Goal: Information Seeking & Learning: Find specific page/section

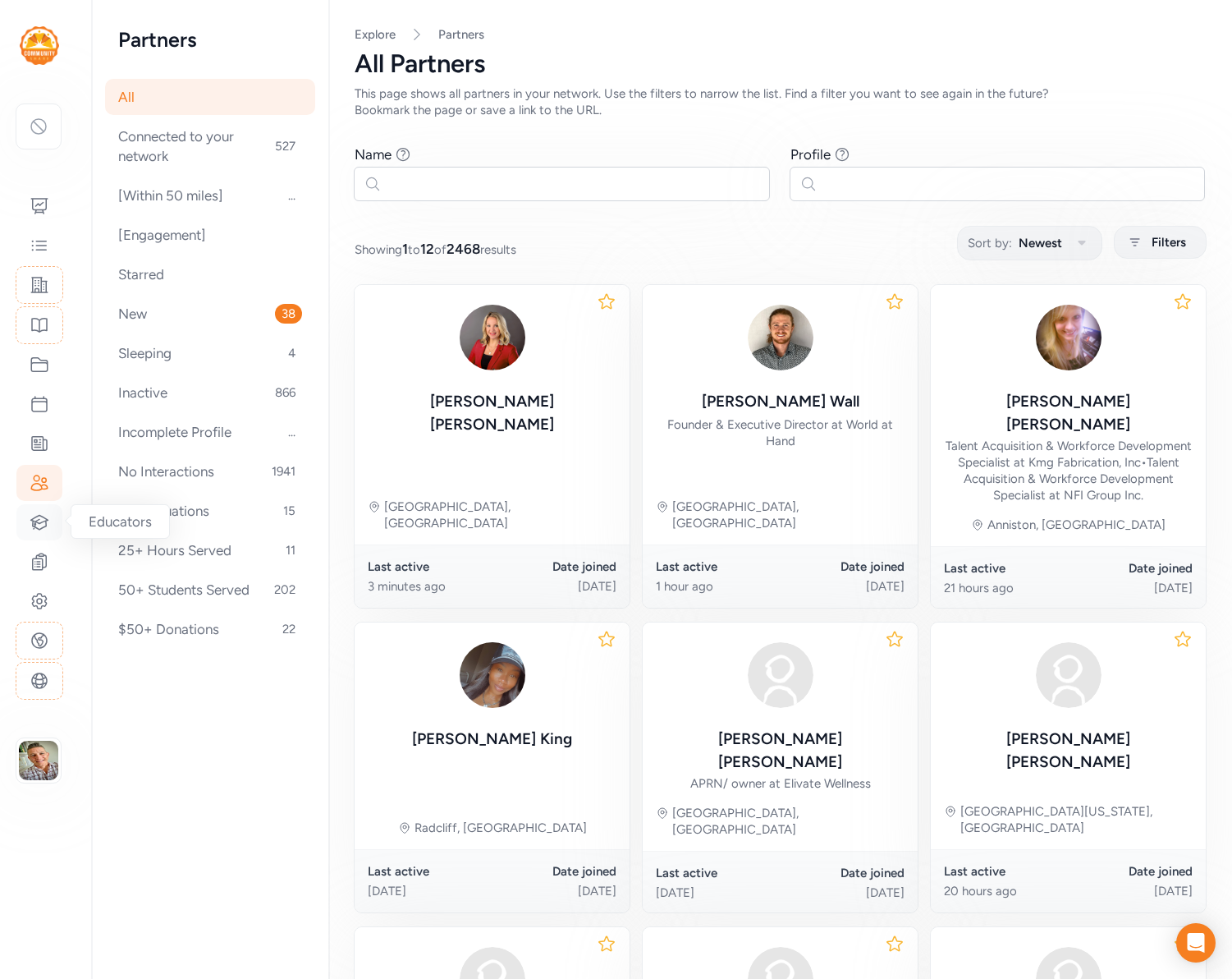
click at [35, 520] on icon at bounding box center [39, 522] width 20 height 20
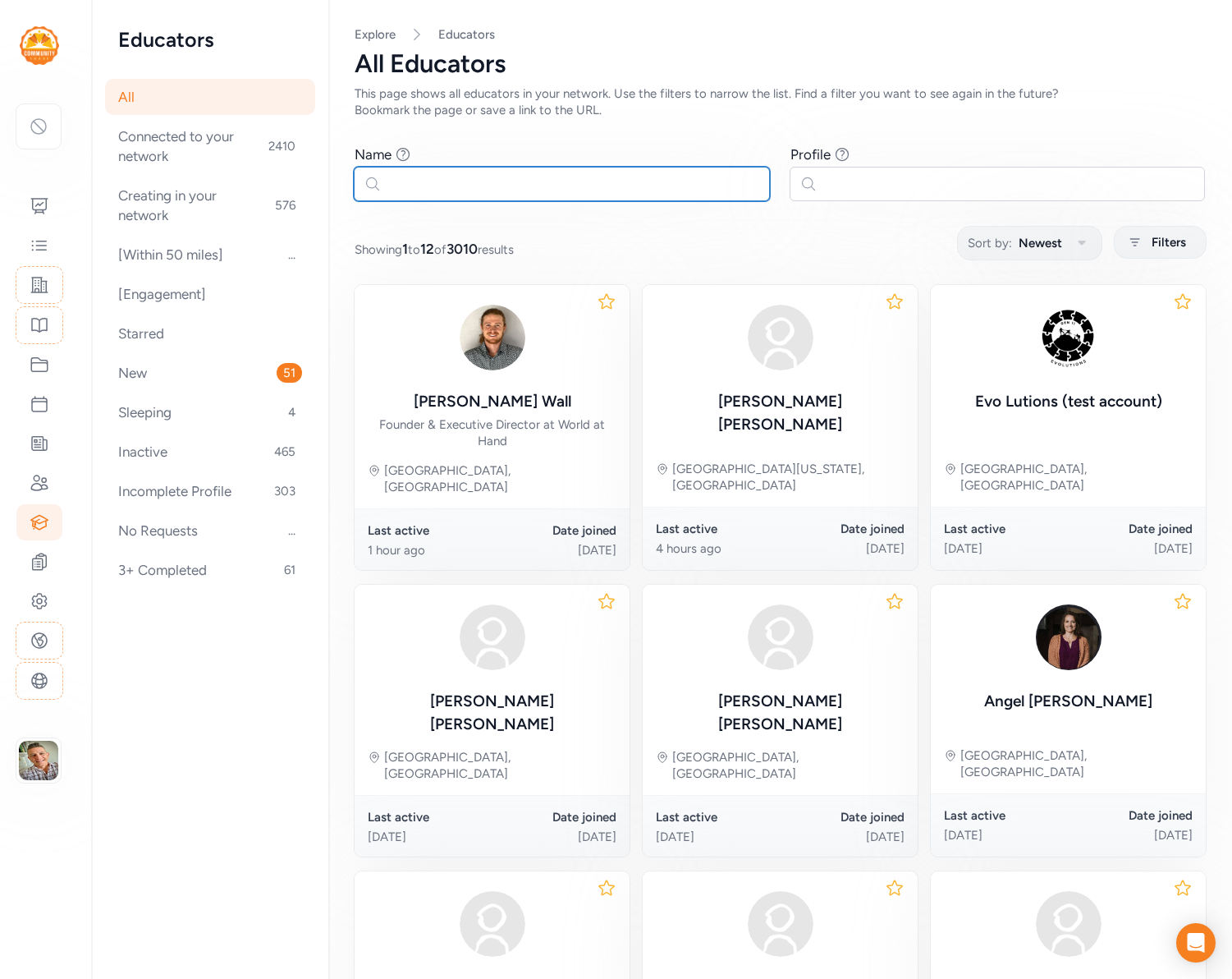
click at [424, 179] on input "text" at bounding box center [561, 184] width 417 height 35
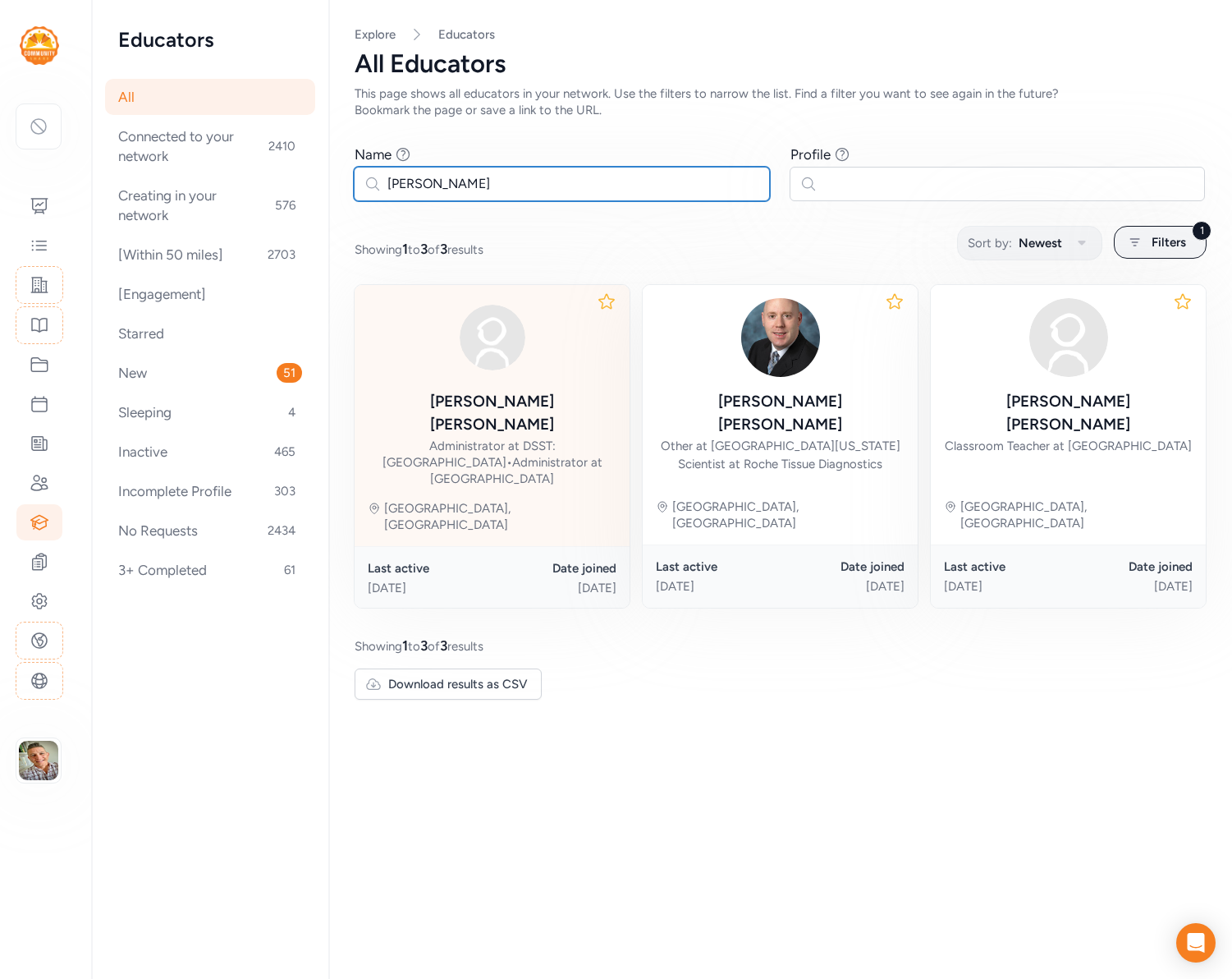
type input "Derek"
click at [551, 438] on div "Administrator at DSST: College View Middle School • Administrator at DSST Colle…" at bounding box center [492, 462] width 249 height 49
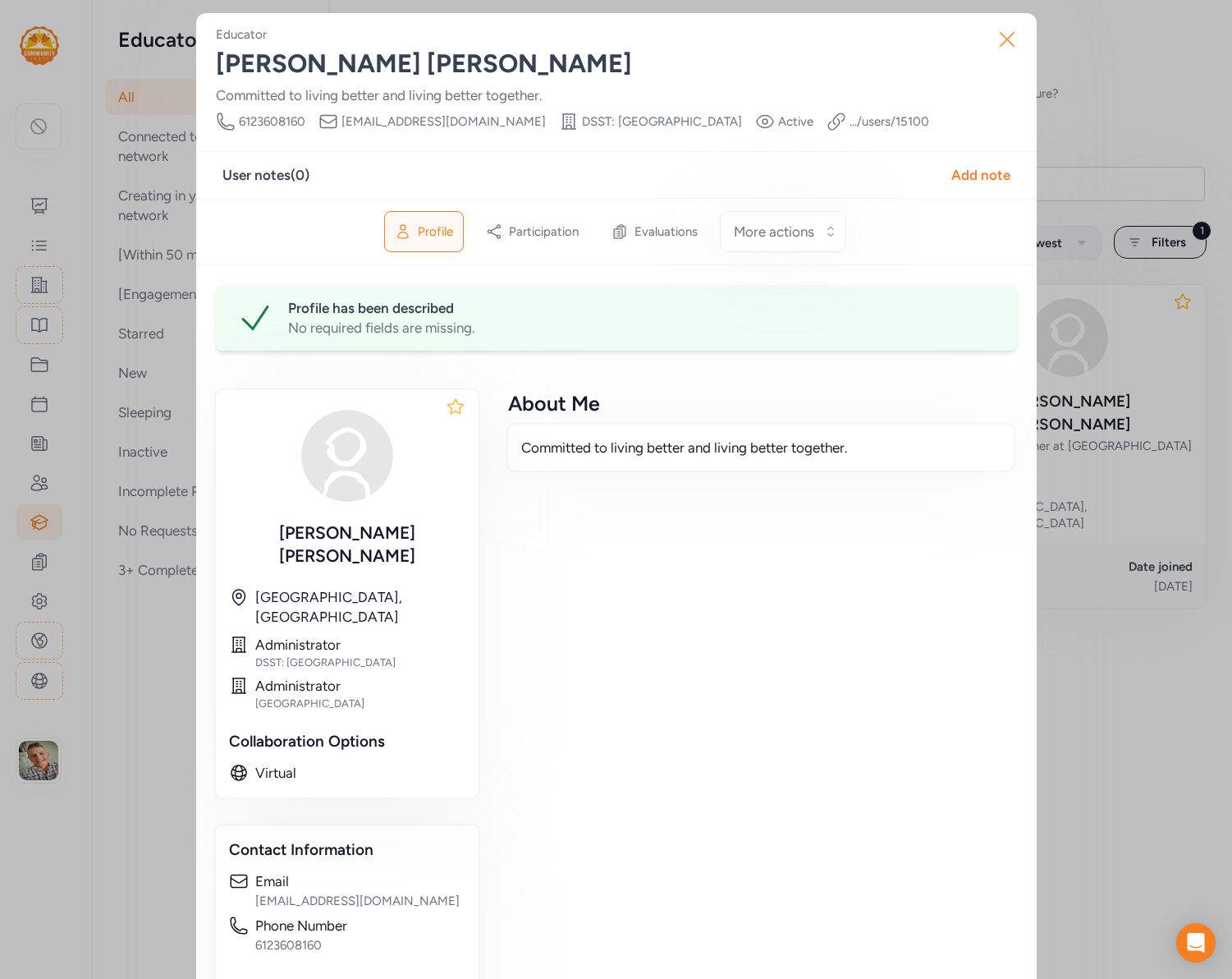
click at [1013, 36] on icon "button" at bounding box center [1007, 40] width 27 height 27
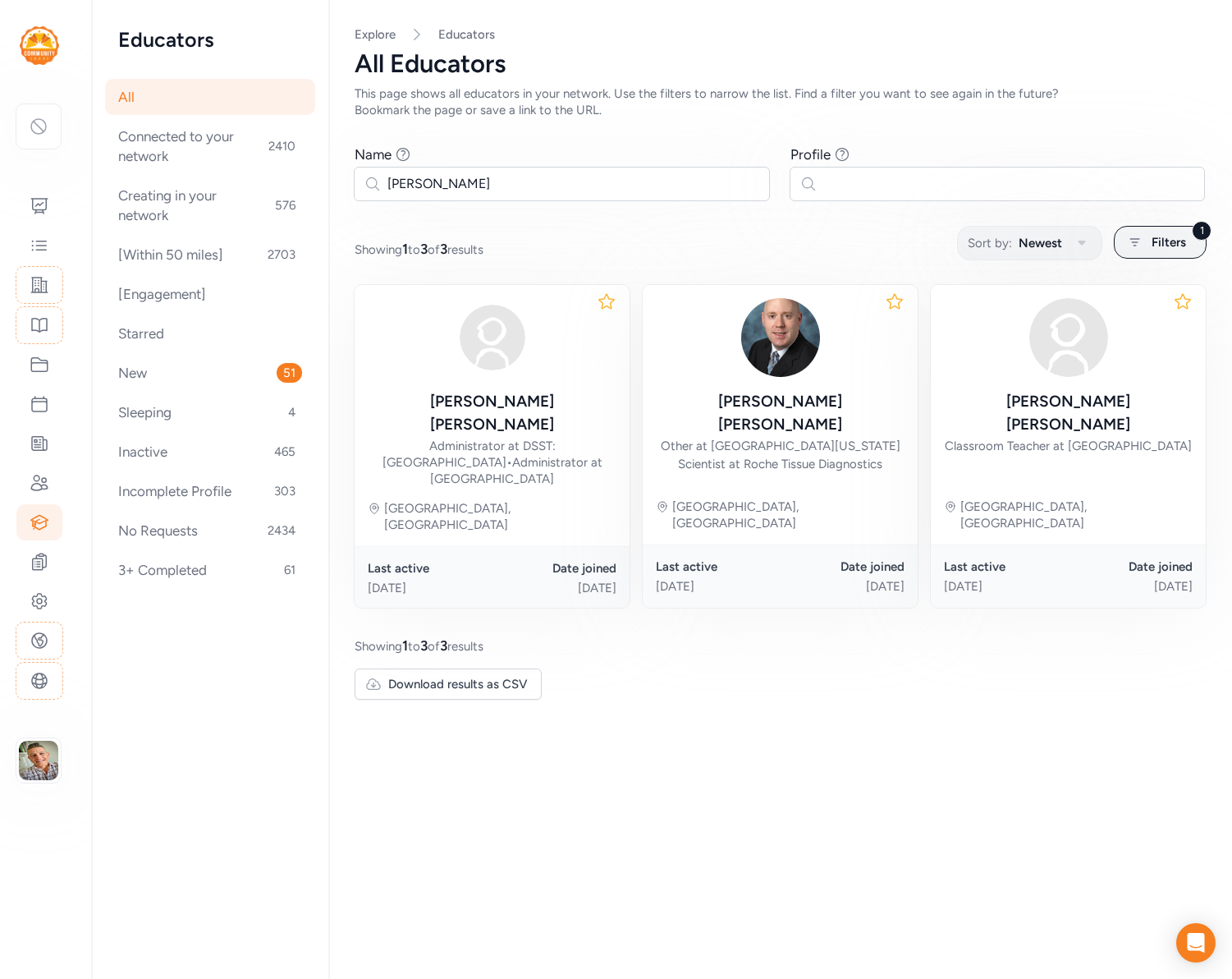
click at [32, 42] on img at bounding box center [39, 45] width 39 height 38
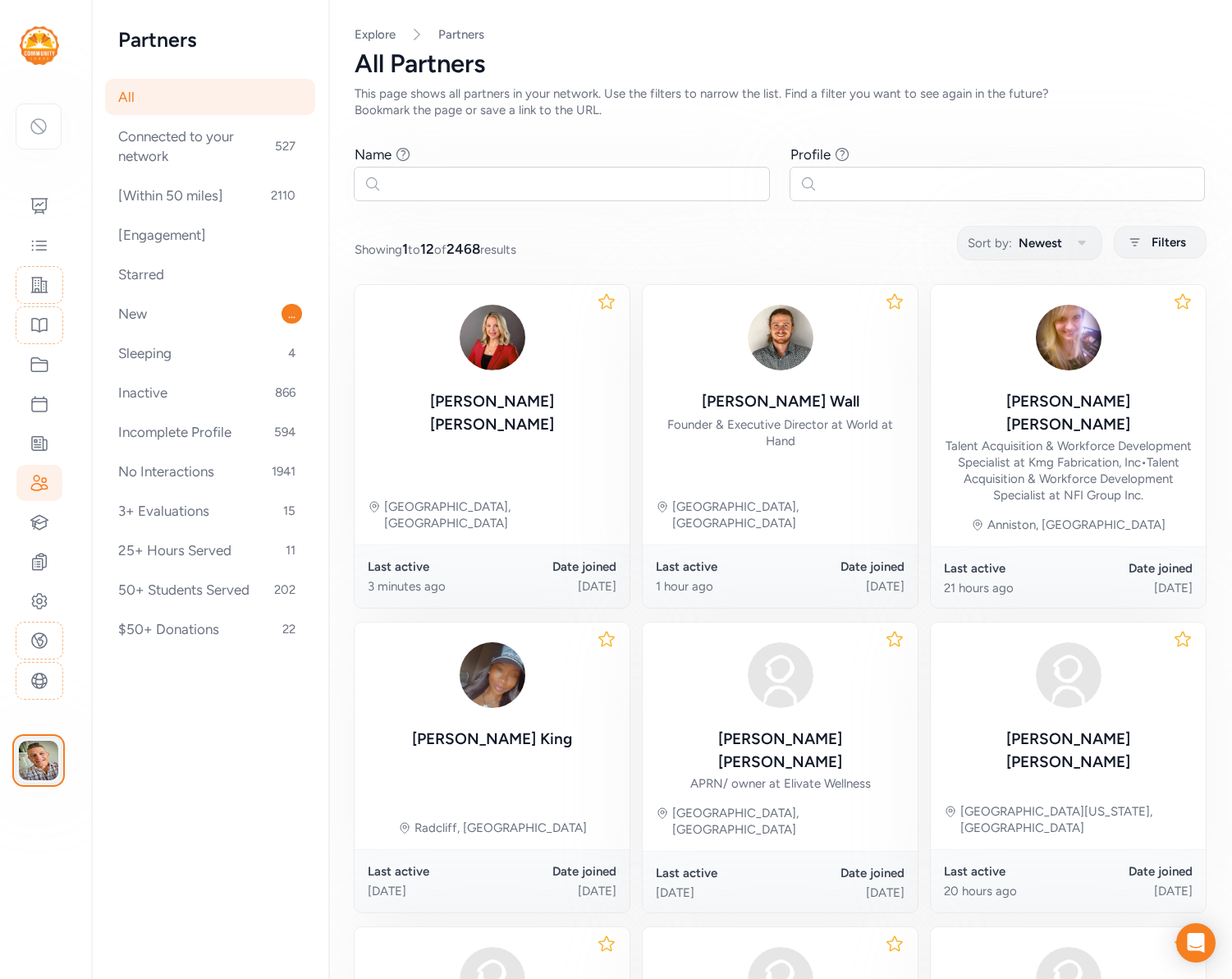
click at [44, 762] on img "button" at bounding box center [38, 760] width 39 height 39
click at [107, 818] on link "Switch to platform" at bounding box center [136, 819] width 141 height 33
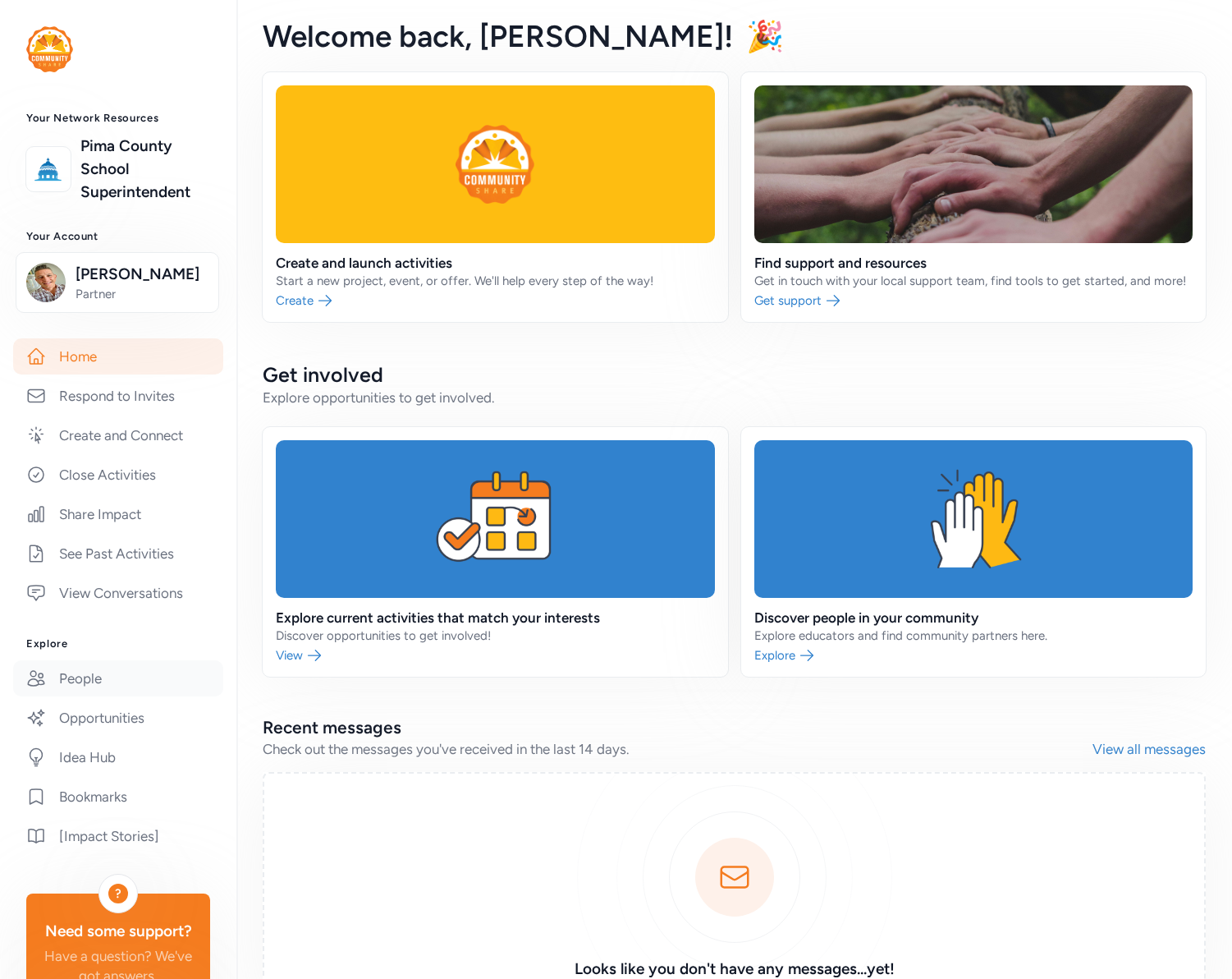
click at [94, 678] on link "People" at bounding box center [118, 678] width 211 height 36
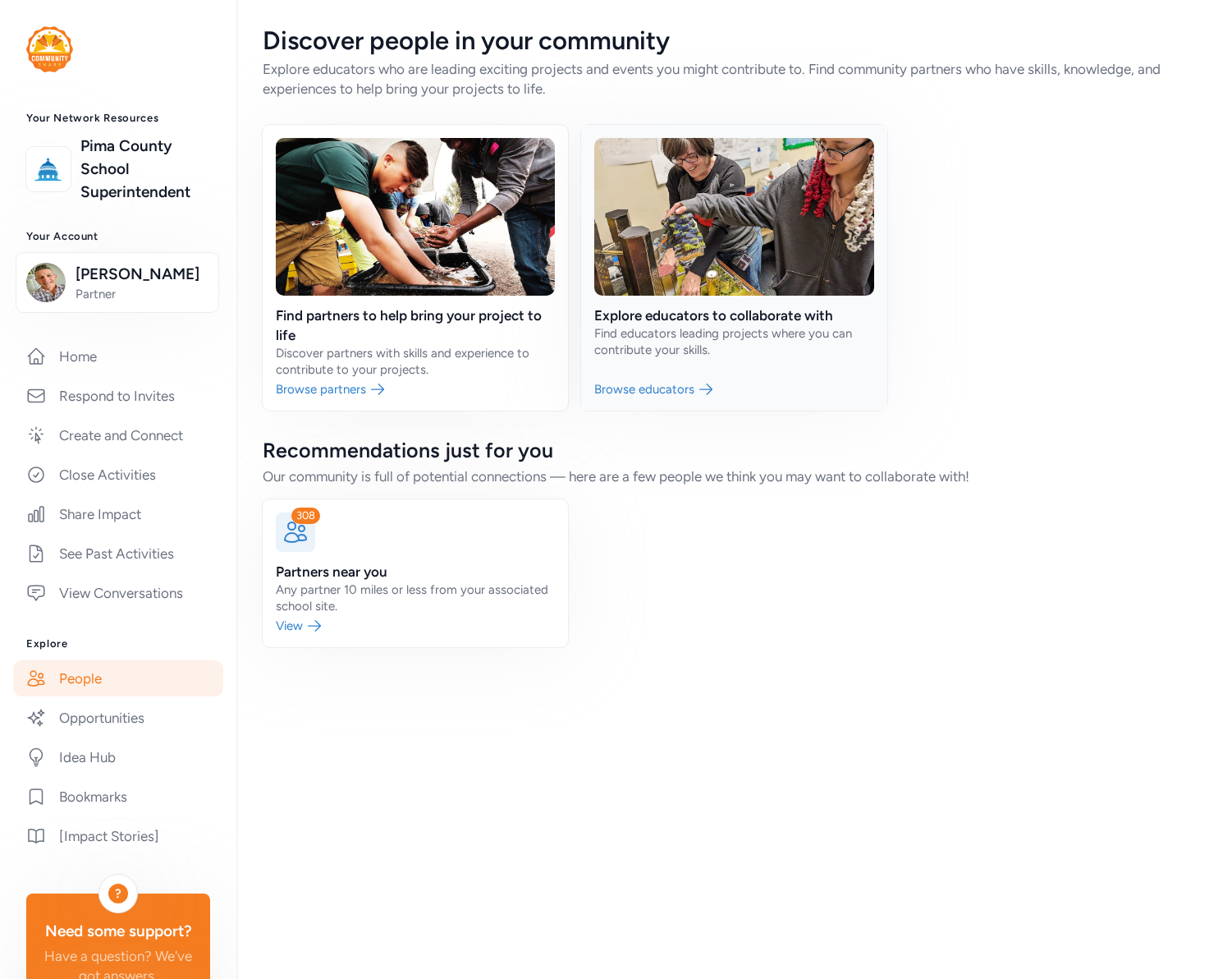
click at [703, 363] on link at bounding box center [734, 267] width 306 height 286
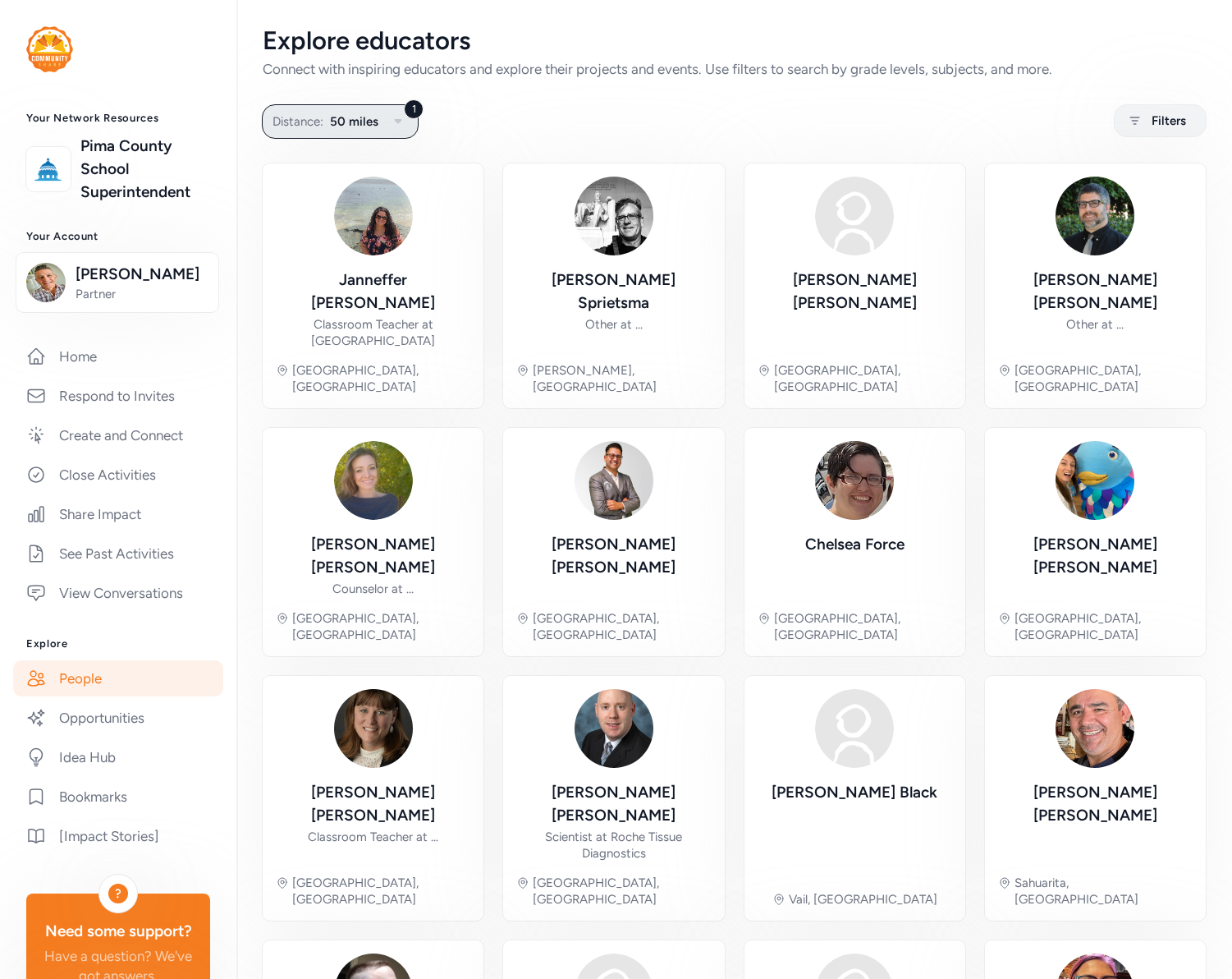
click at [400, 122] on icon "button" at bounding box center [398, 122] width 20 height 20
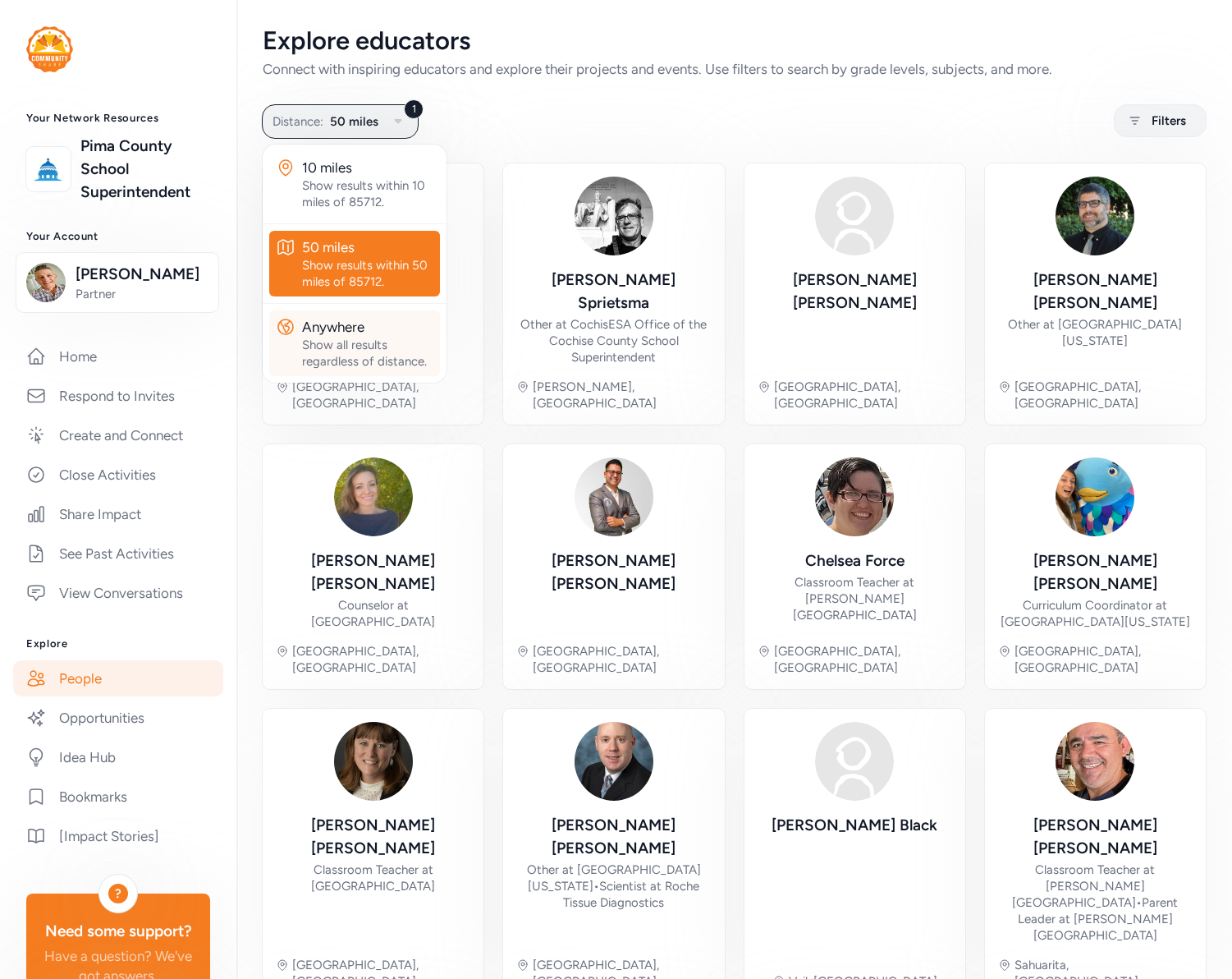
click at [348, 341] on div "Show all results regardless of distance." at bounding box center [368, 353] width 131 height 33
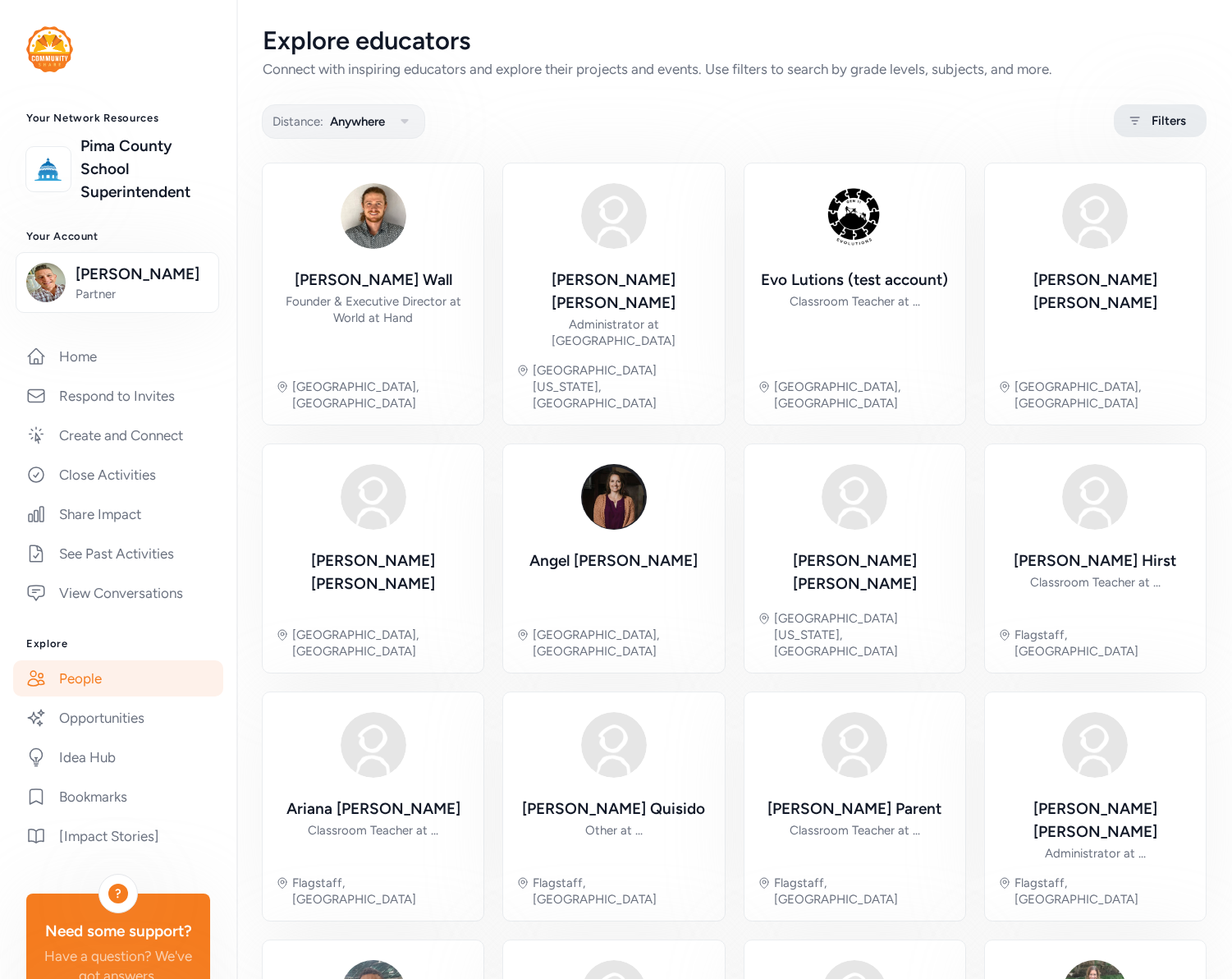
click at [1155, 123] on span "Filters" at bounding box center [1169, 121] width 35 height 20
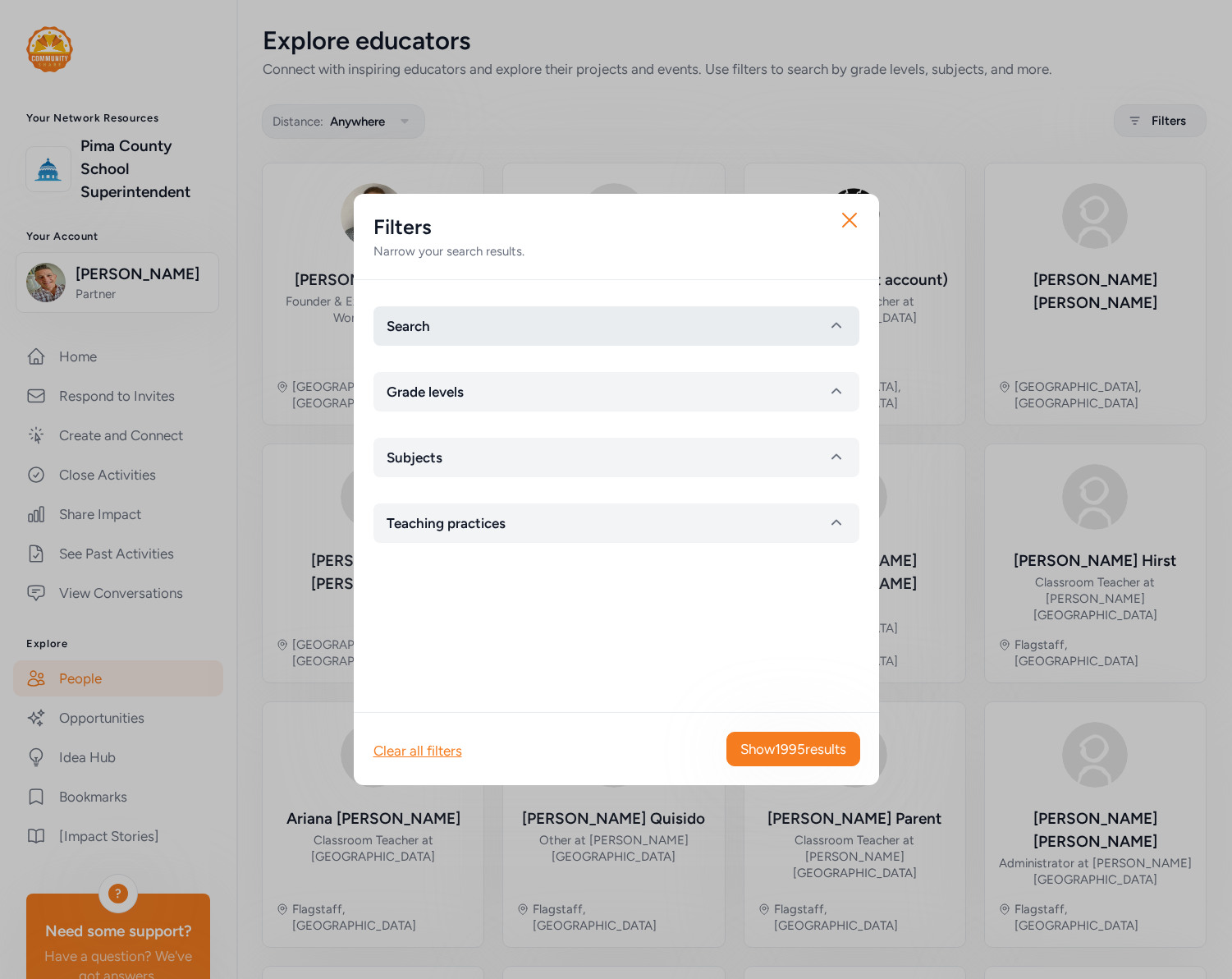
click at [513, 341] on button "Search" at bounding box center [616, 326] width 486 height 39
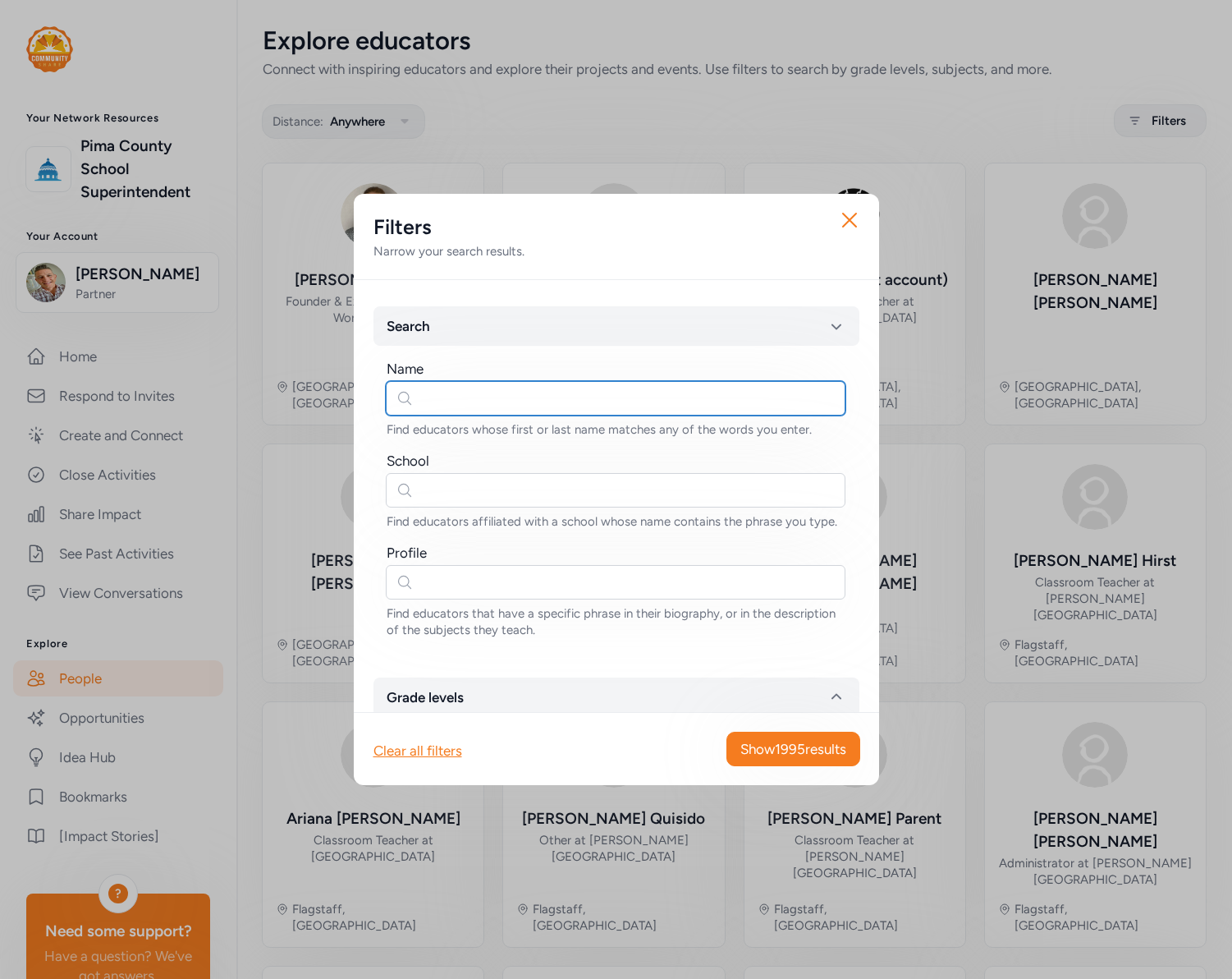
click at [449, 405] on input "text" at bounding box center [616, 398] width 460 height 35
type input "Derek"
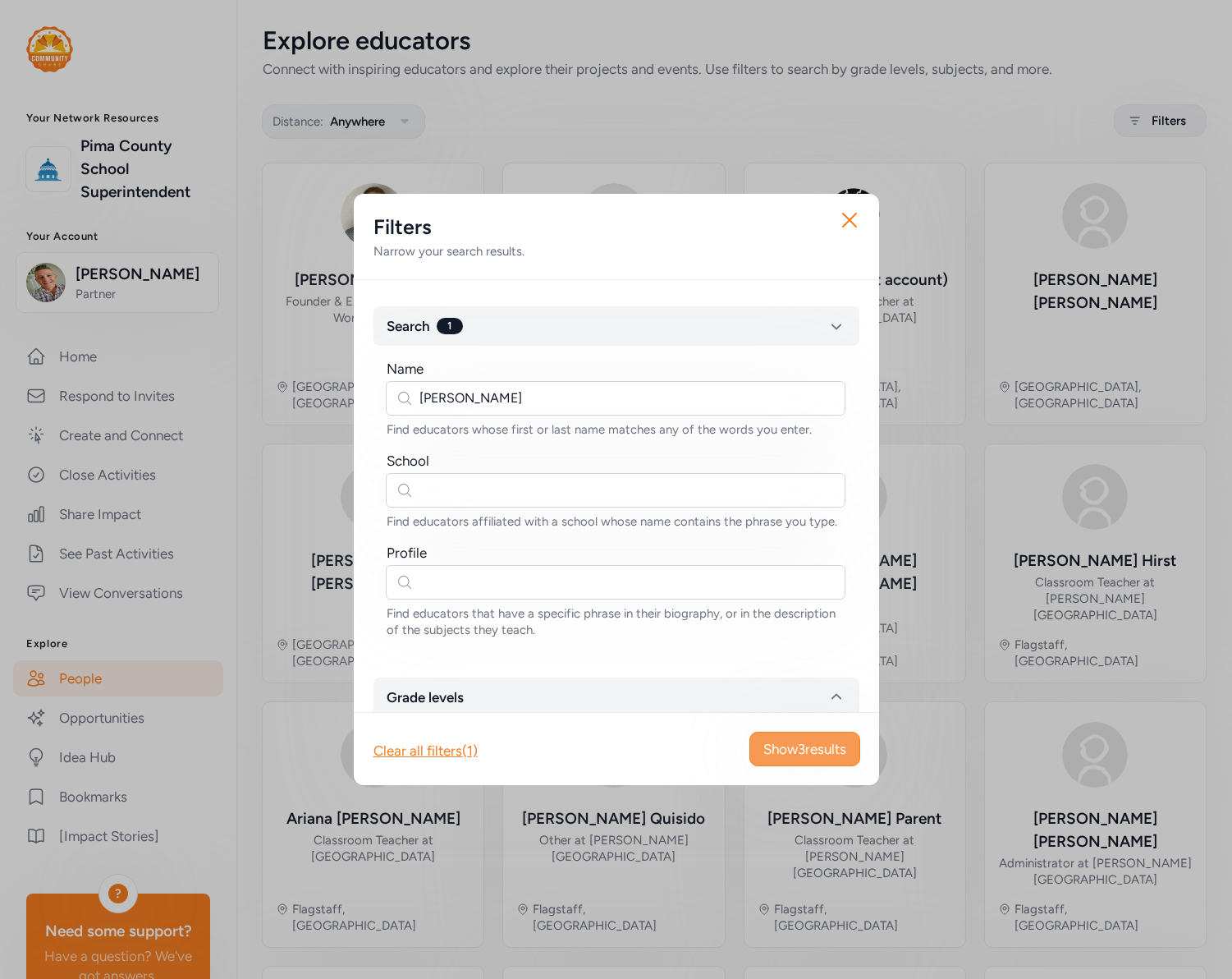
click at [775, 745] on span "Show 3 results" at bounding box center [805, 749] width 83 height 20
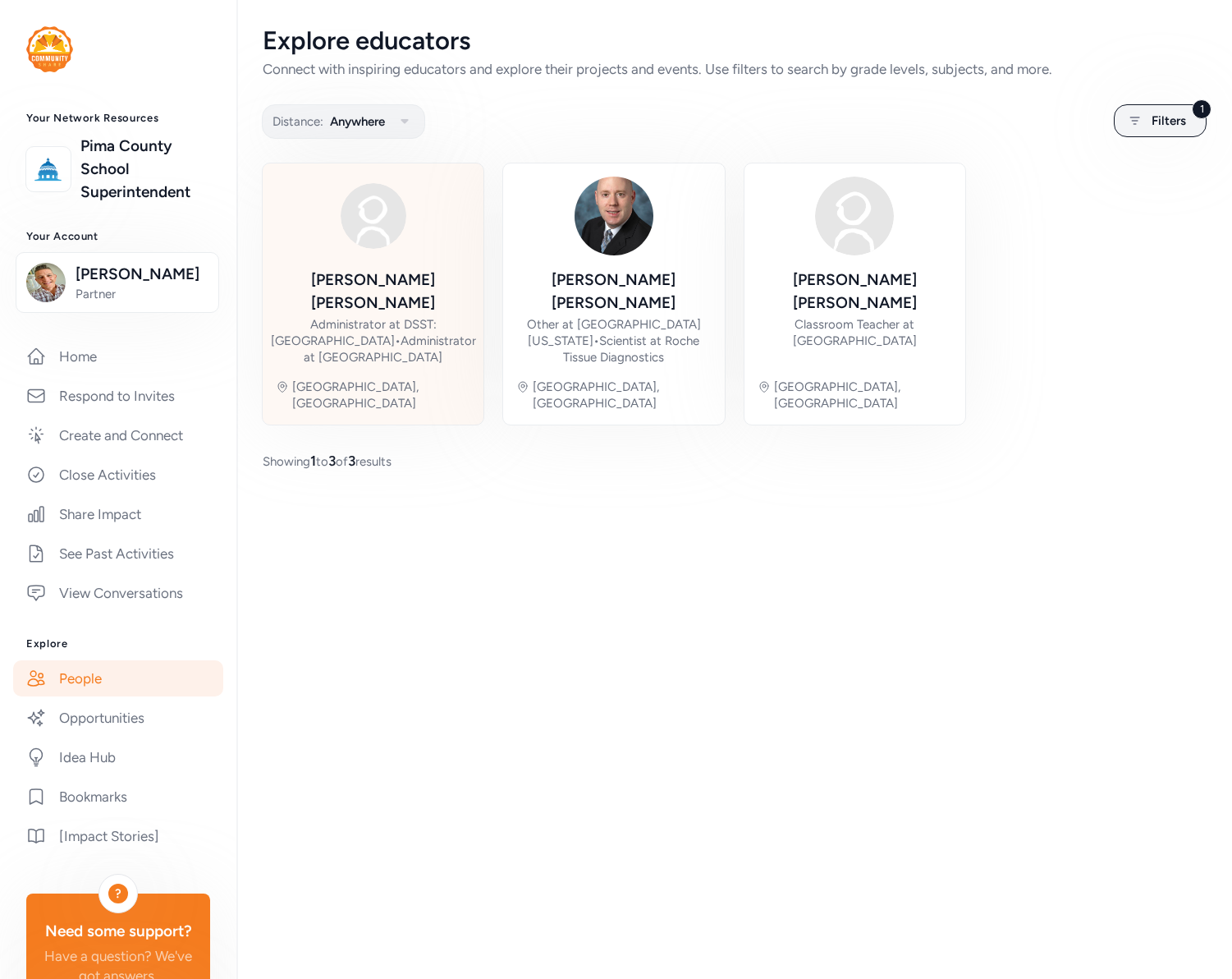
click at [439, 268] on div "Derek Frey Administrator at DSST: College View Middle School • Administrator at…" at bounding box center [373, 316] width 205 height 97
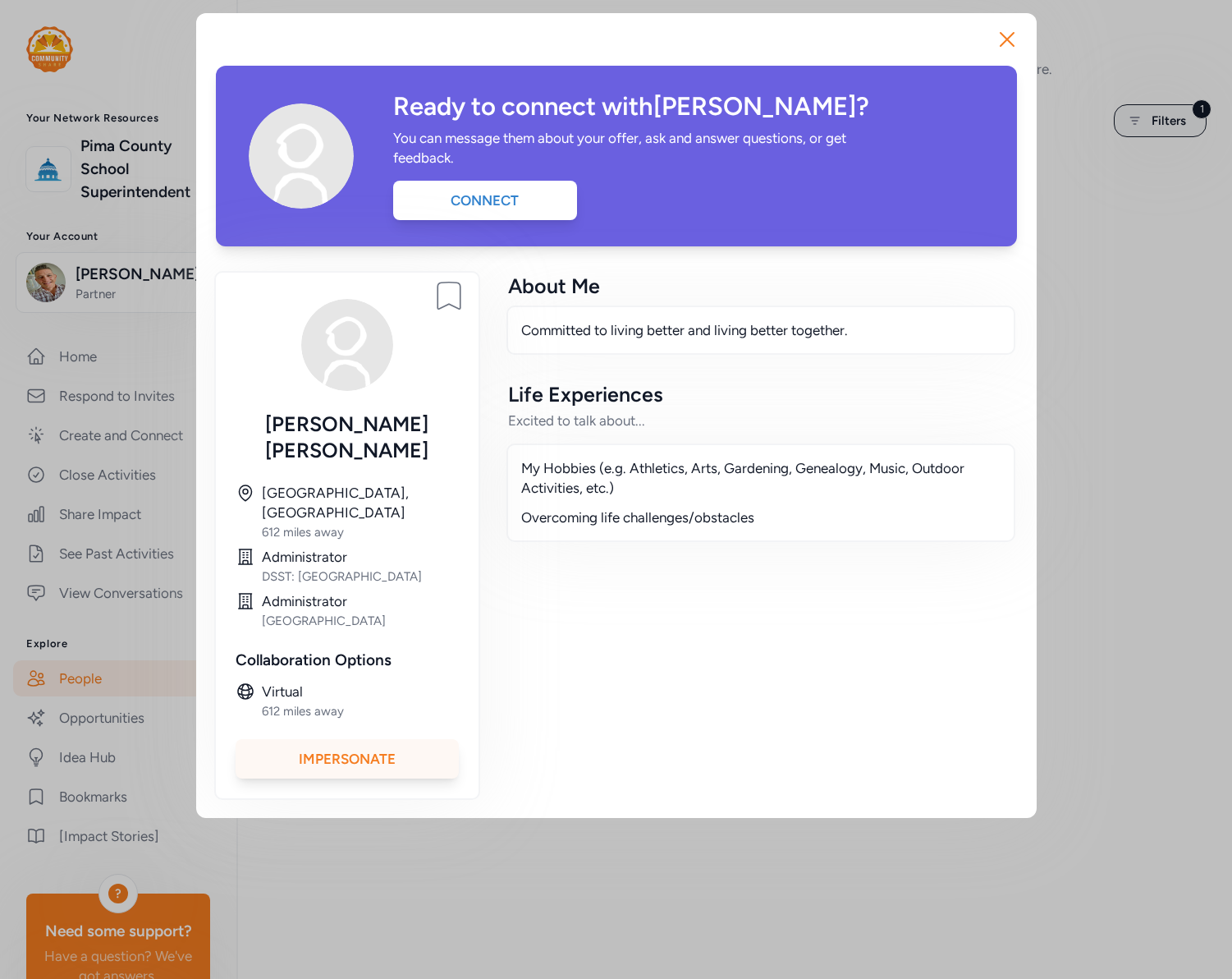
click at [353, 739] on div "Impersonate" at bounding box center [346, 759] width 223 height 39
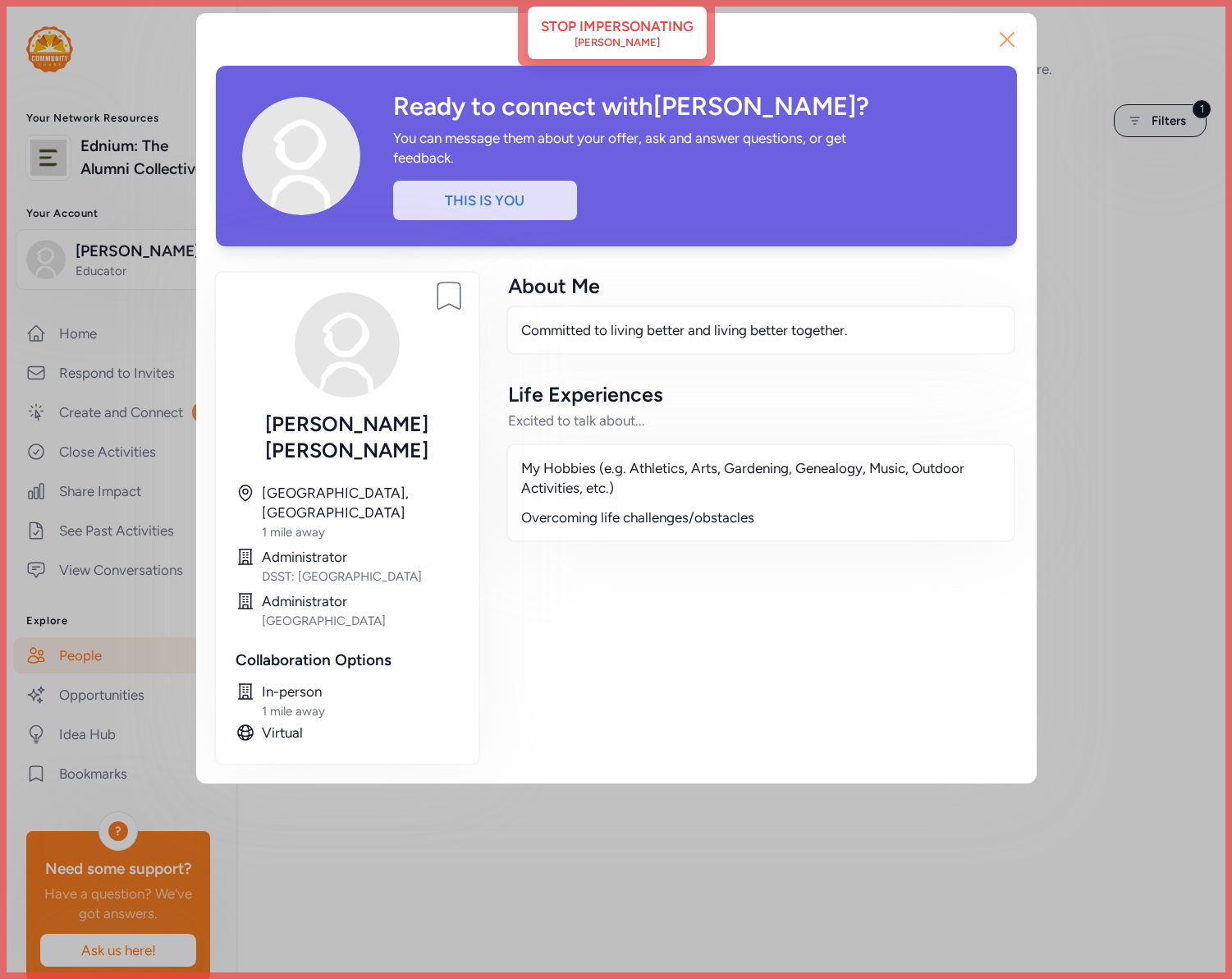
click at [1008, 38] on icon "button" at bounding box center [1007, 40] width 27 height 27
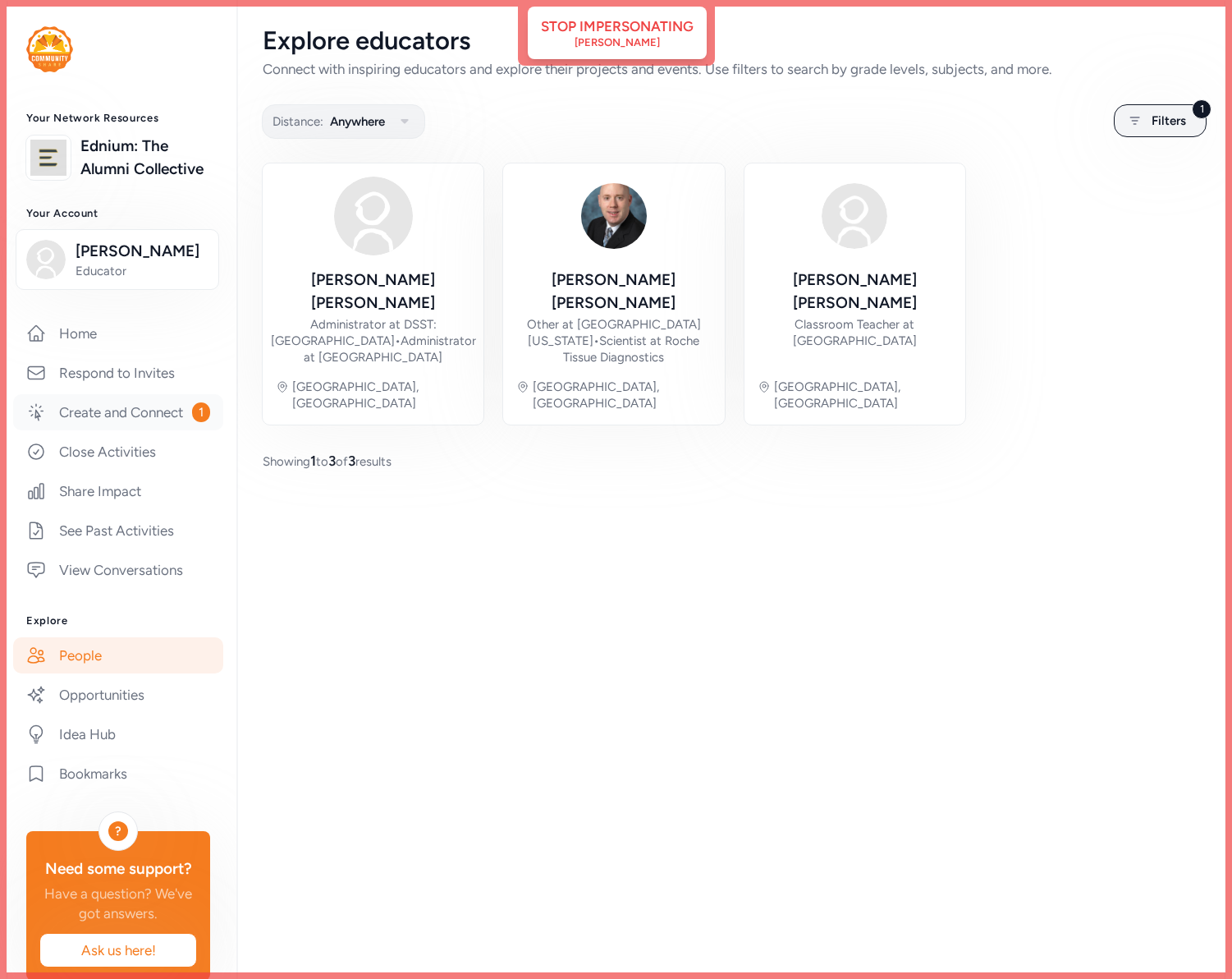
click at [83, 412] on link "Create and Connect 1" at bounding box center [118, 412] width 211 height 36
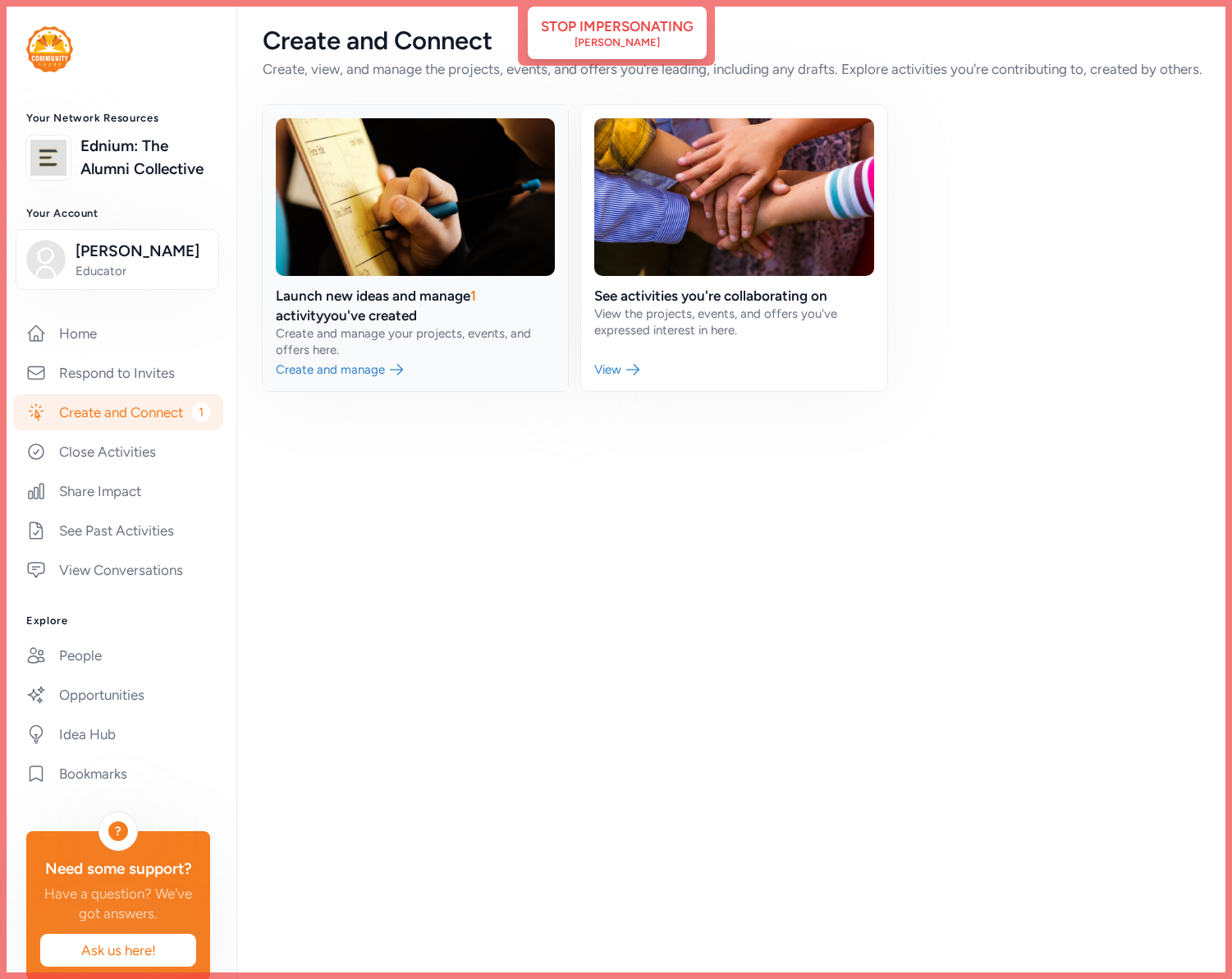
click at [441, 336] on link at bounding box center [416, 248] width 306 height 286
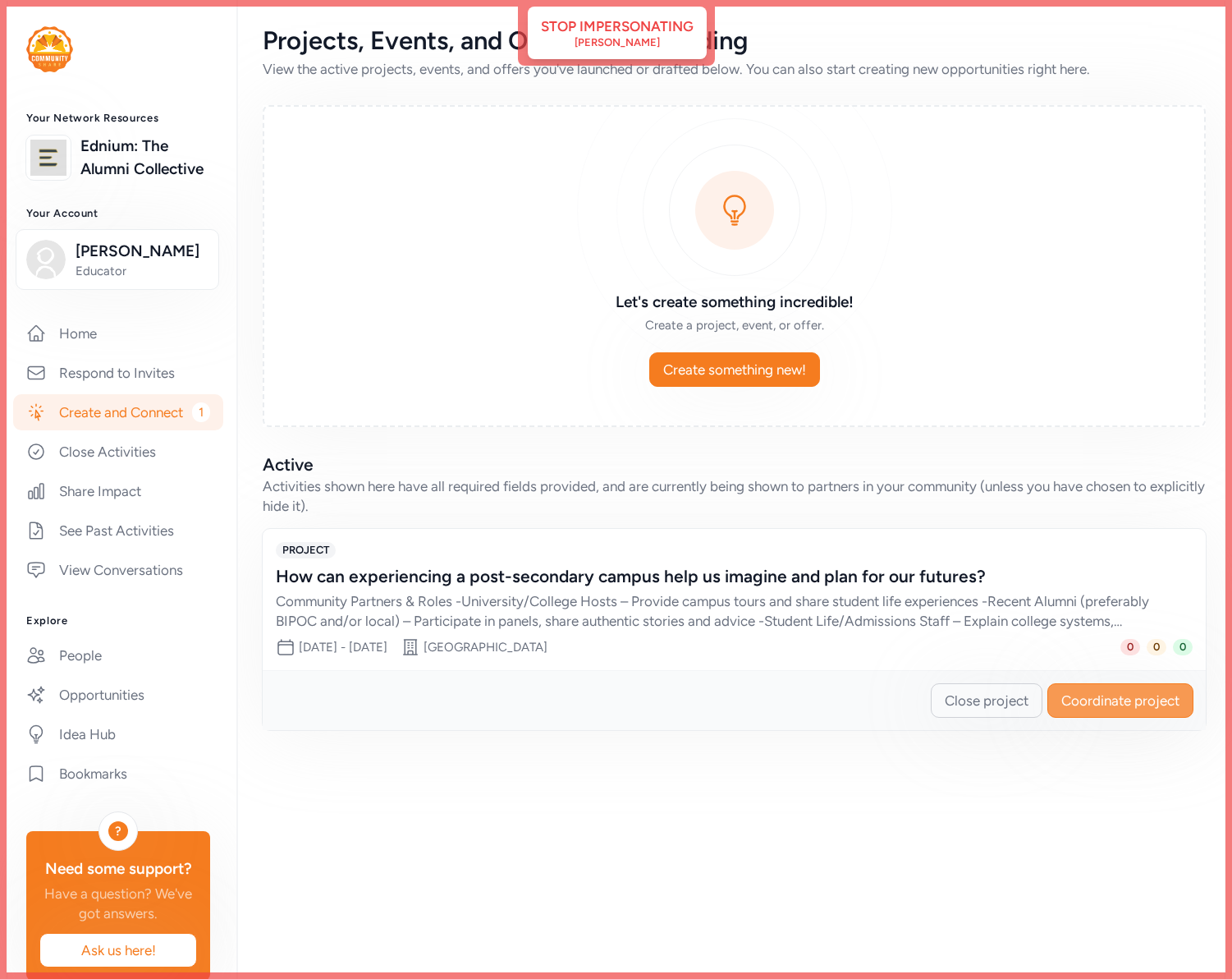
click at [1117, 706] on span "Coordinate project" at bounding box center [1120, 700] width 118 height 20
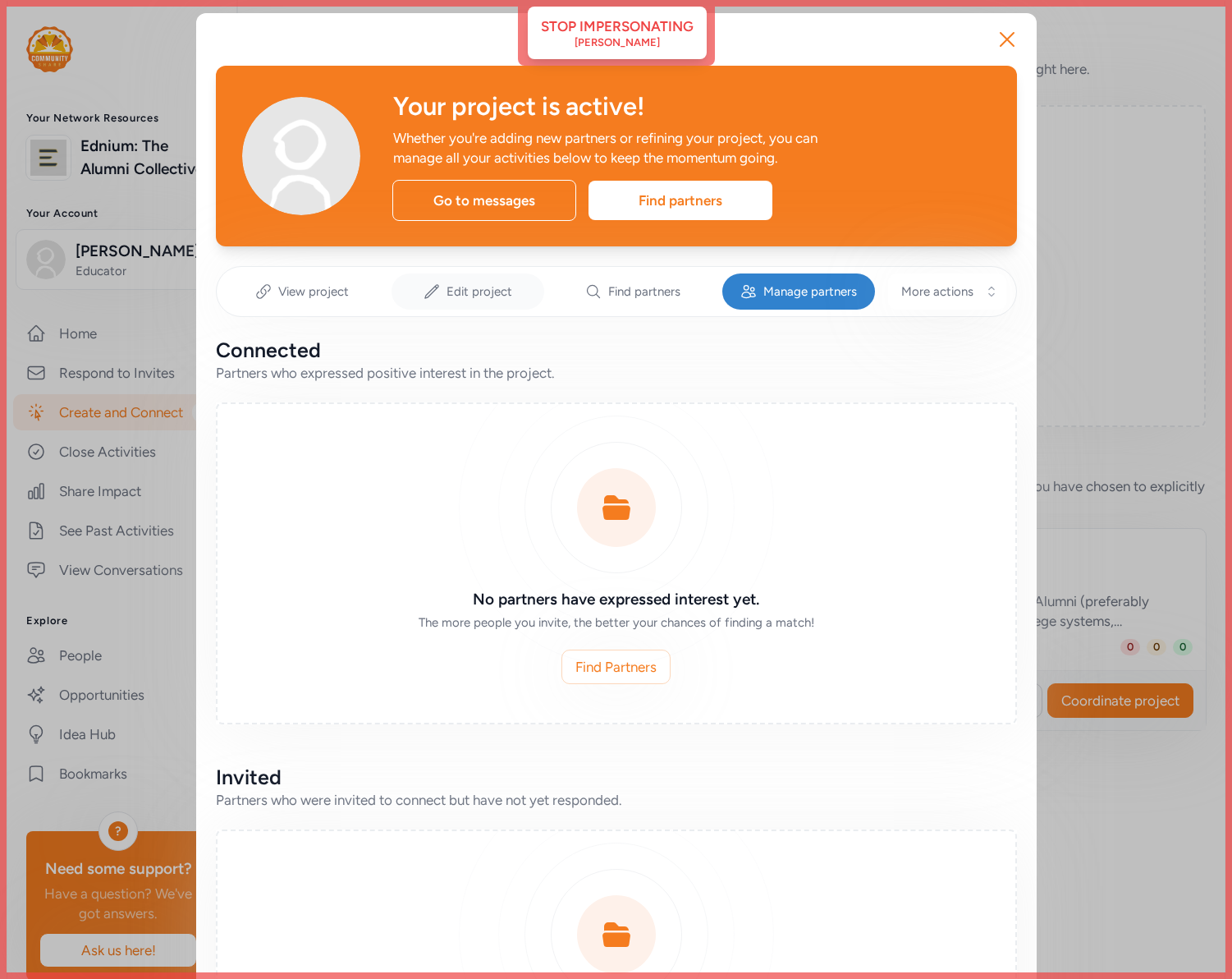
click at [492, 293] on span "Edit project" at bounding box center [480, 291] width 66 height 16
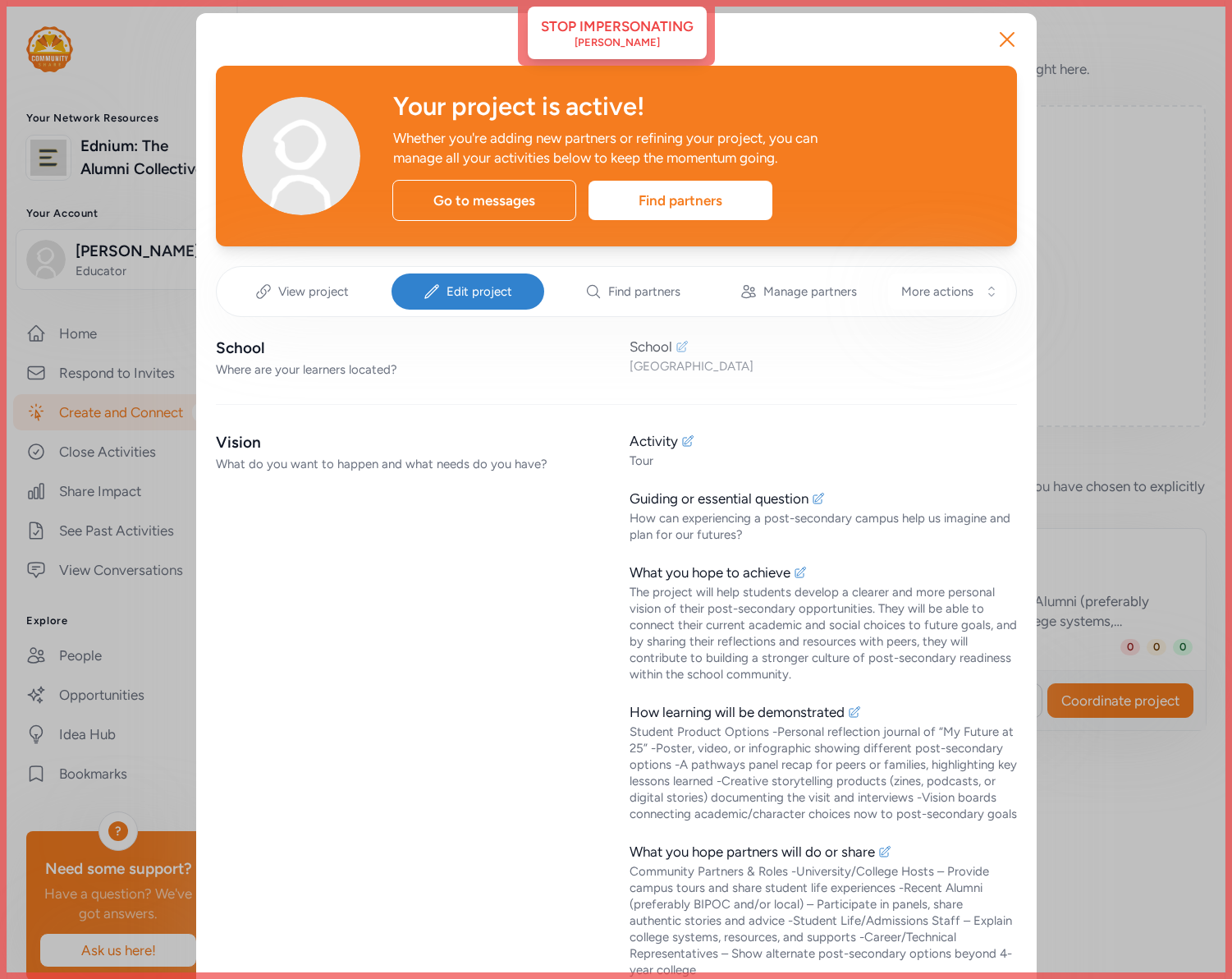
click at [680, 346] on icon at bounding box center [683, 346] width 11 height 11
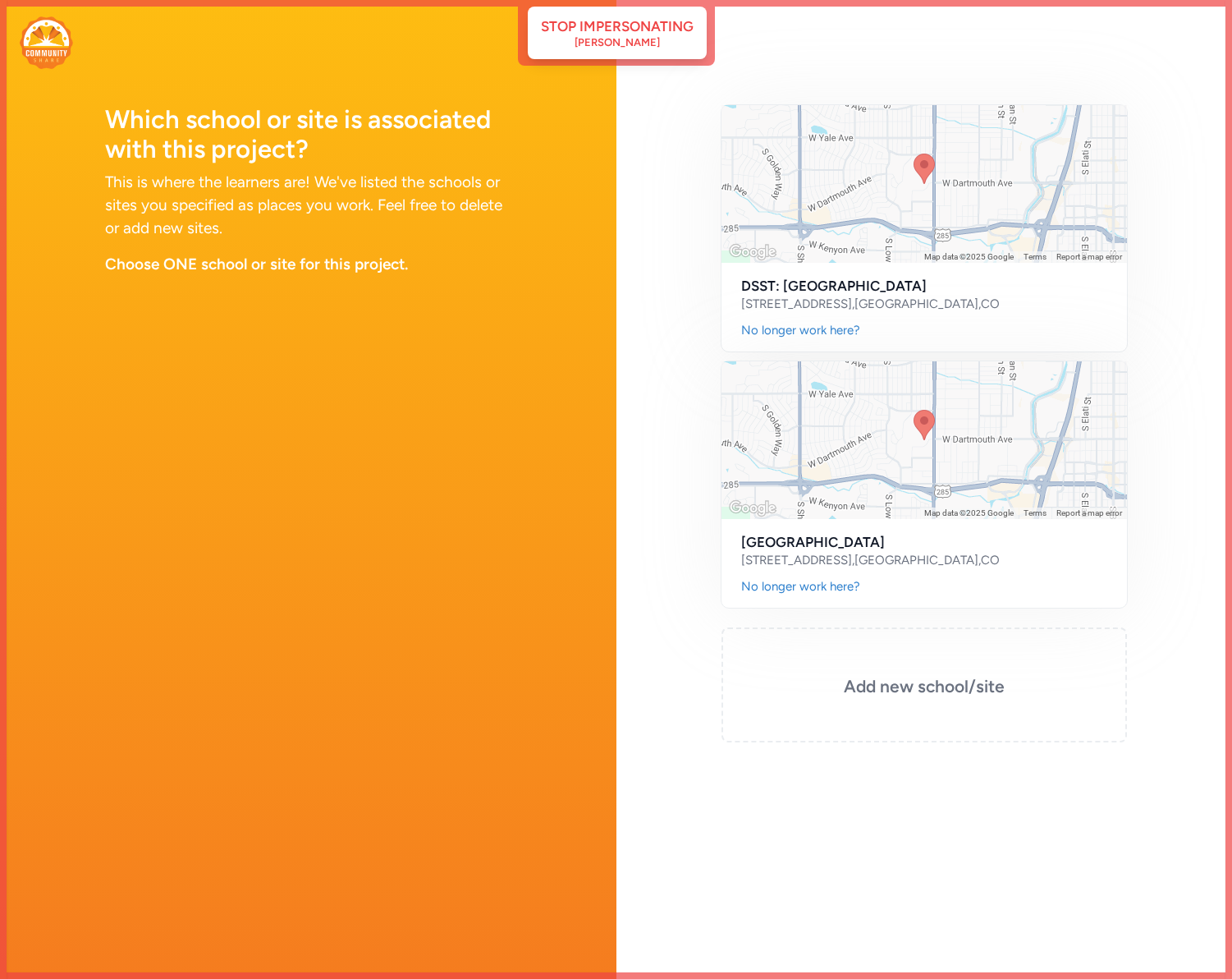
click at [546, 537] on div "Which school or site is associated with this project? This is where the learner…" at bounding box center [308, 490] width 616 height 979
click at [623, 25] on div "Stop impersonating" at bounding box center [617, 26] width 153 height 20
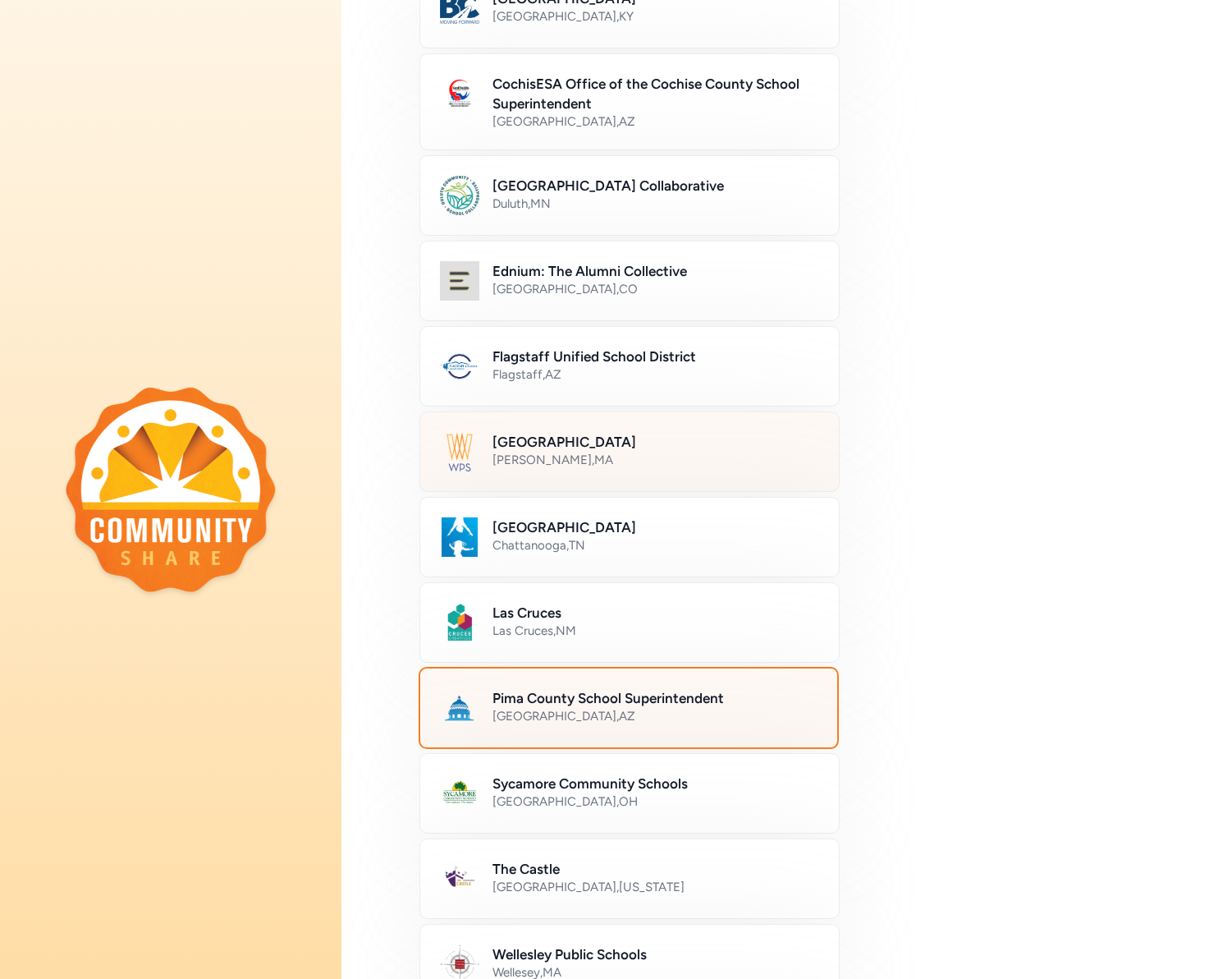
scroll to position [266, 0]
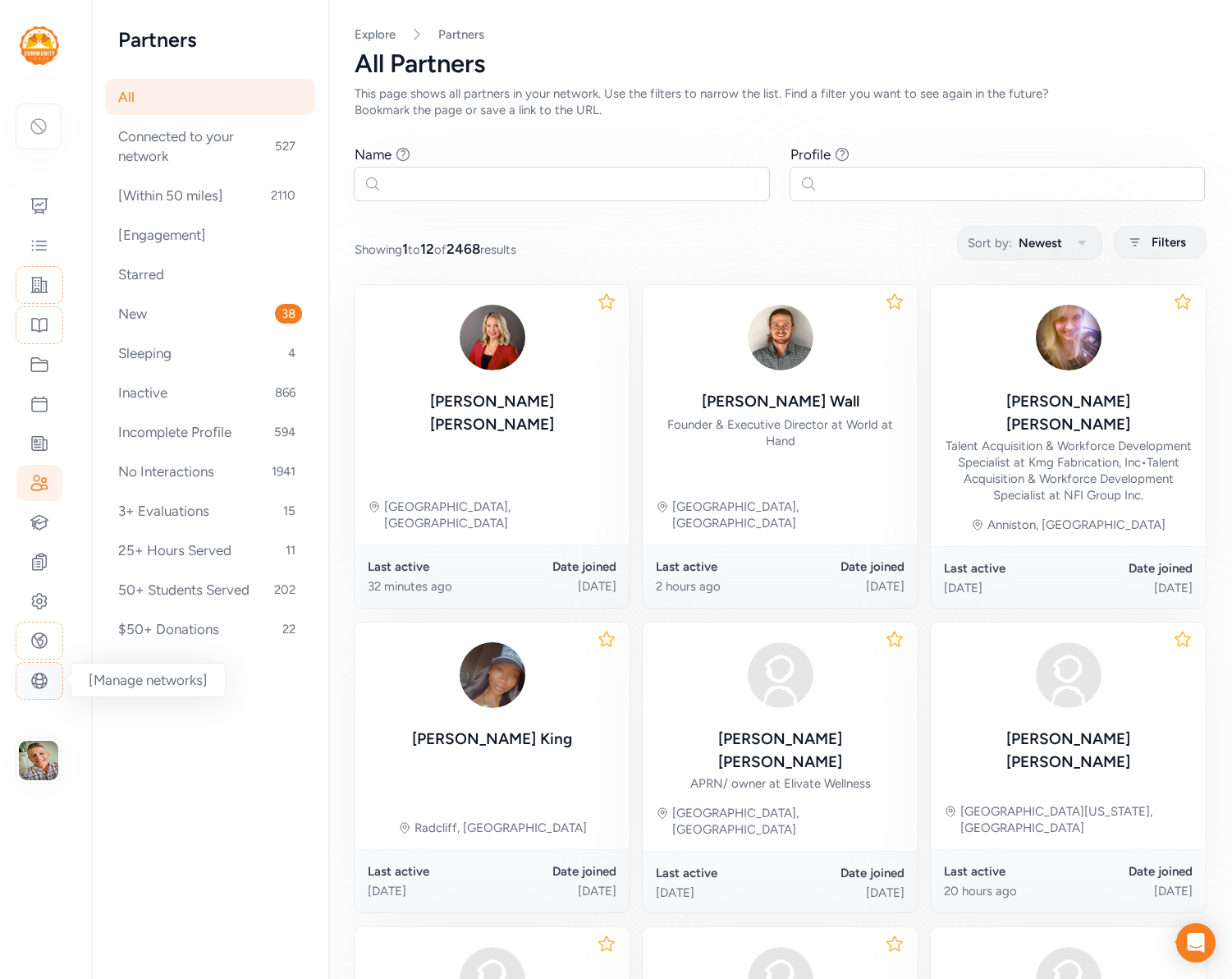
click at [43, 683] on icon at bounding box center [39, 681] width 15 height 15
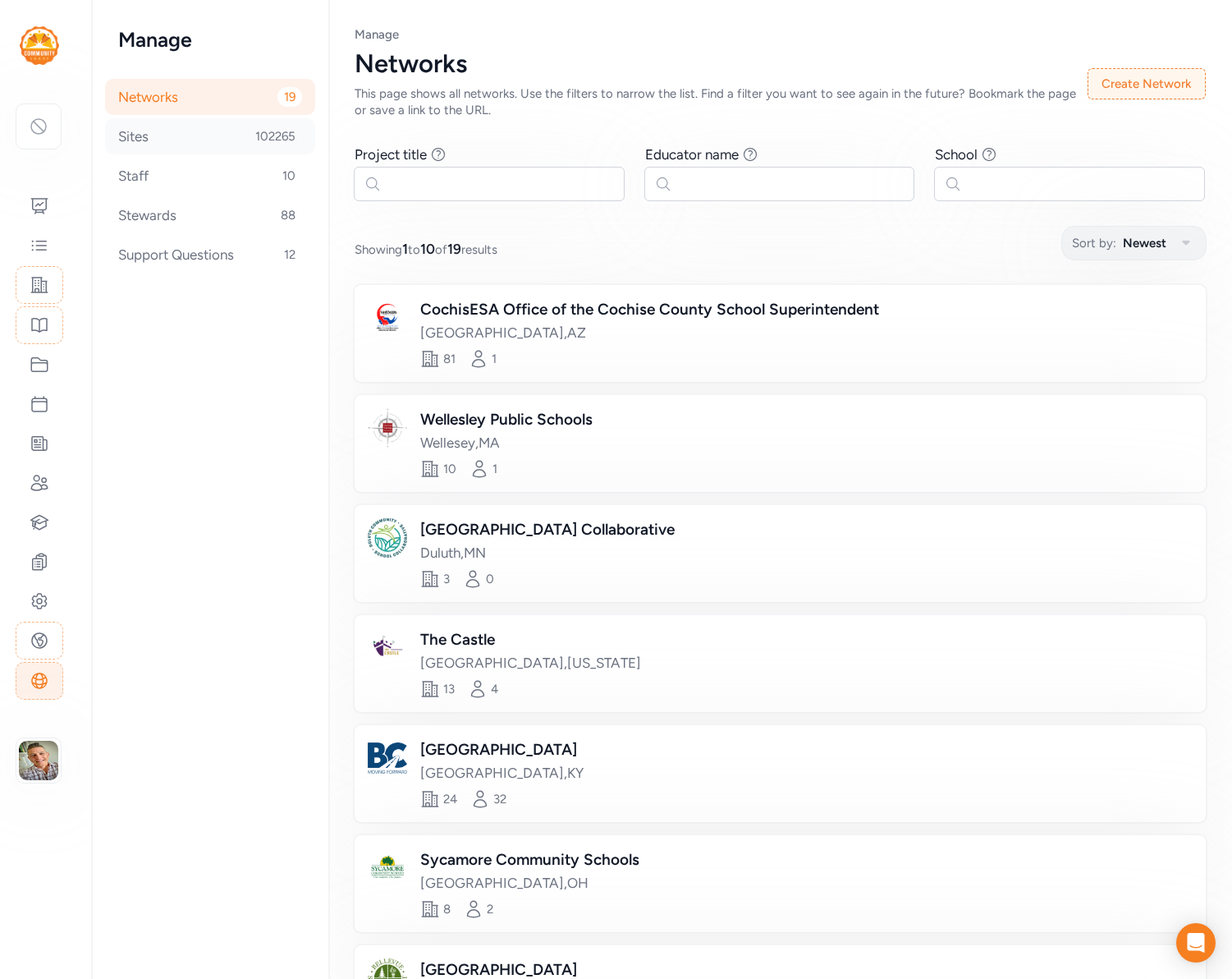
click at [133, 139] on div "Sites 102265" at bounding box center [210, 136] width 211 height 36
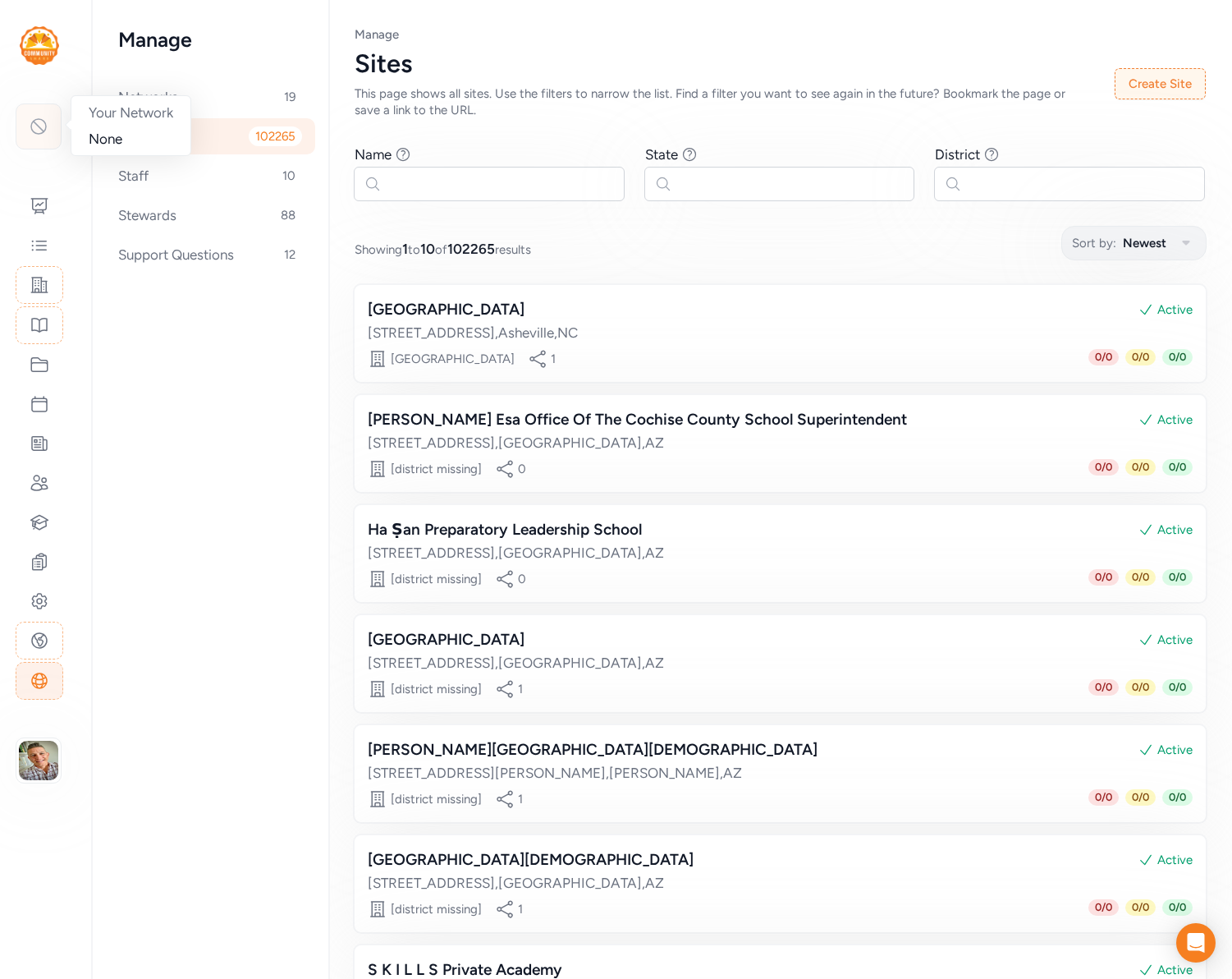
click at [37, 125] on icon at bounding box center [38, 126] width 20 height 20
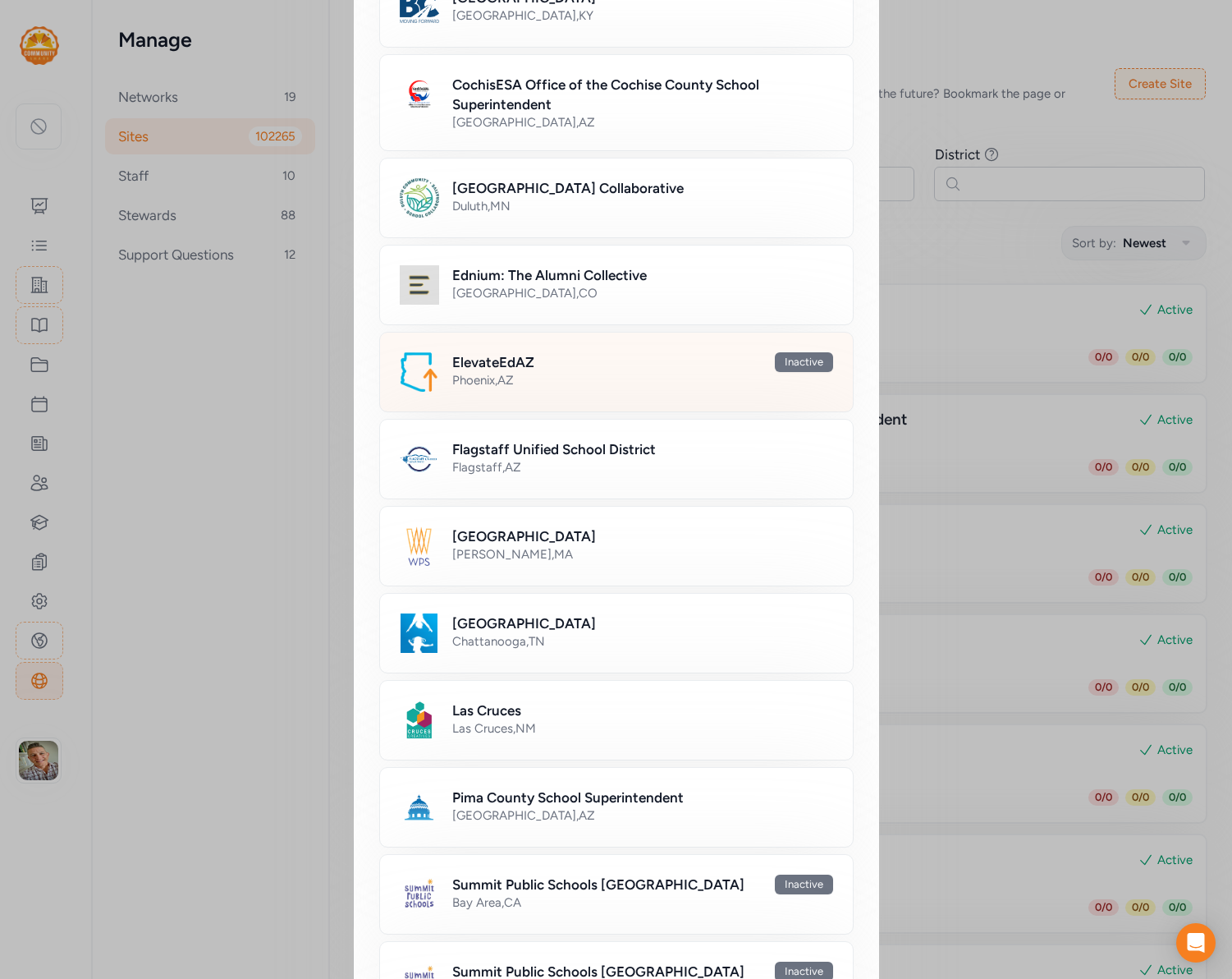
scroll to position [372, 0]
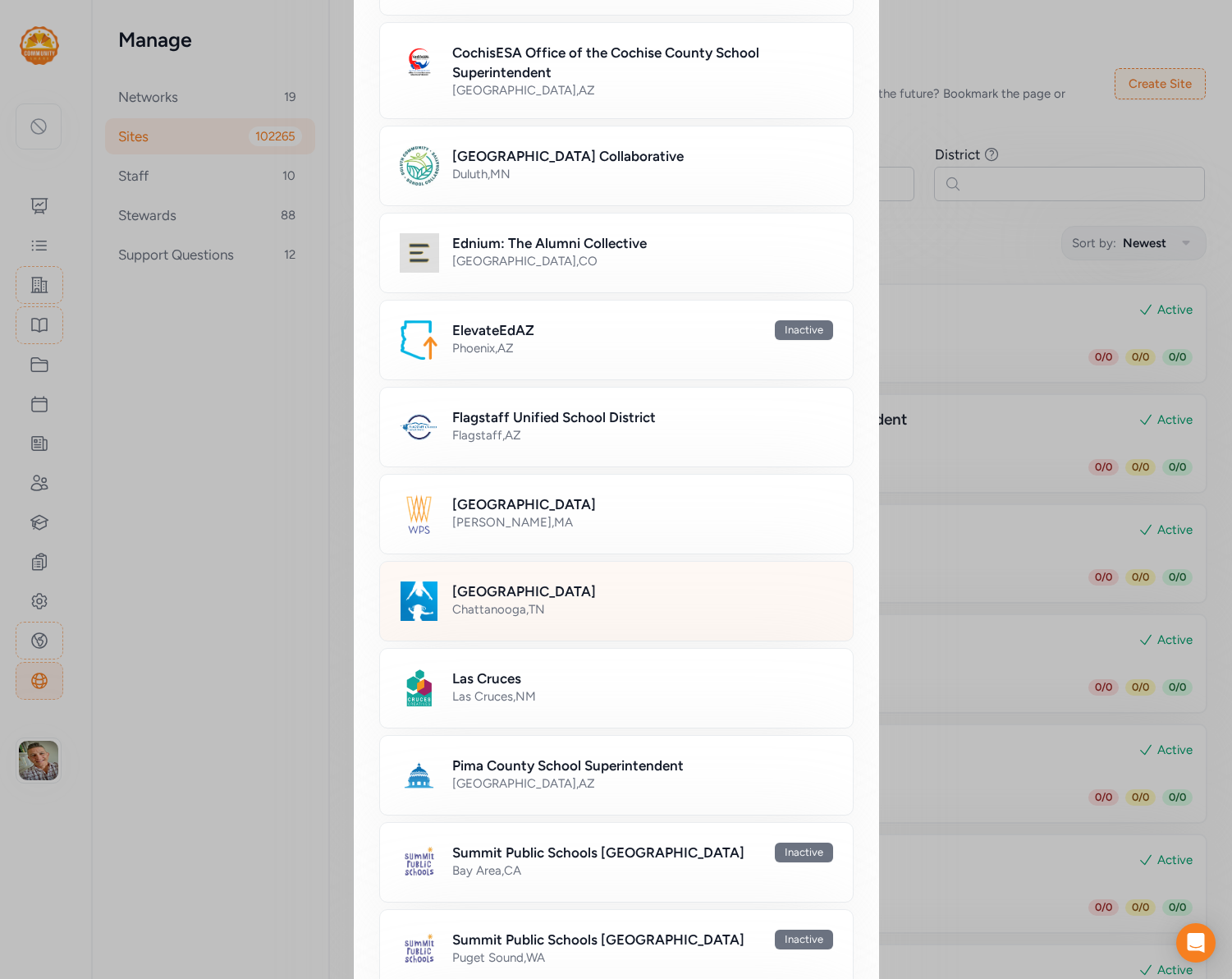
click at [537, 605] on div "[GEOGRAPHIC_DATA] , [GEOGRAPHIC_DATA]" at bounding box center [642, 609] width 381 height 16
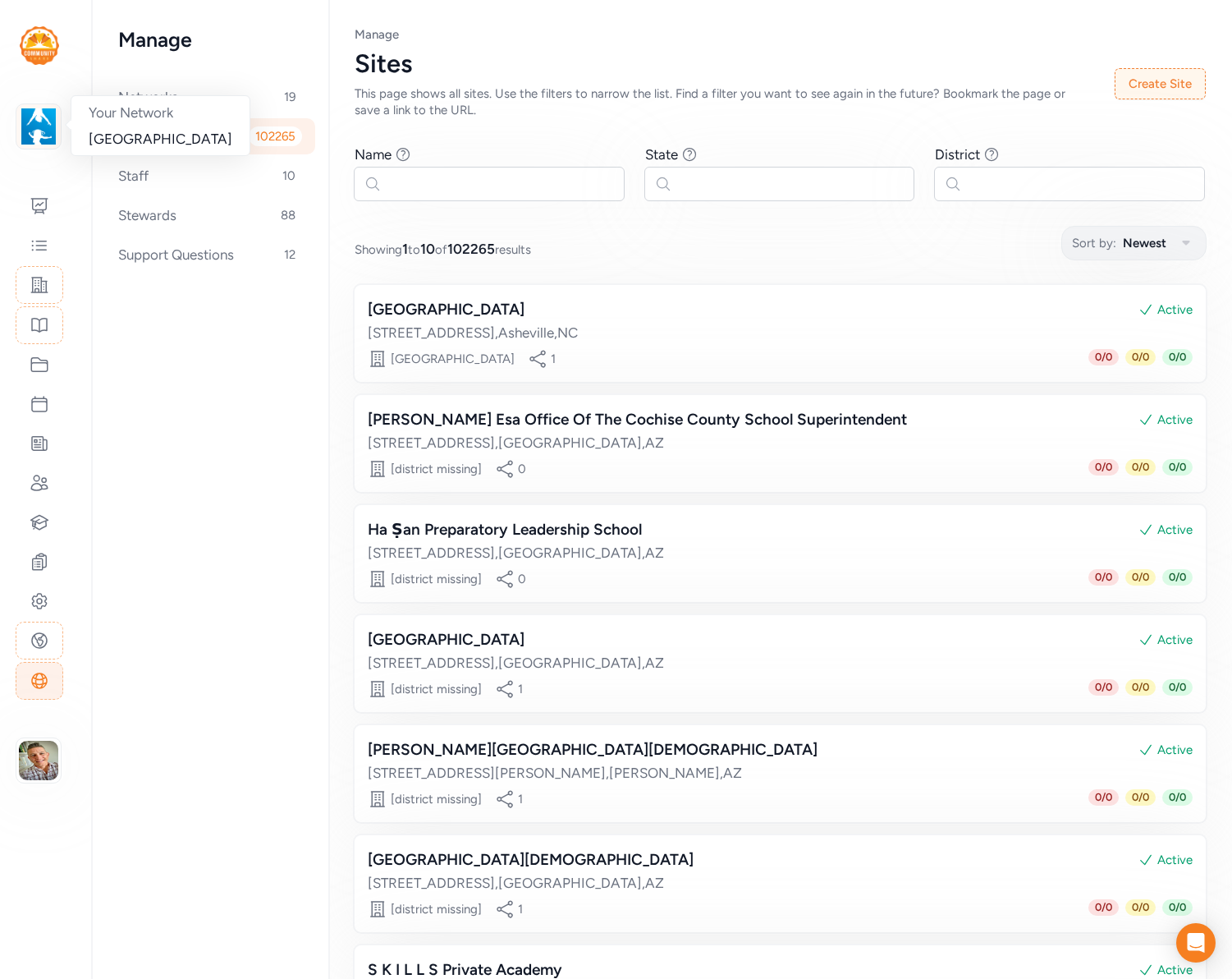
click at [33, 133] on img at bounding box center [38, 126] width 36 height 36
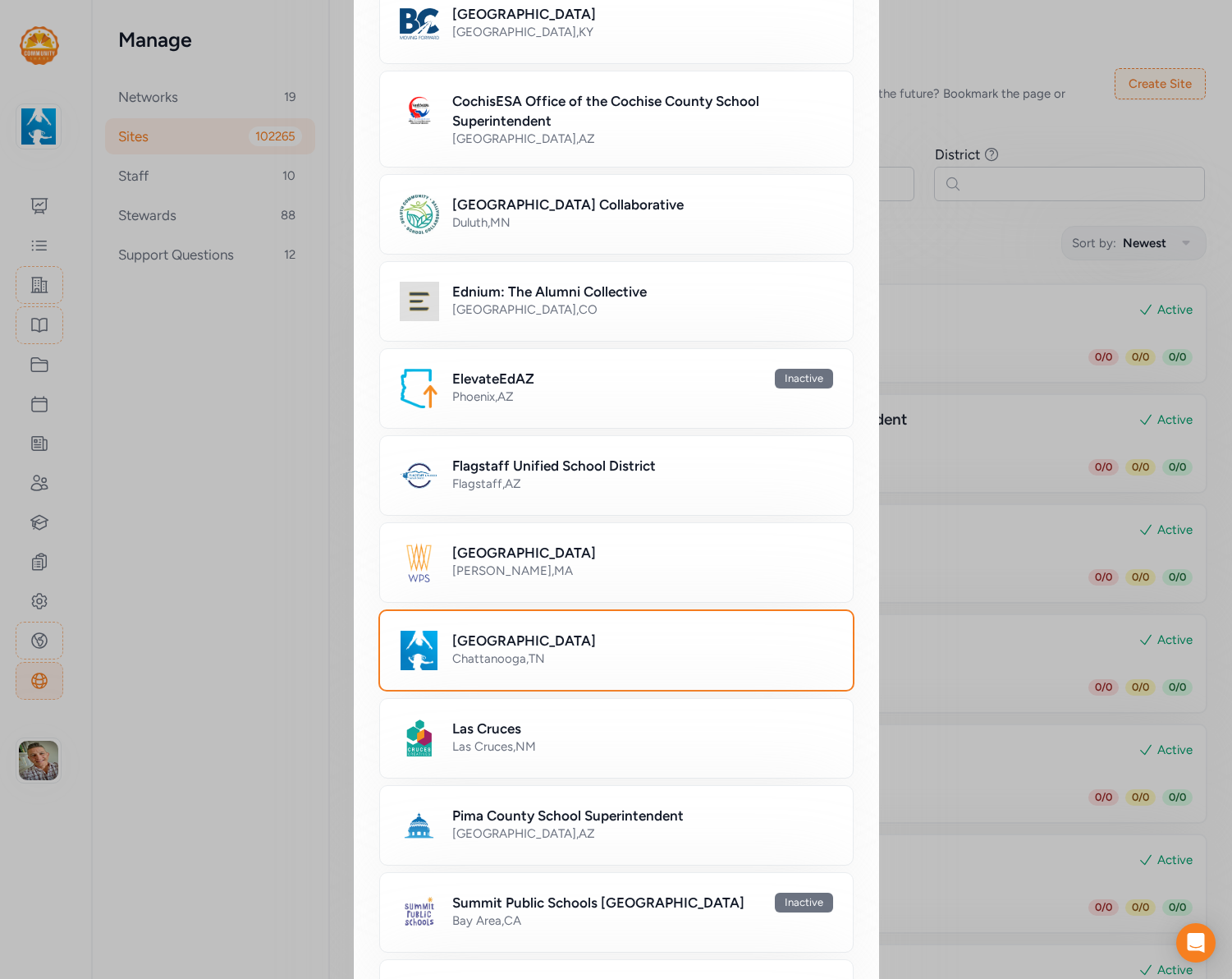
scroll to position [388, 0]
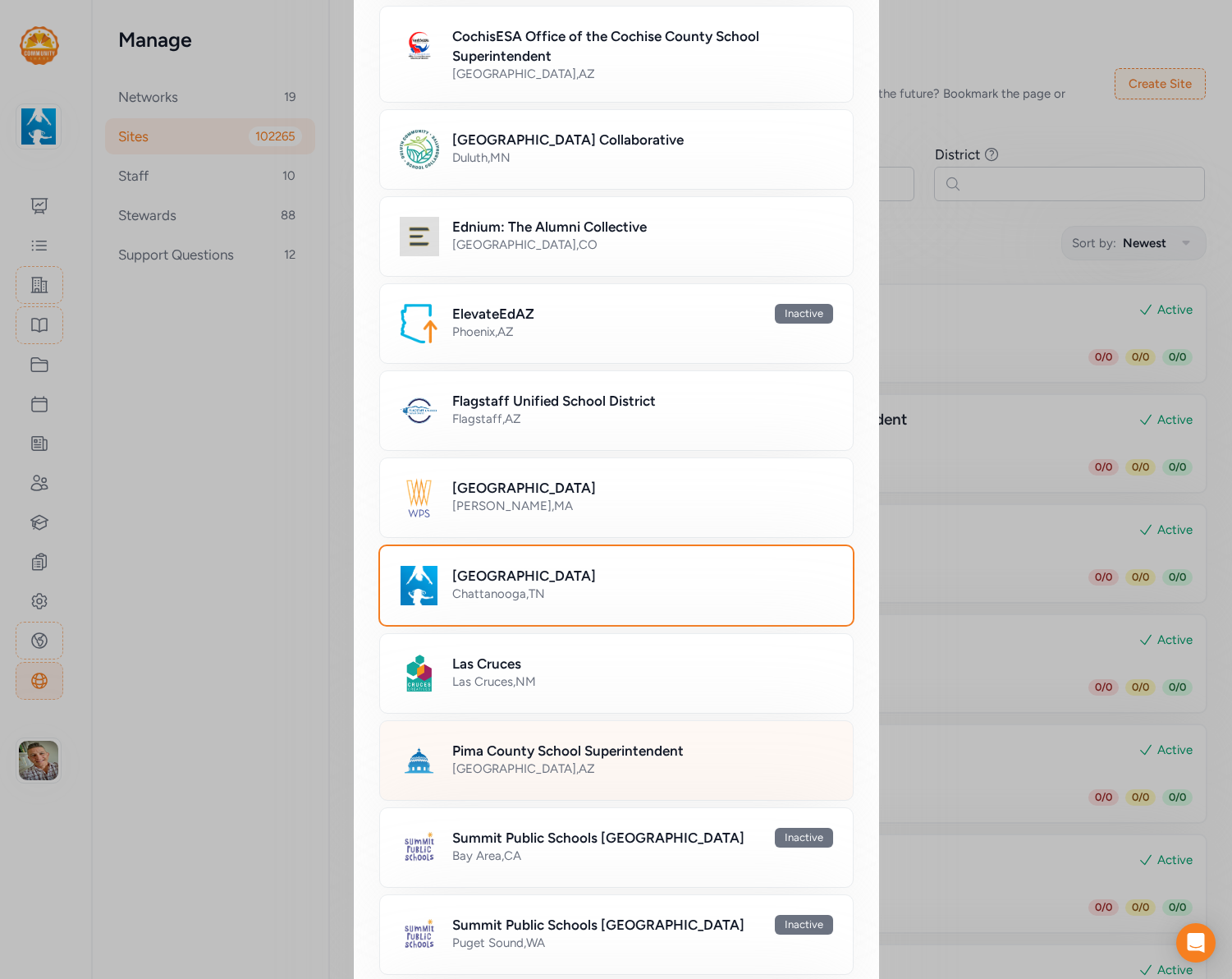
click at [515, 764] on div "[GEOGRAPHIC_DATA] , [GEOGRAPHIC_DATA]" at bounding box center [642, 768] width 381 height 16
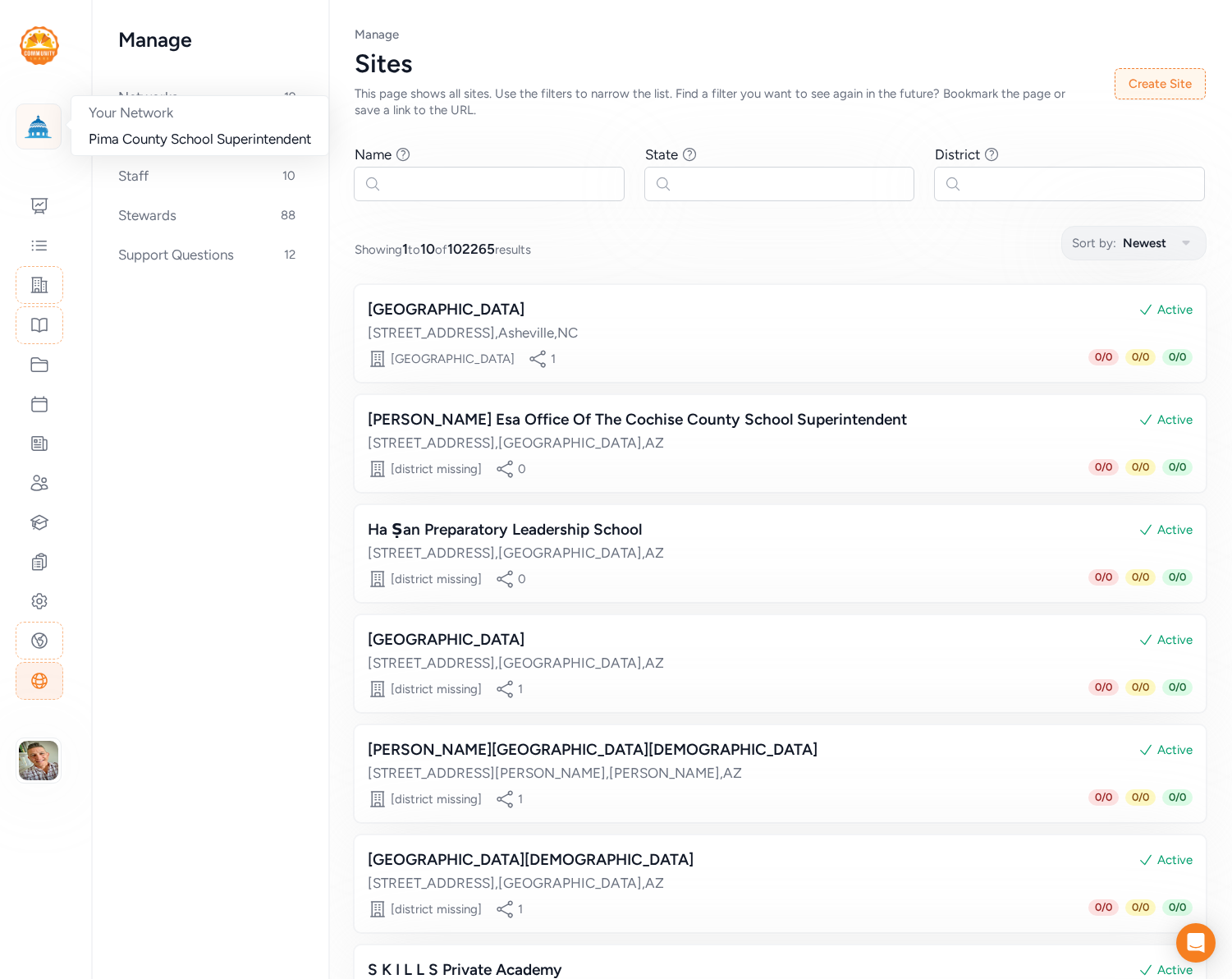
click at [28, 122] on img at bounding box center [38, 126] width 36 height 36
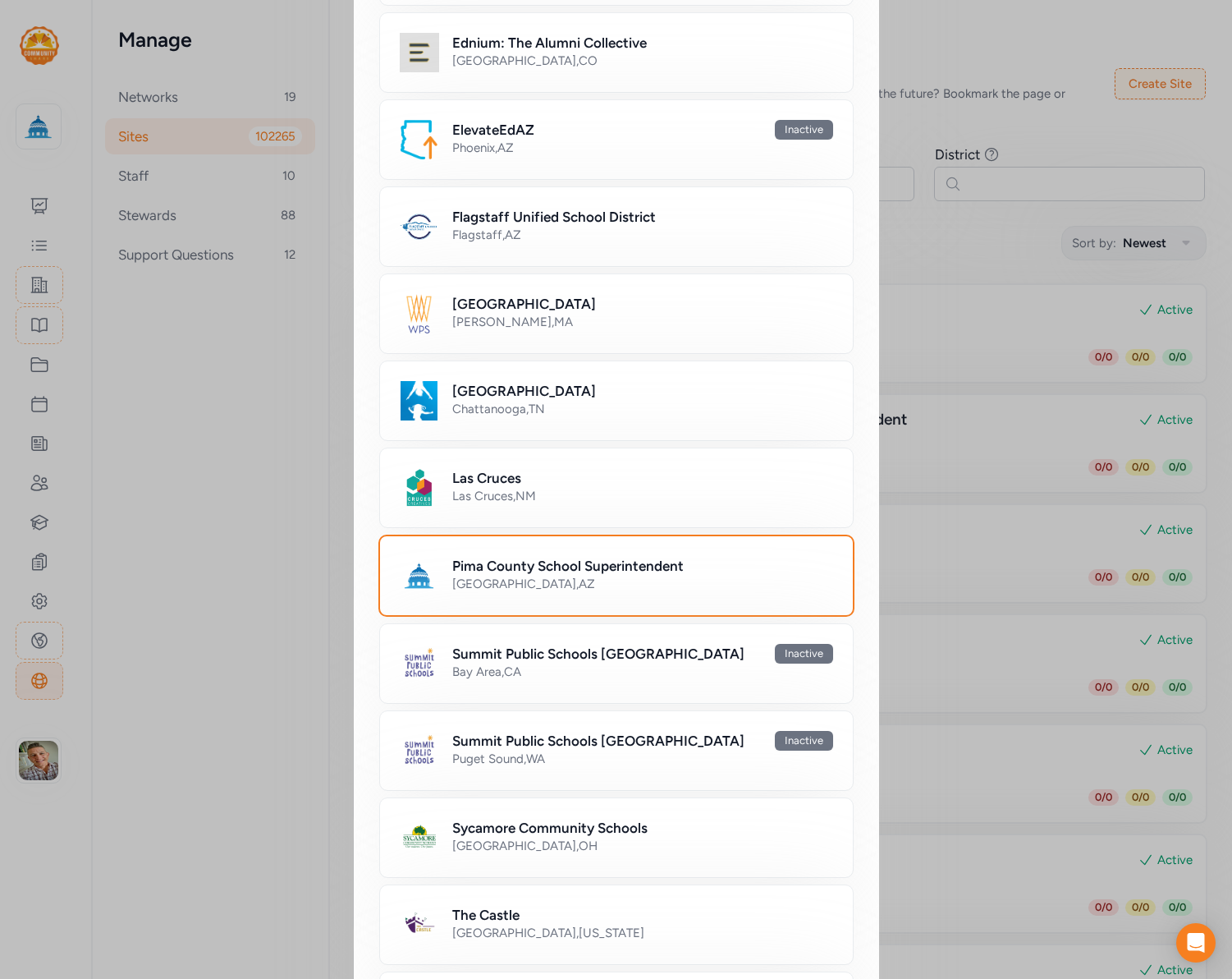
scroll to position [577, 0]
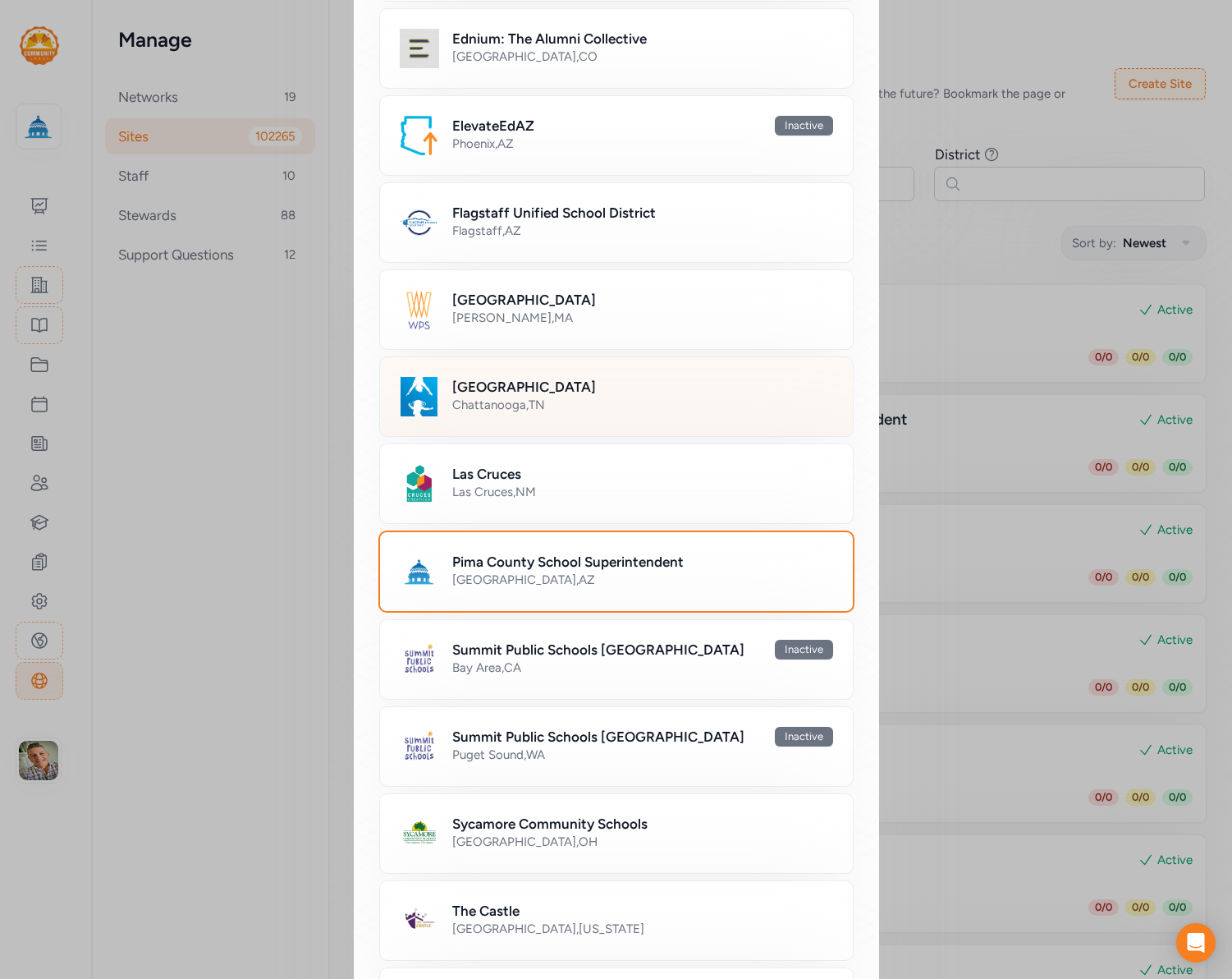
click at [517, 418] on div "[GEOGRAPHIC_DATA] [GEOGRAPHIC_DATA] , [GEOGRAPHIC_DATA]" at bounding box center [616, 396] width 474 height 81
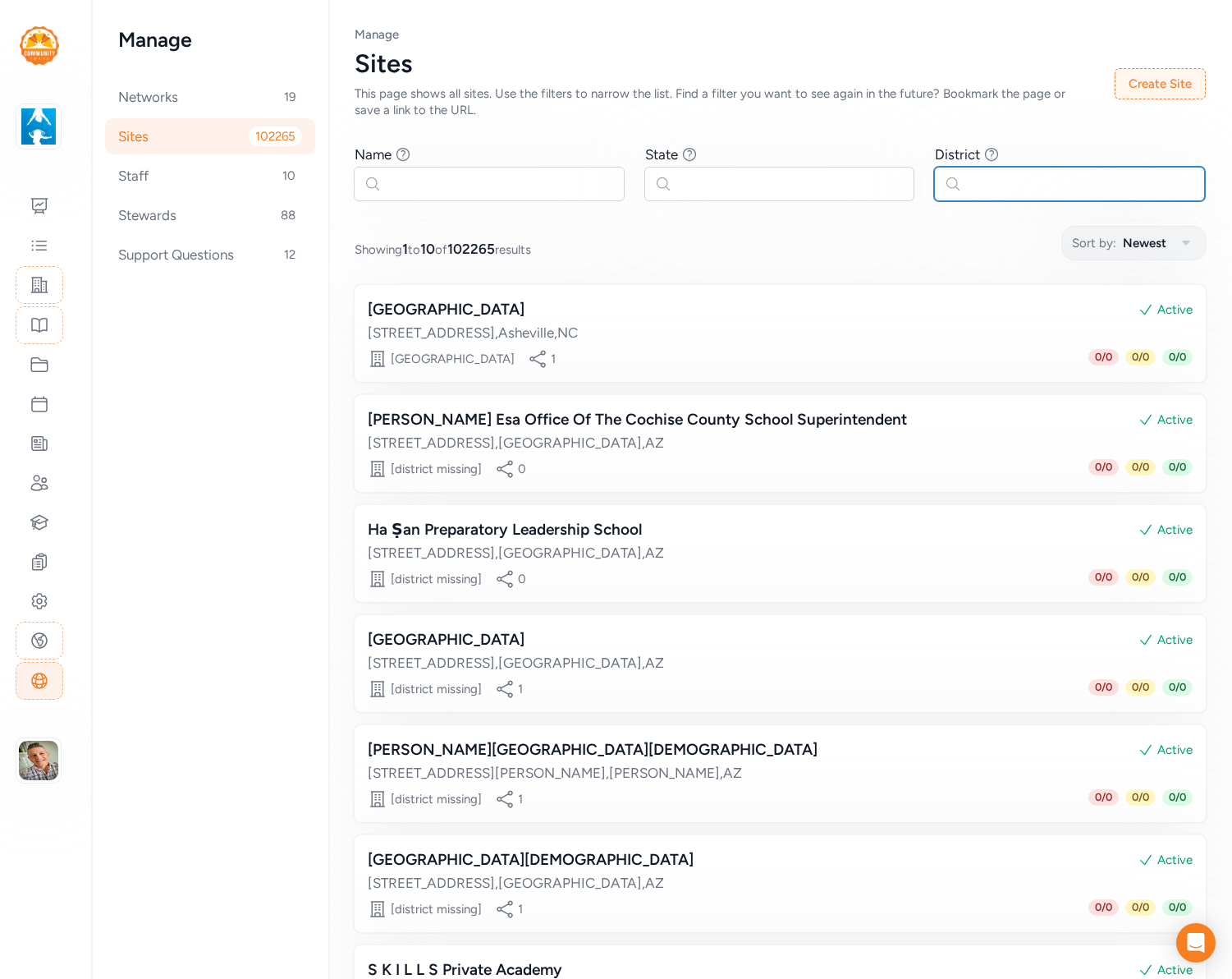
click at [997, 173] on input "text" at bounding box center [1069, 184] width 271 height 35
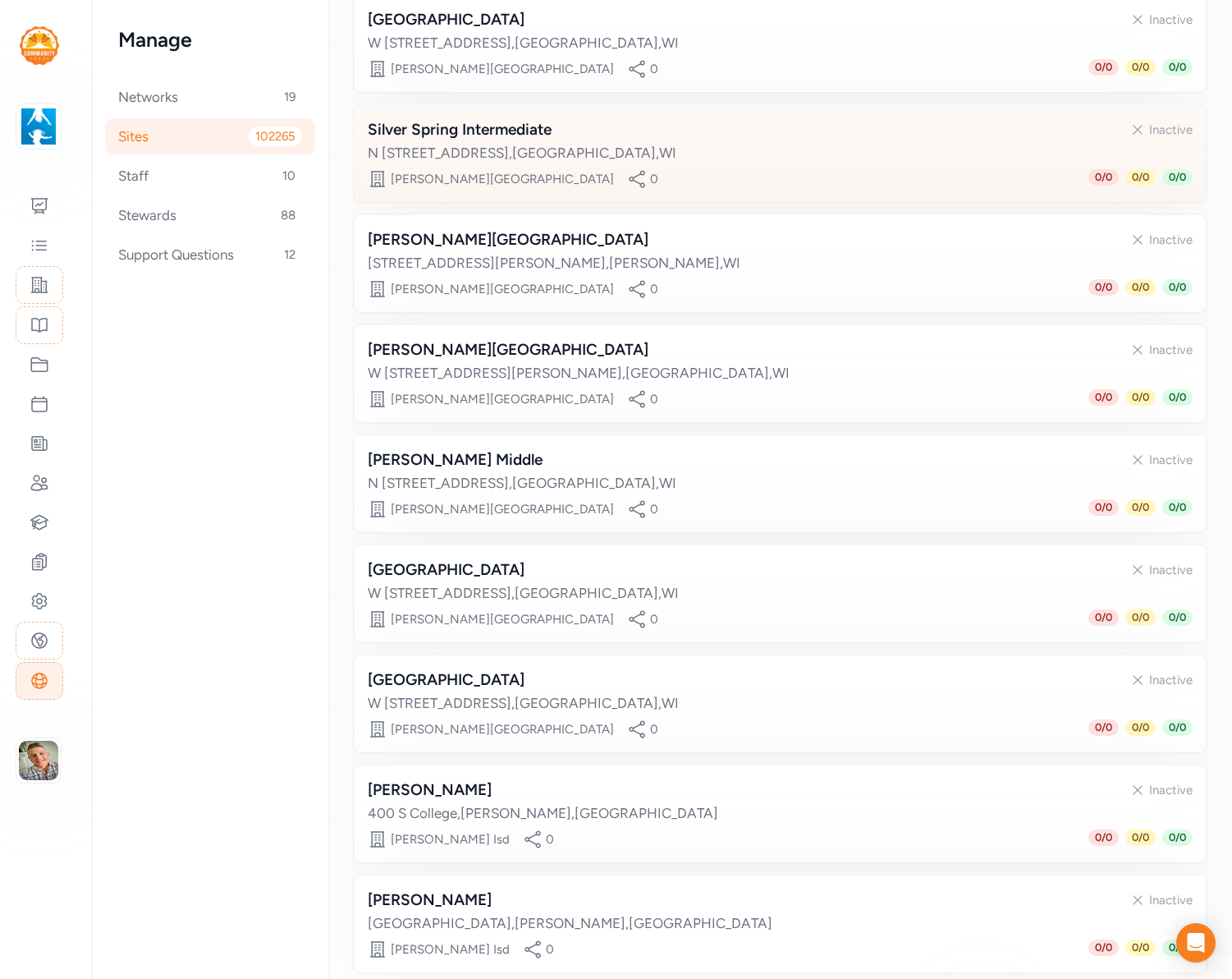
scroll to position [479, 0]
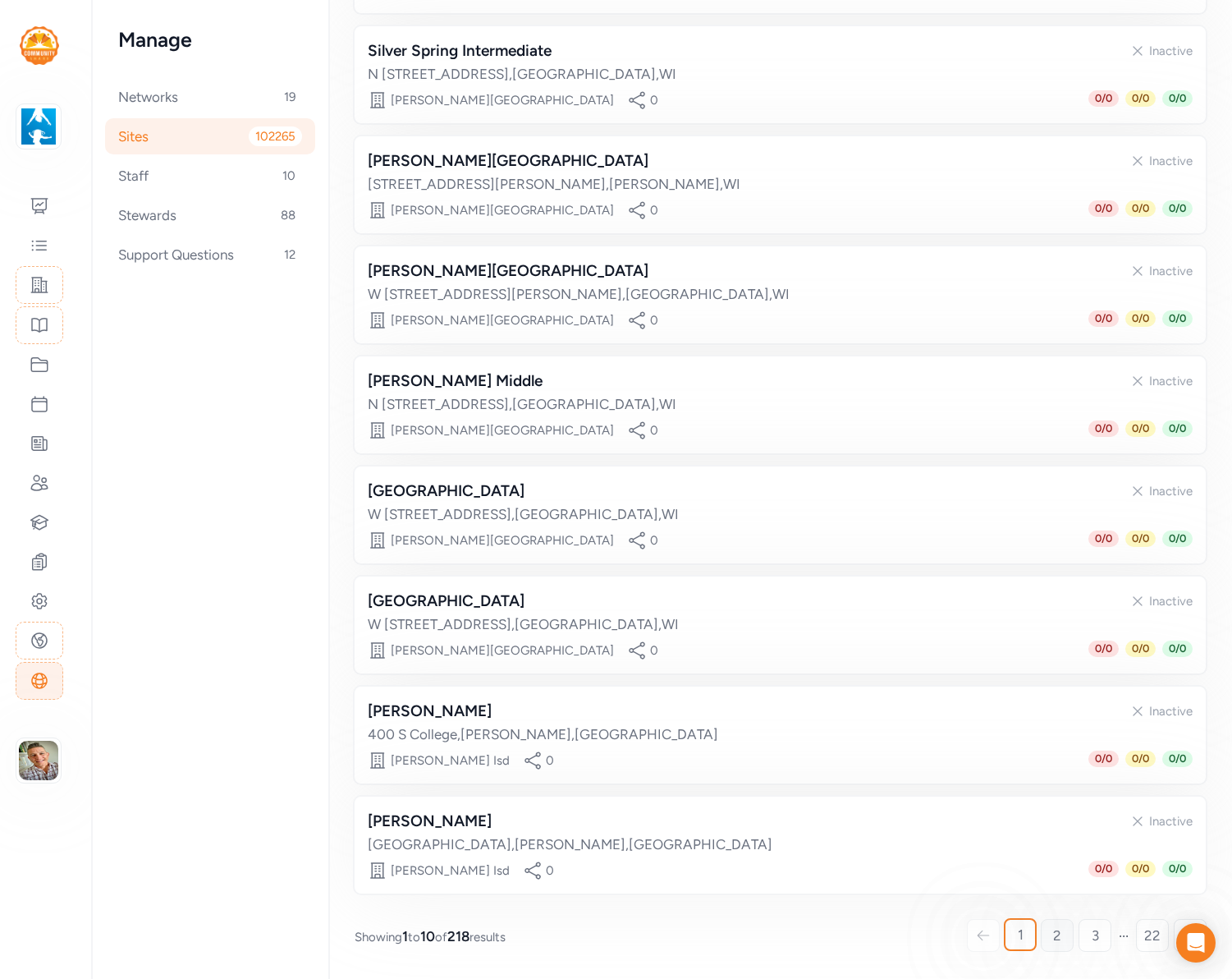
type input "[PERSON_NAME]"
click at [1058, 933] on span "2" at bounding box center [1057, 935] width 8 height 20
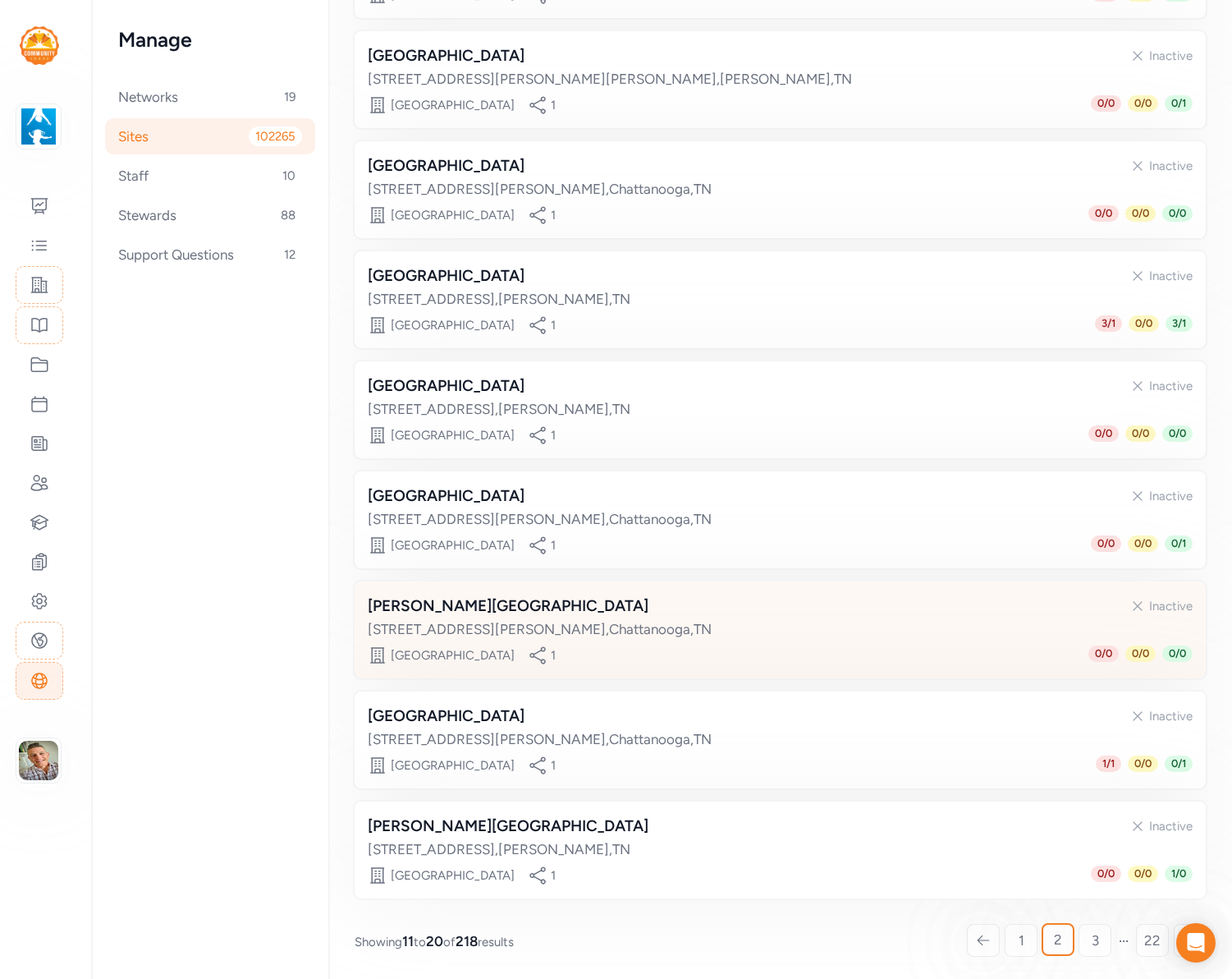
scroll to position [479, 0]
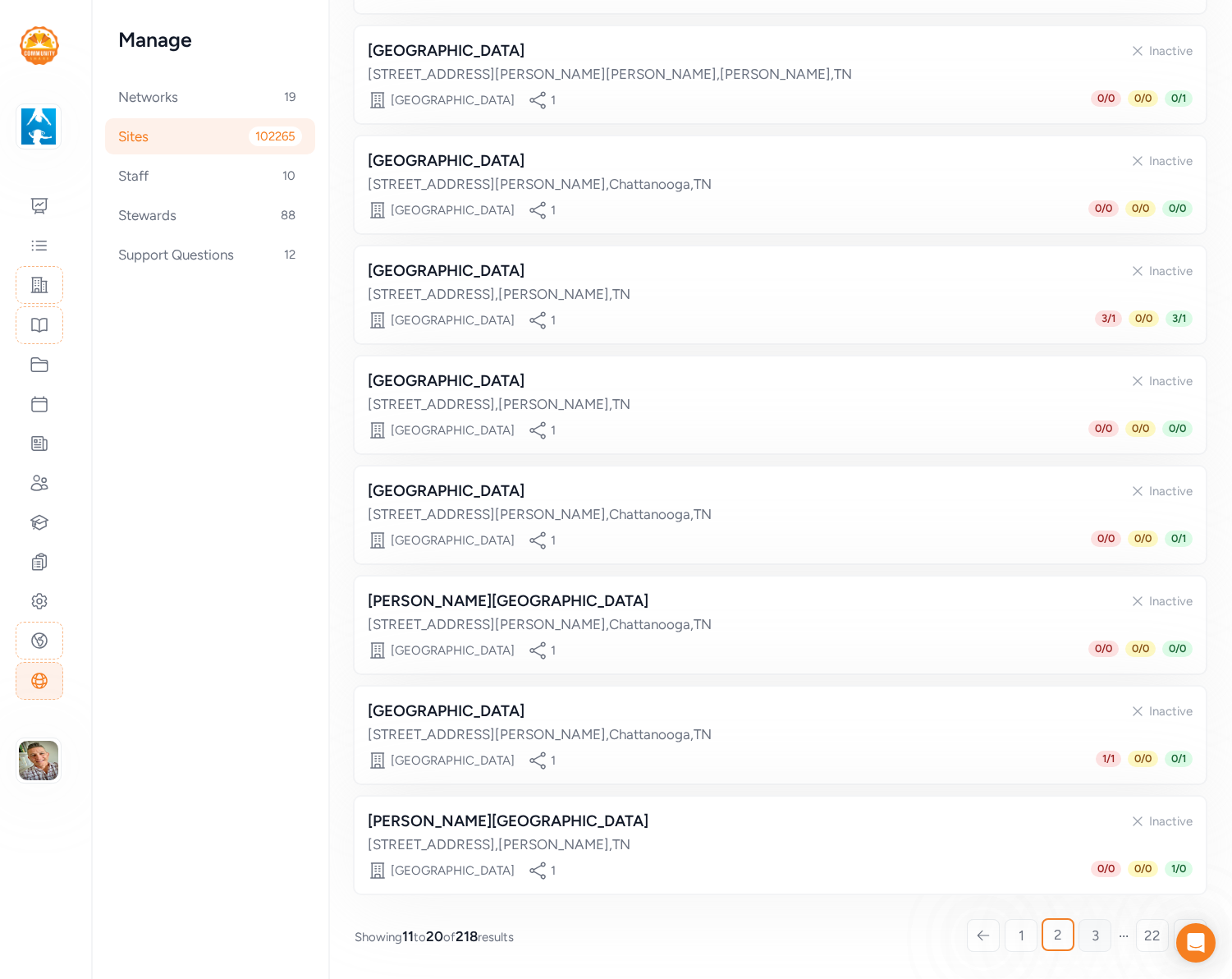
click at [1098, 938] on span "3" at bounding box center [1095, 935] width 7 height 20
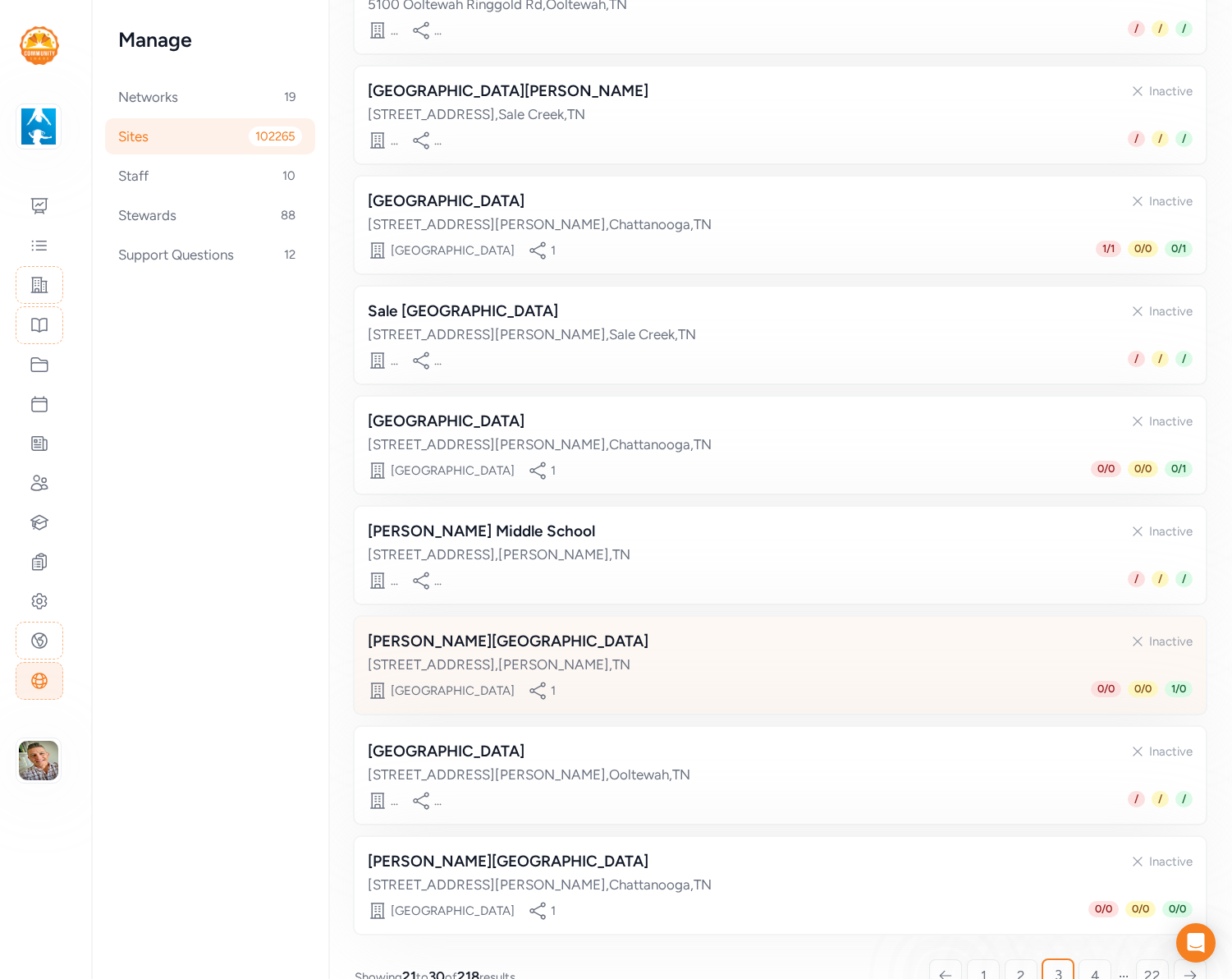
scroll to position [479, 0]
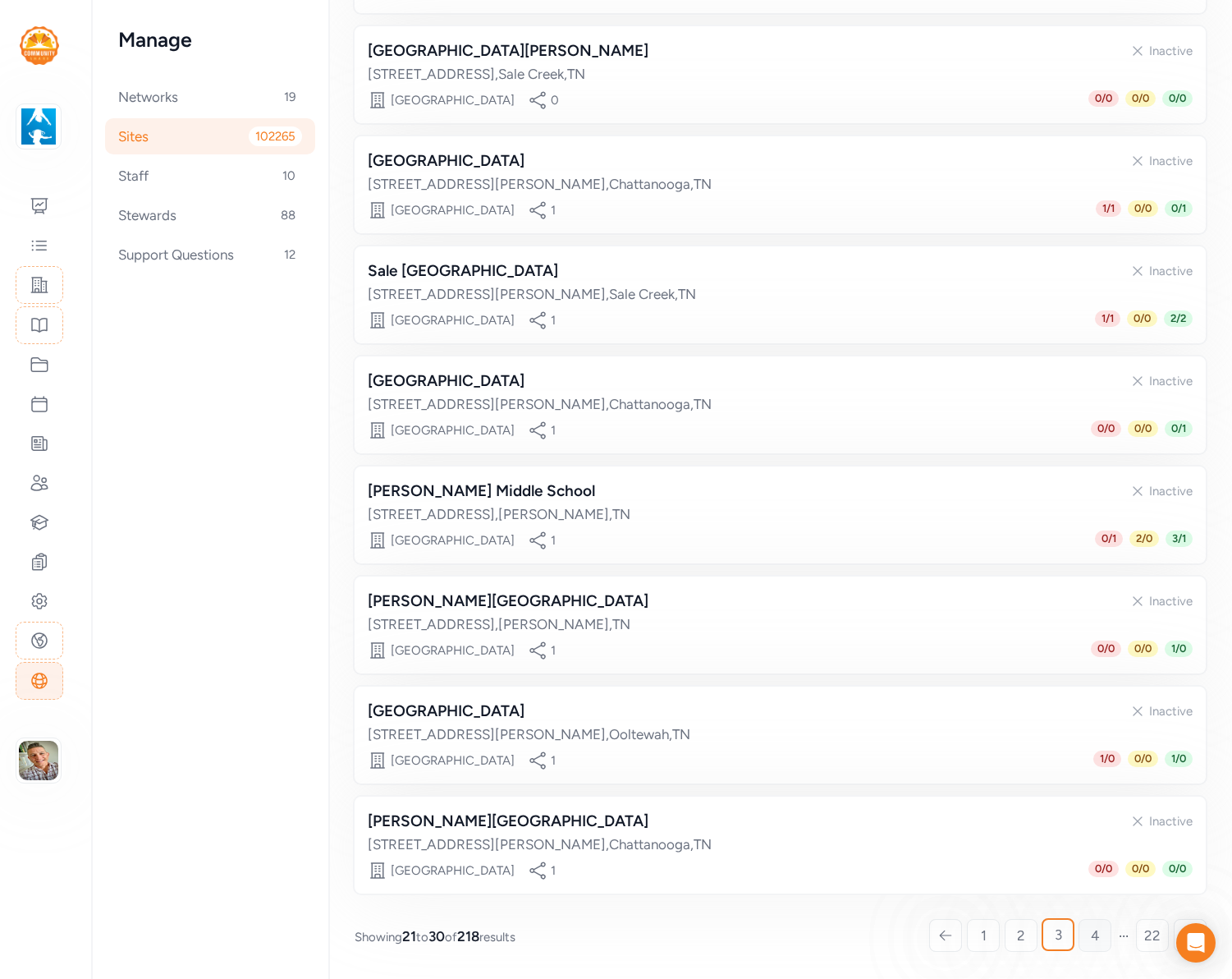
click at [1093, 934] on span "4" at bounding box center [1095, 935] width 9 height 20
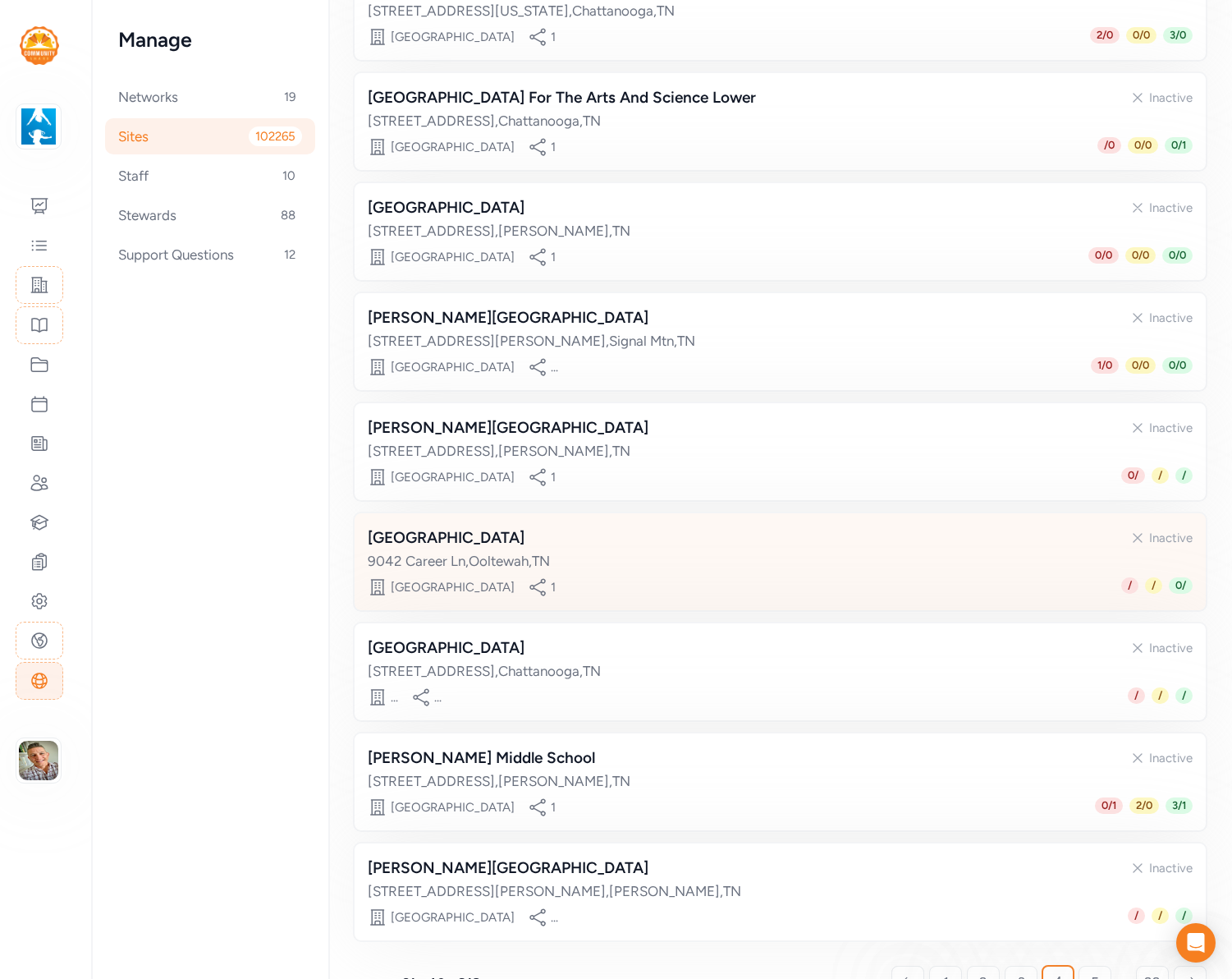
scroll to position [479, 0]
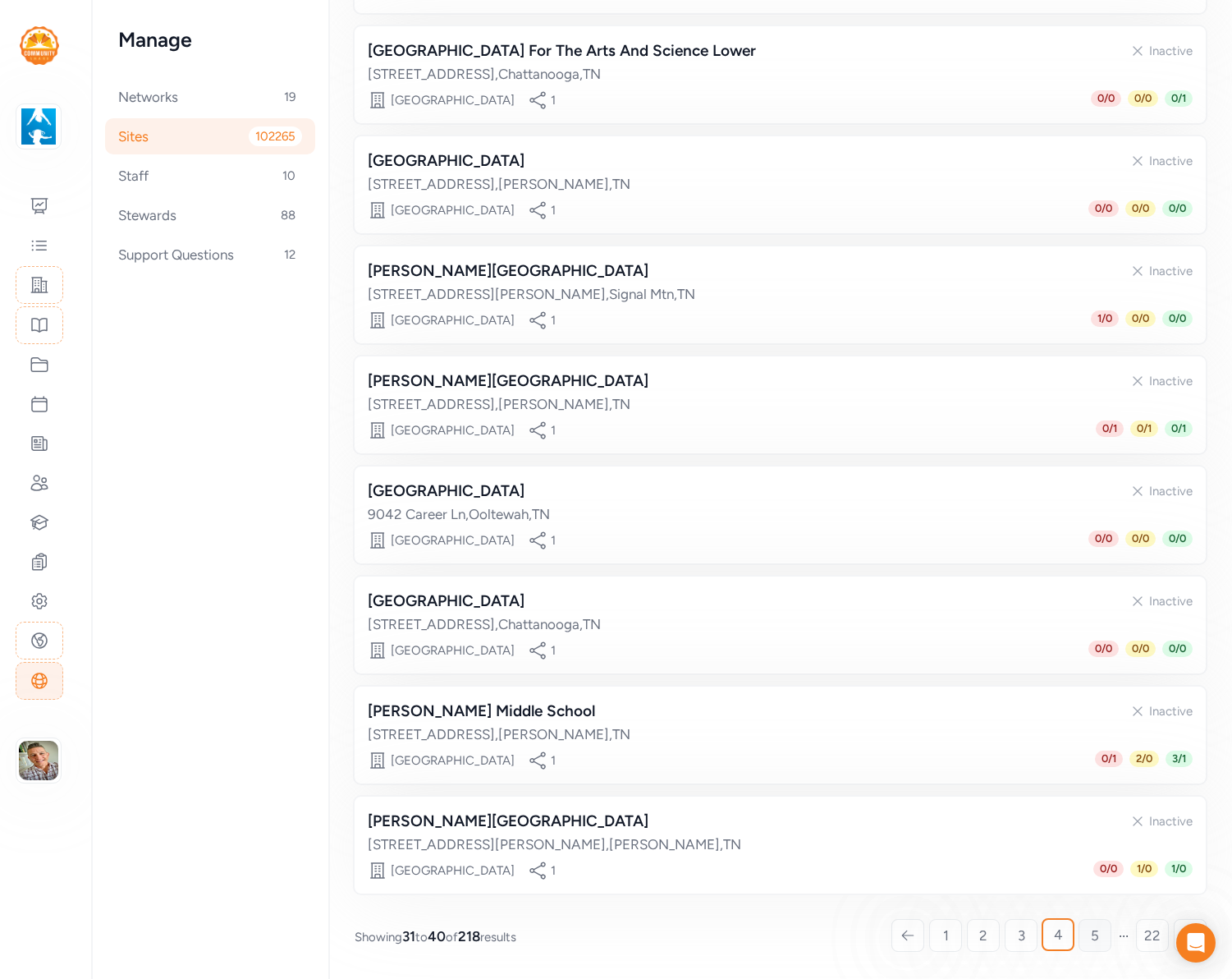
click at [1093, 931] on span "5" at bounding box center [1094, 935] width 8 height 20
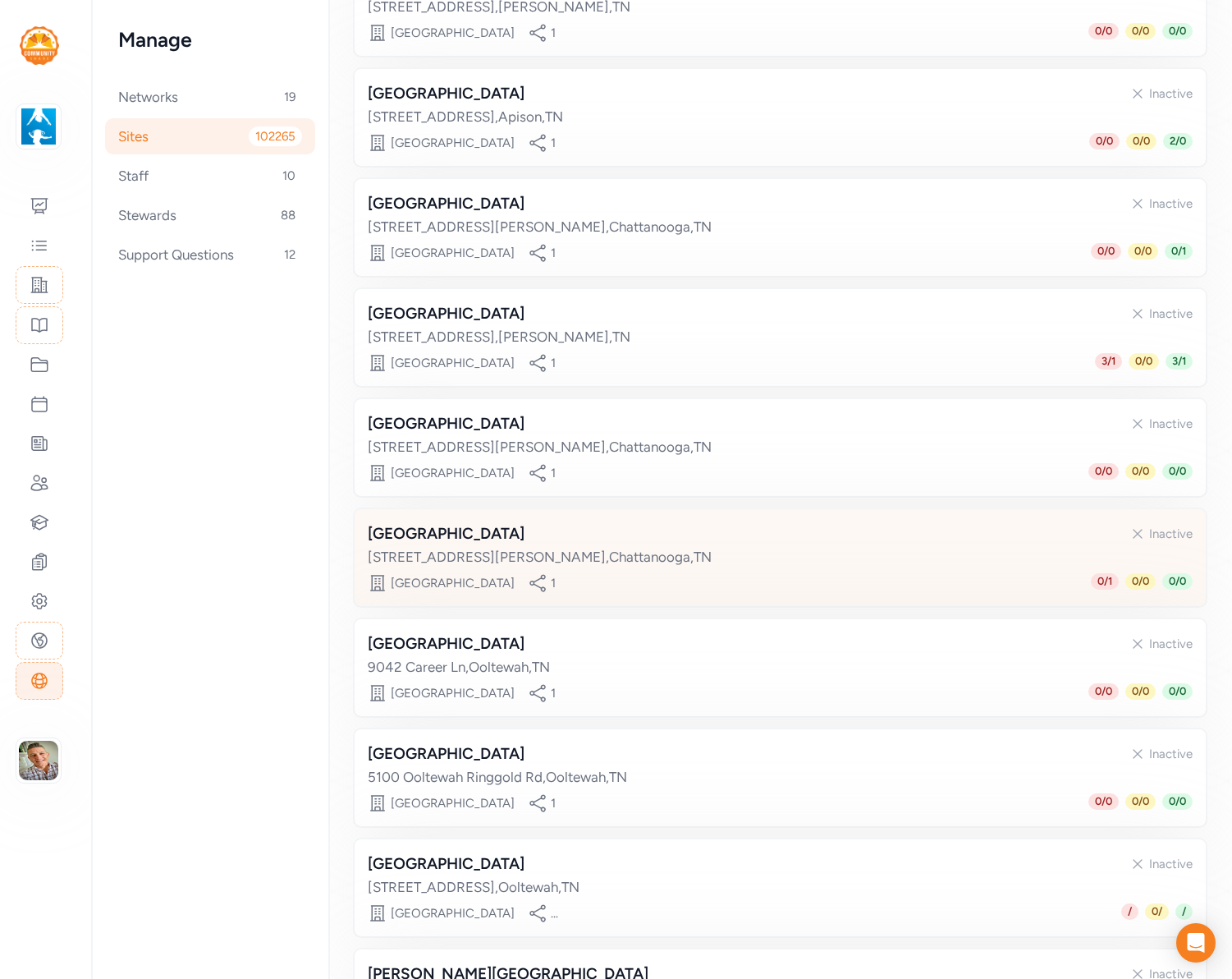
scroll to position [479, 0]
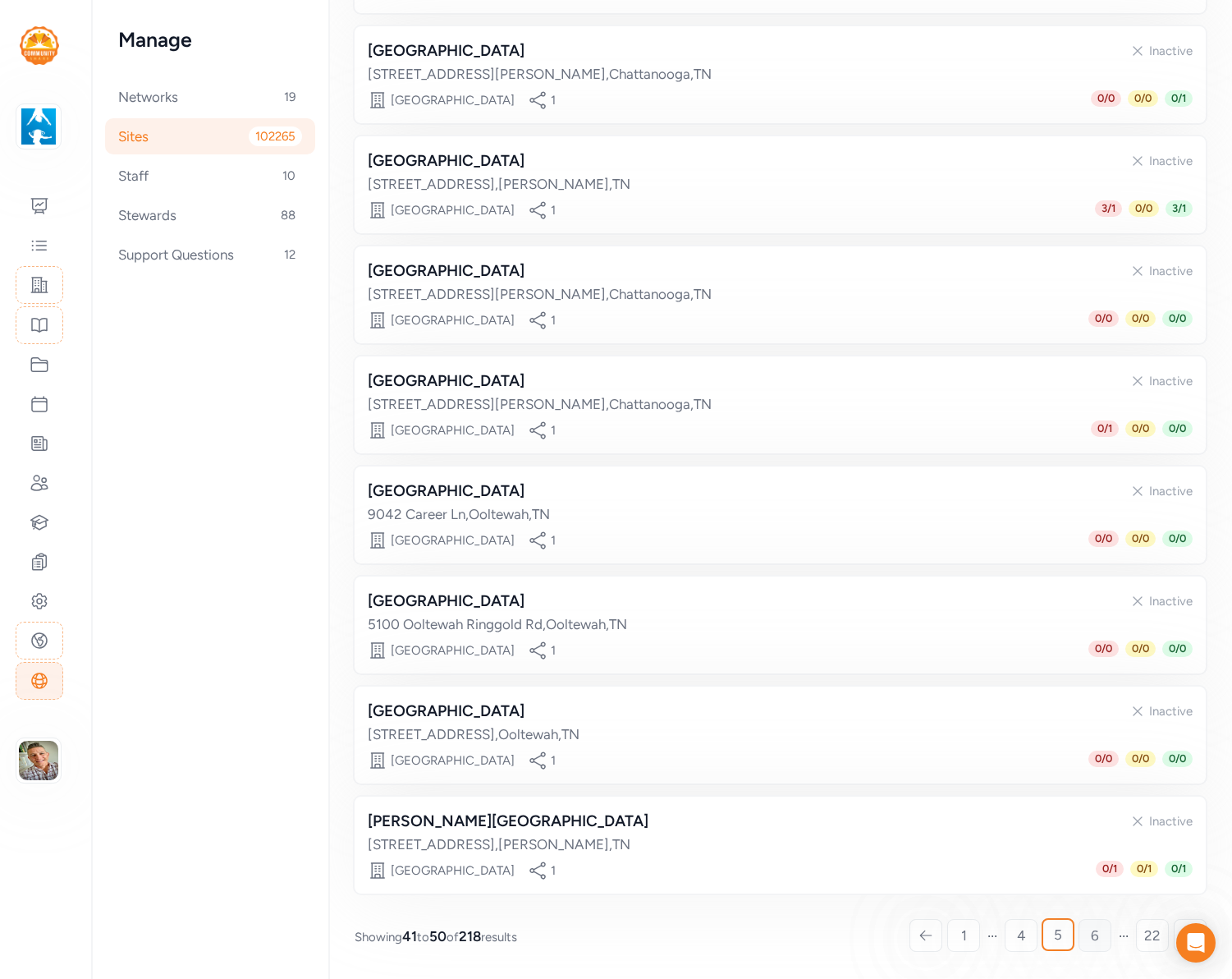
click at [1093, 939] on span "6" at bounding box center [1094, 935] width 8 height 20
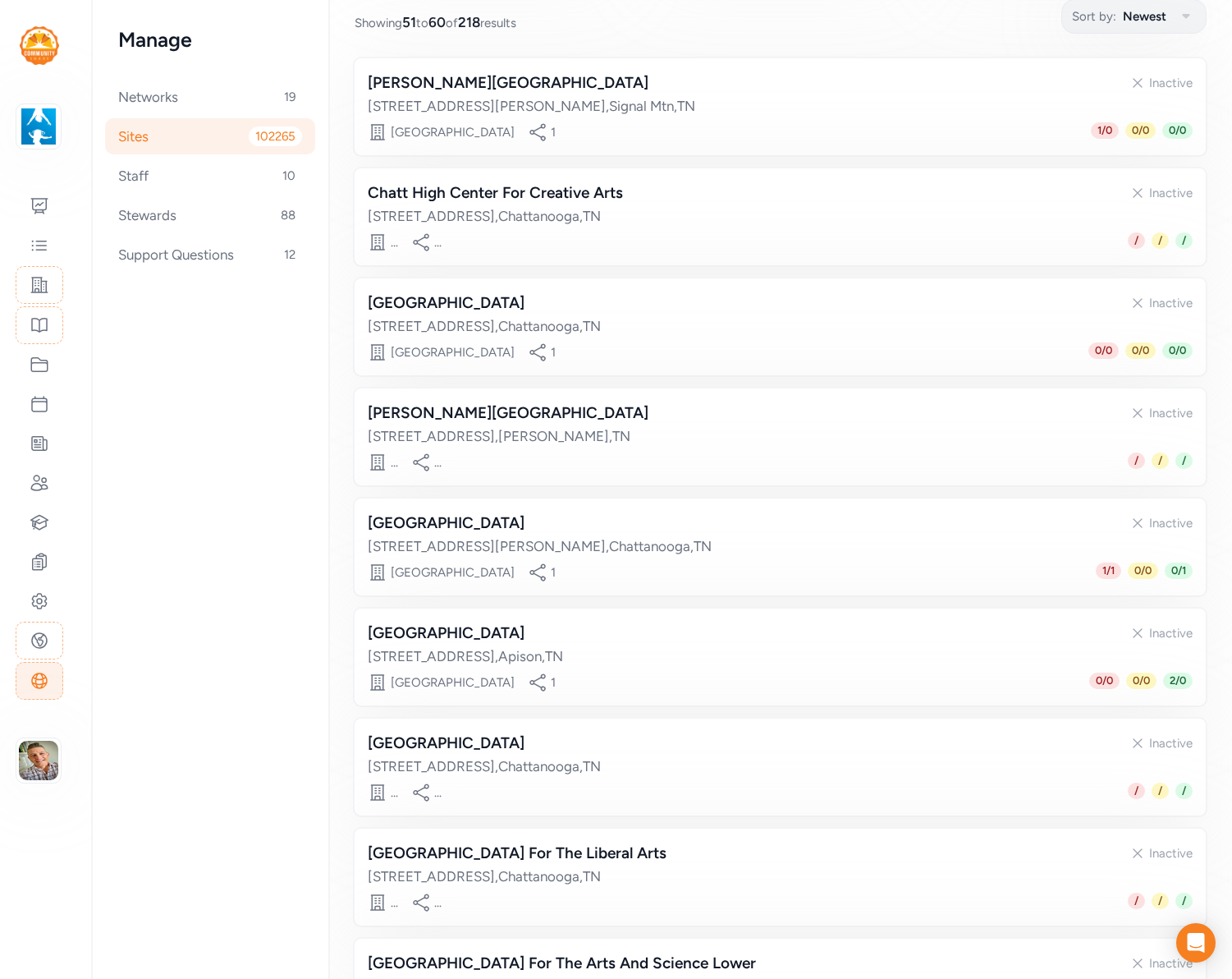
scroll to position [479, 0]
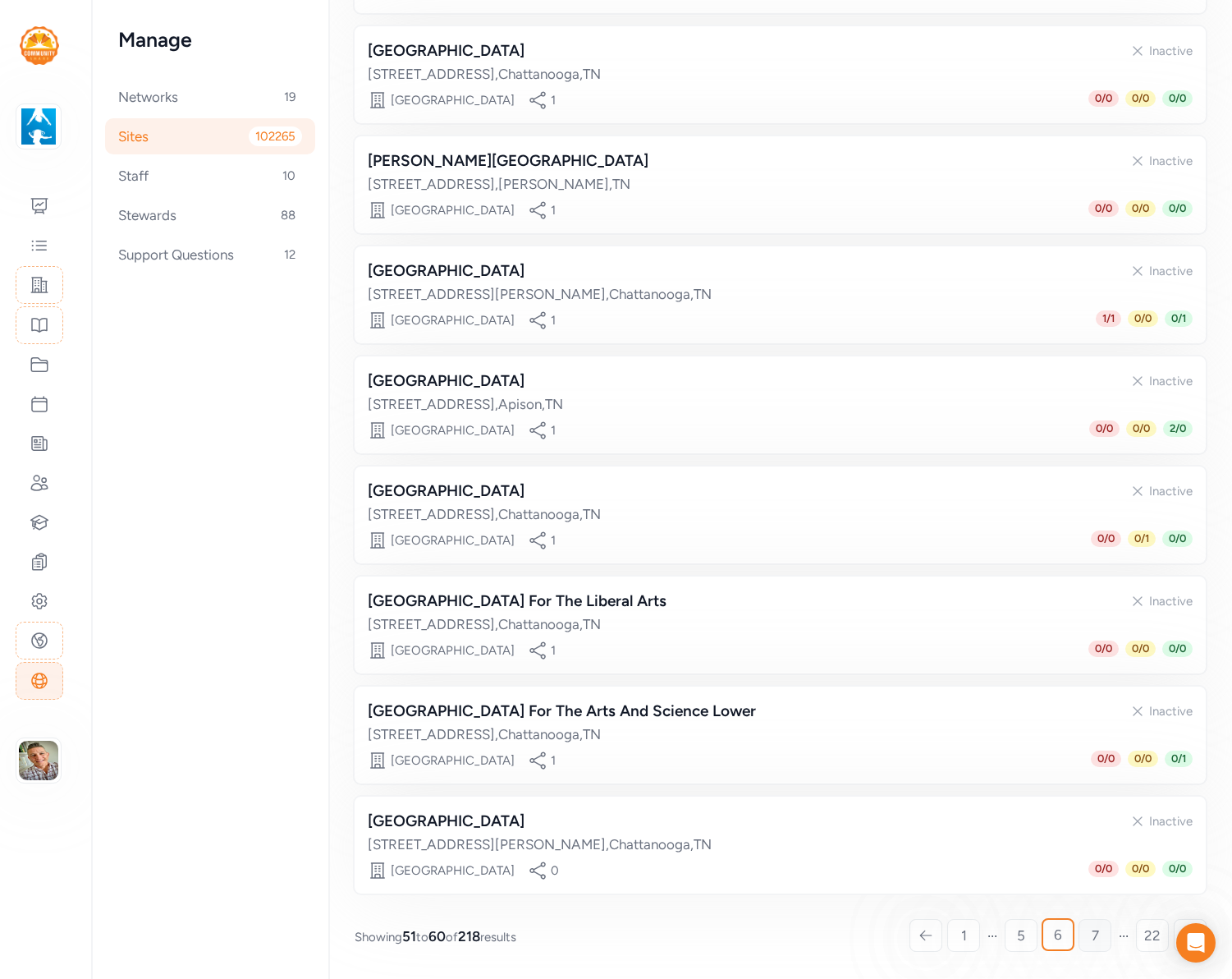
click at [1097, 937] on span "7" at bounding box center [1095, 935] width 7 height 20
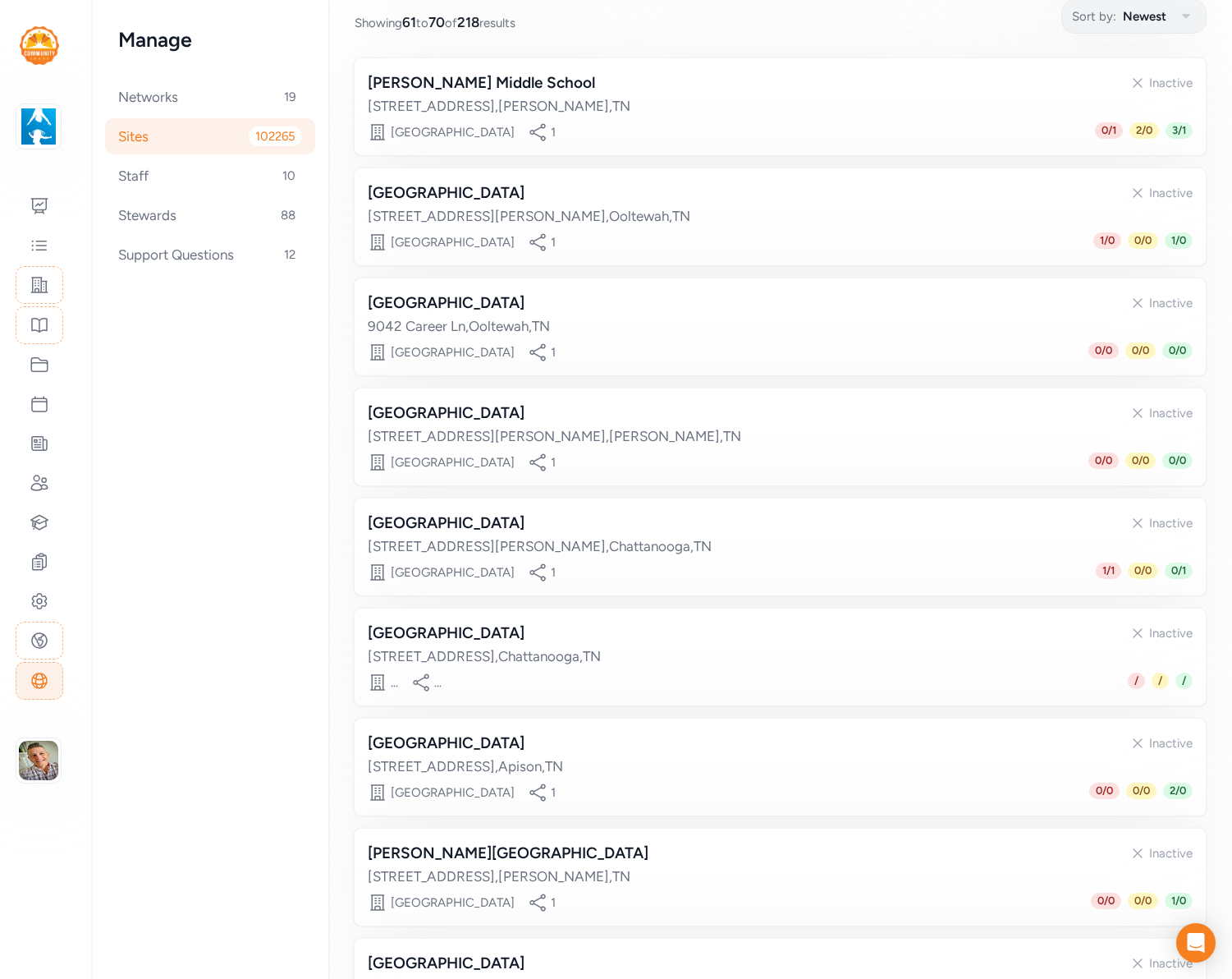
scroll to position [479, 0]
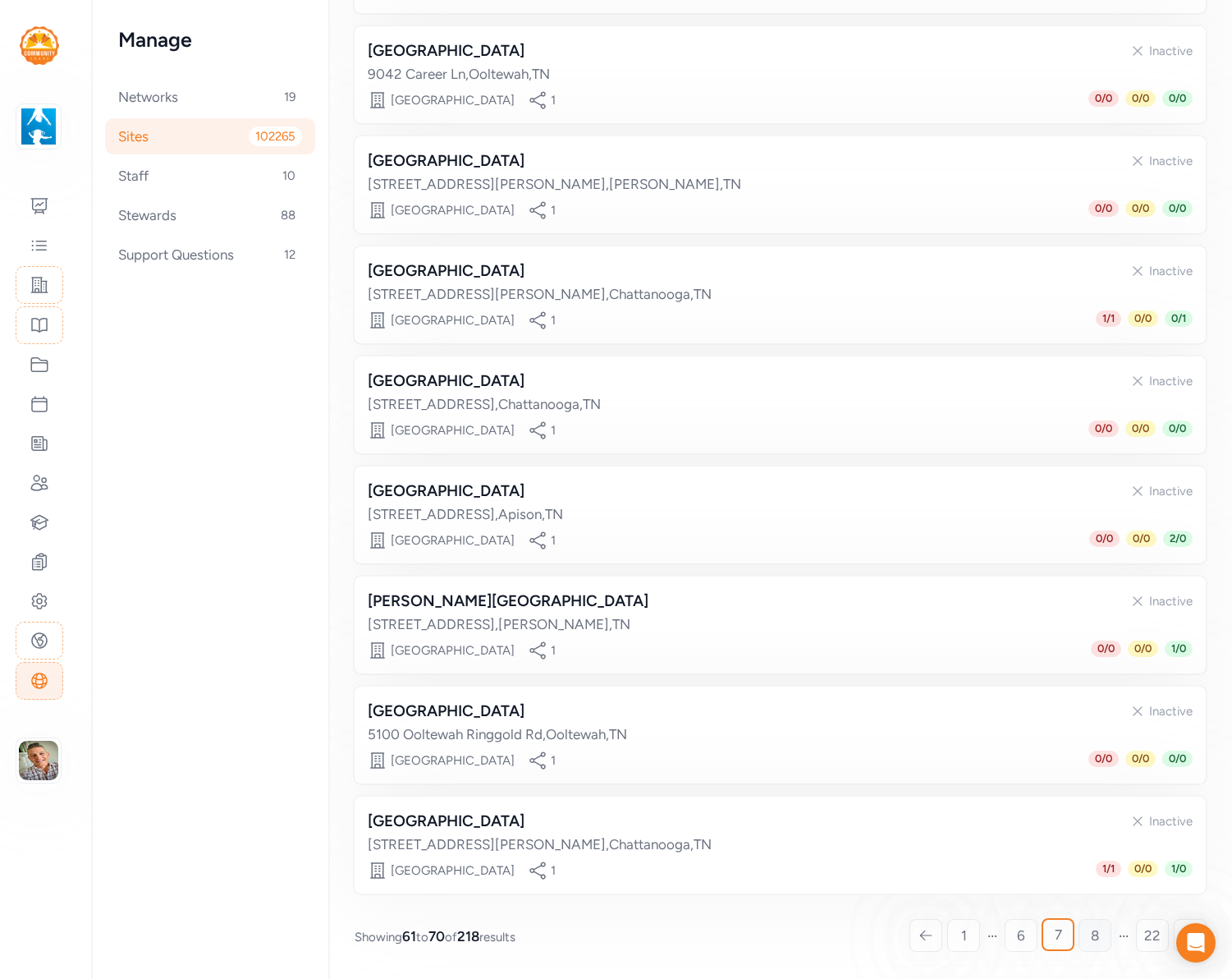
click at [1095, 935] on span "8" at bounding box center [1094, 935] width 8 height 20
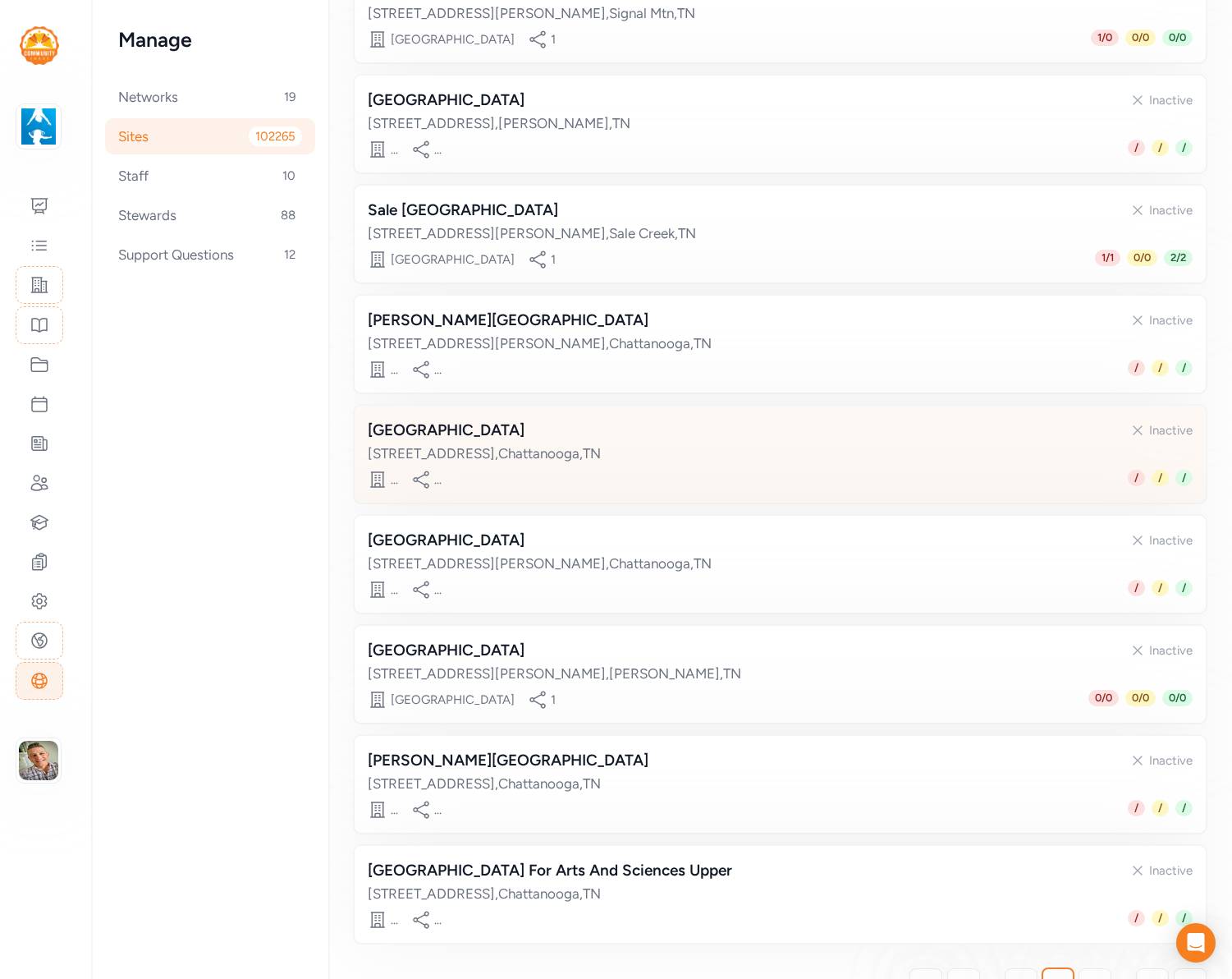
scroll to position [479, 0]
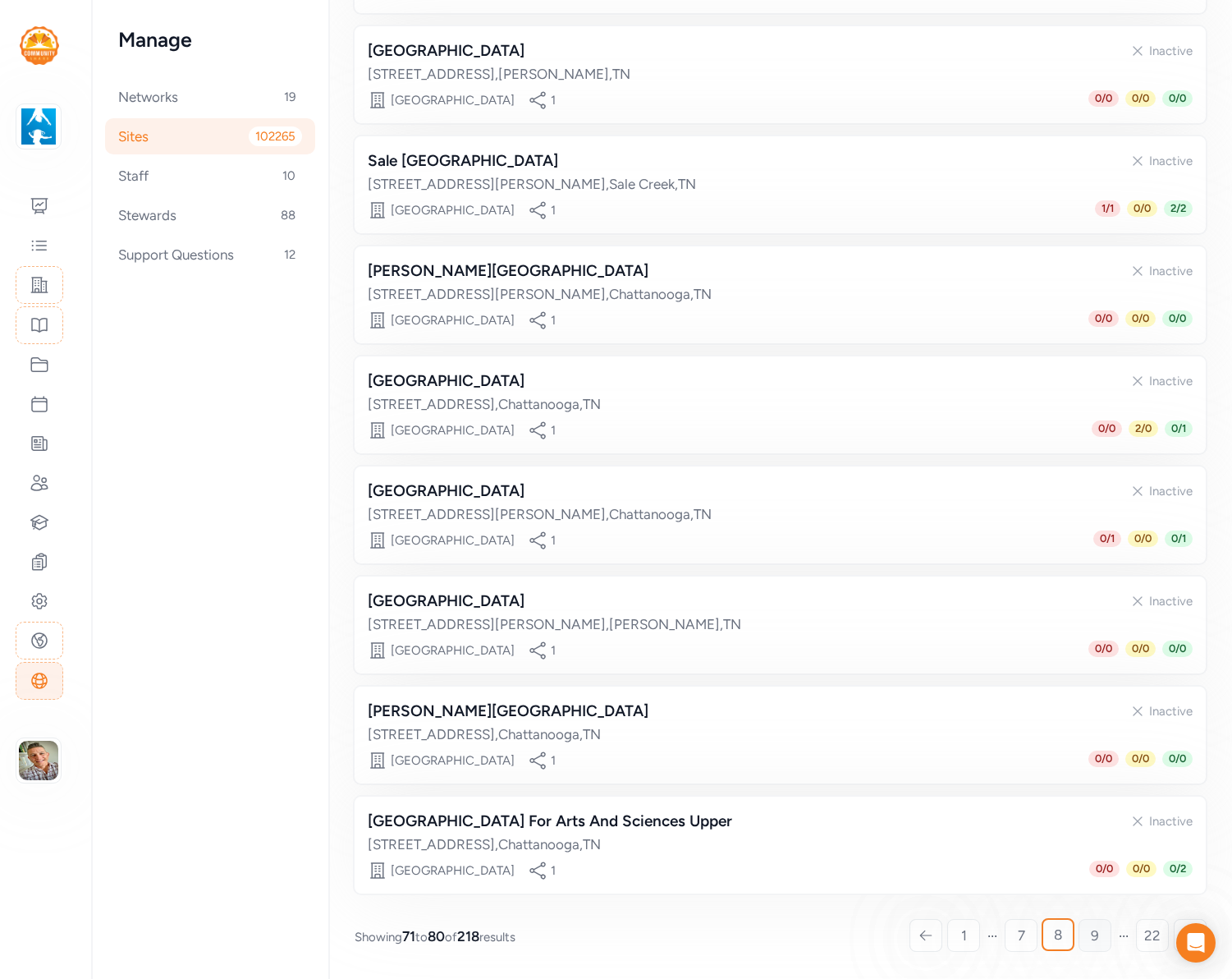
click at [1101, 940] on link "9" at bounding box center [1094, 935] width 33 height 33
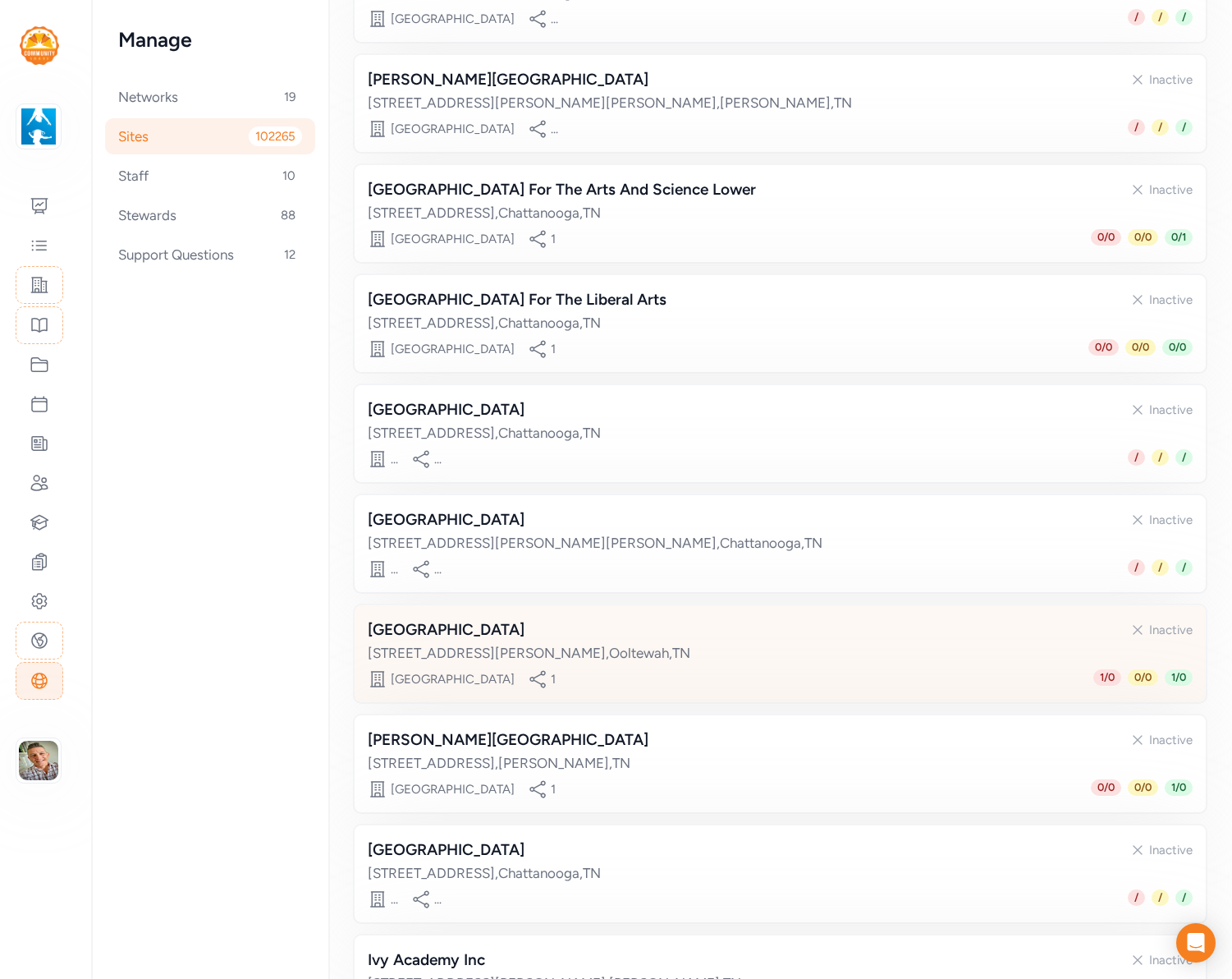
scroll to position [479, 0]
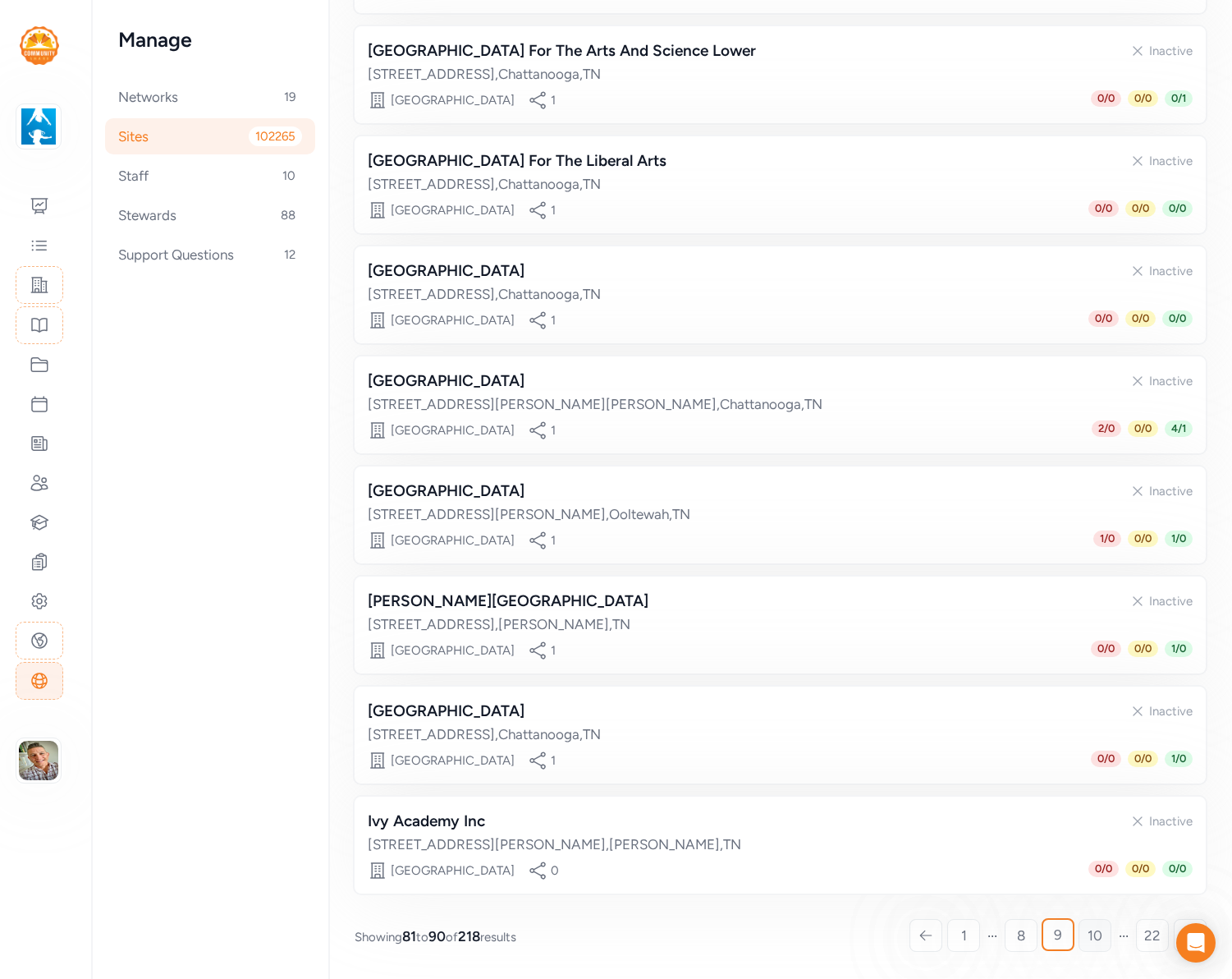
click at [1099, 935] on span "10" at bounding box center [1095, 935] width 15 height 20
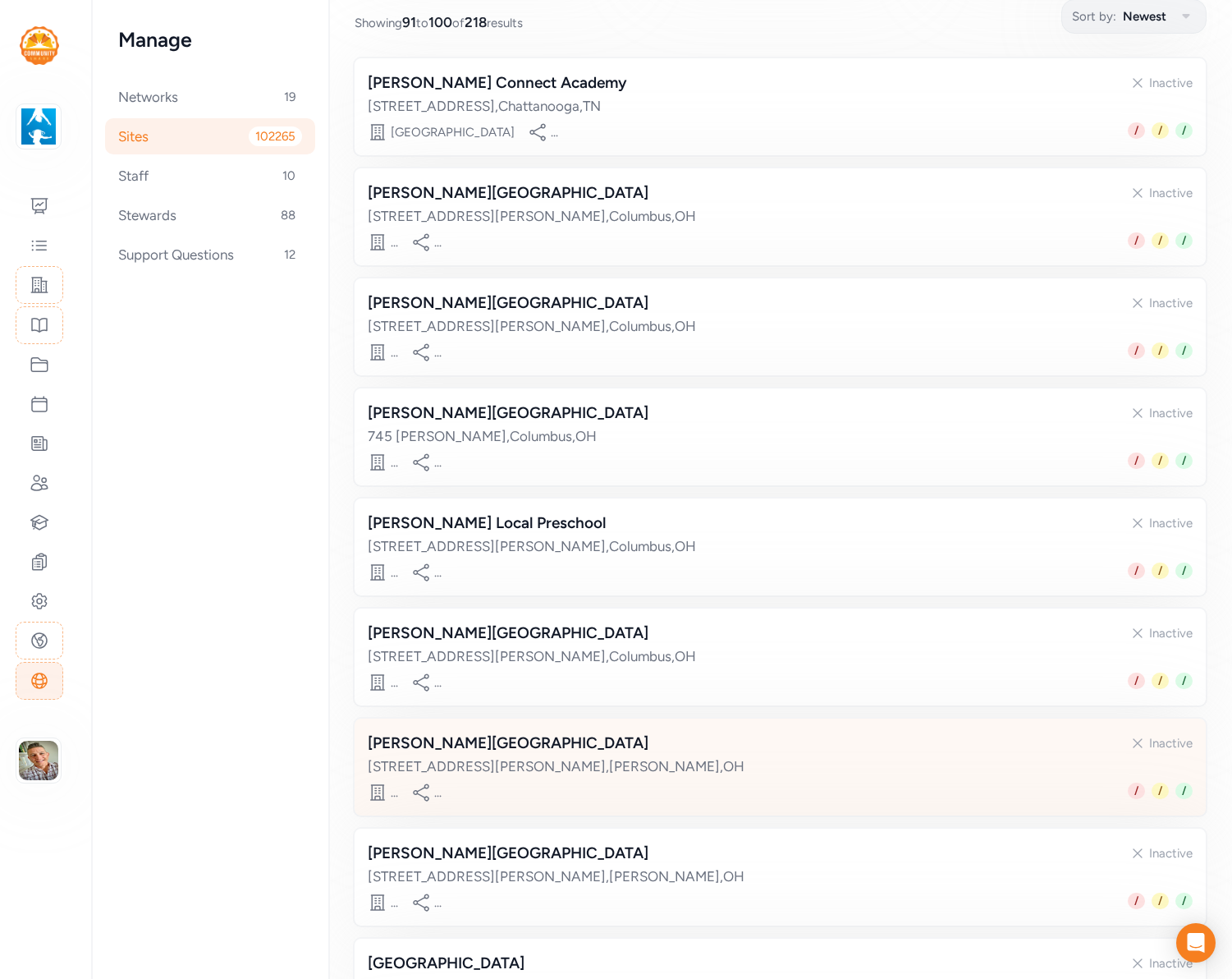
scroll to position [479, 0]
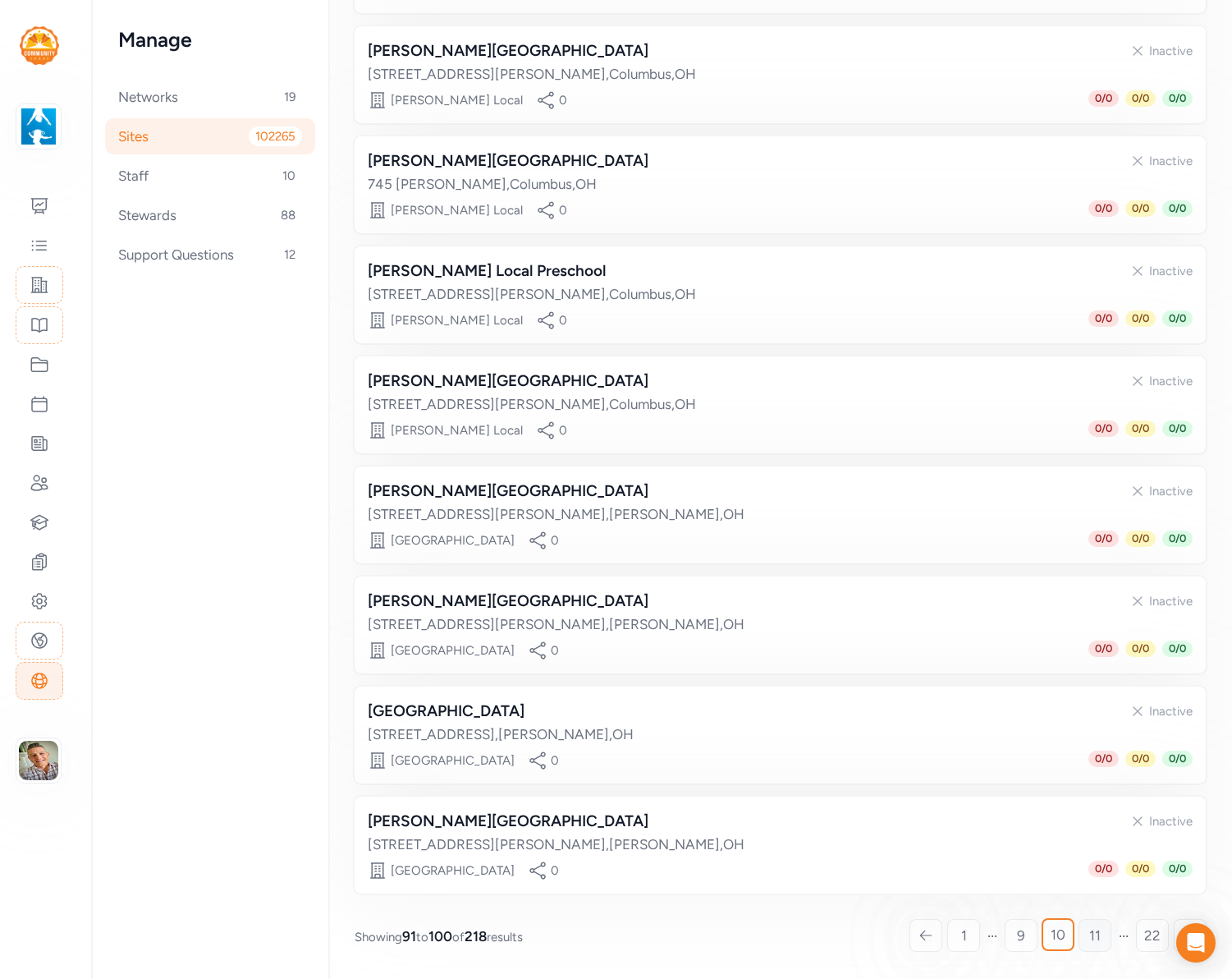
click at [1097, 938] on span "11" at bounding box center [1094, 935] width 12 height 20
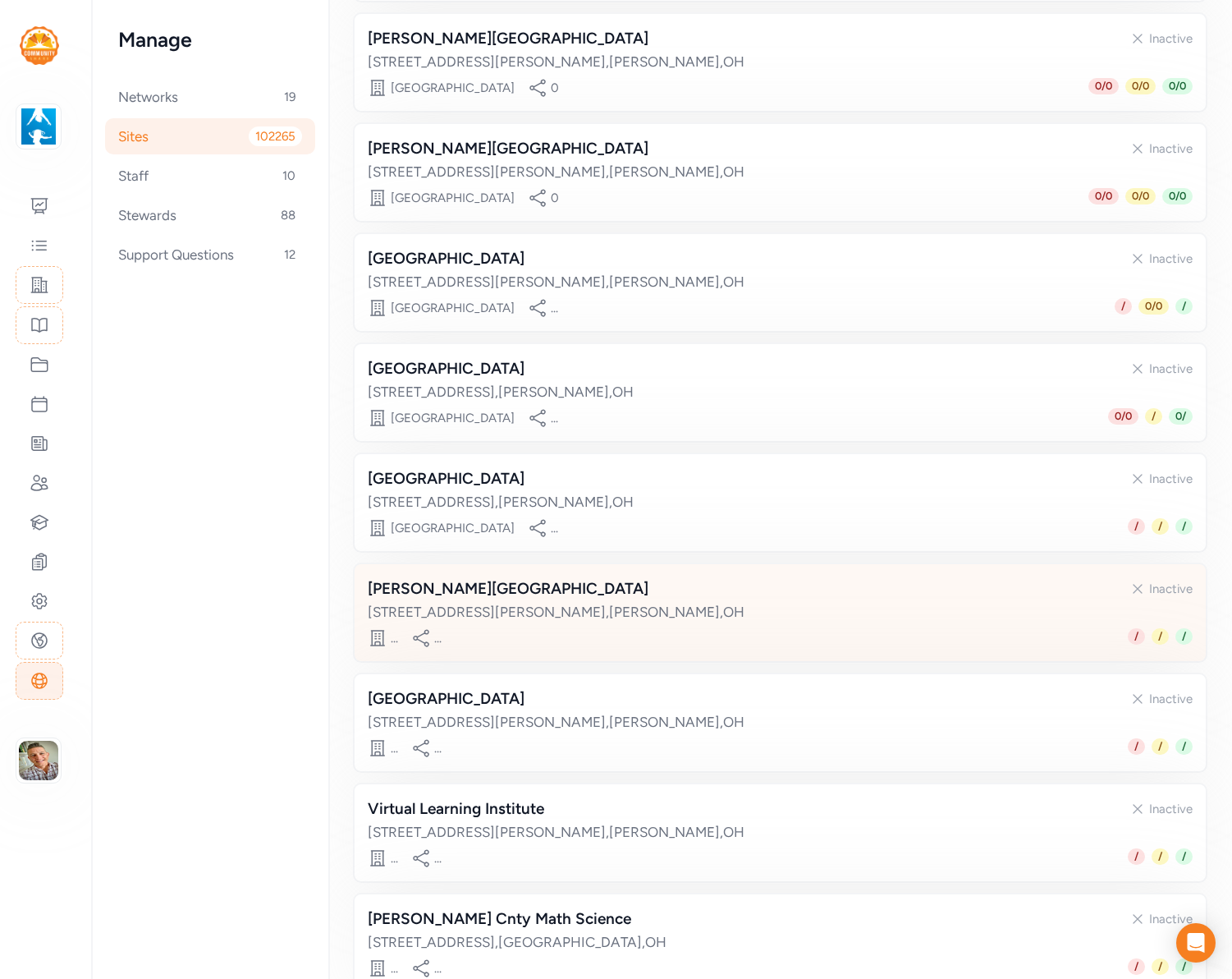
scroll to position [479, 0]
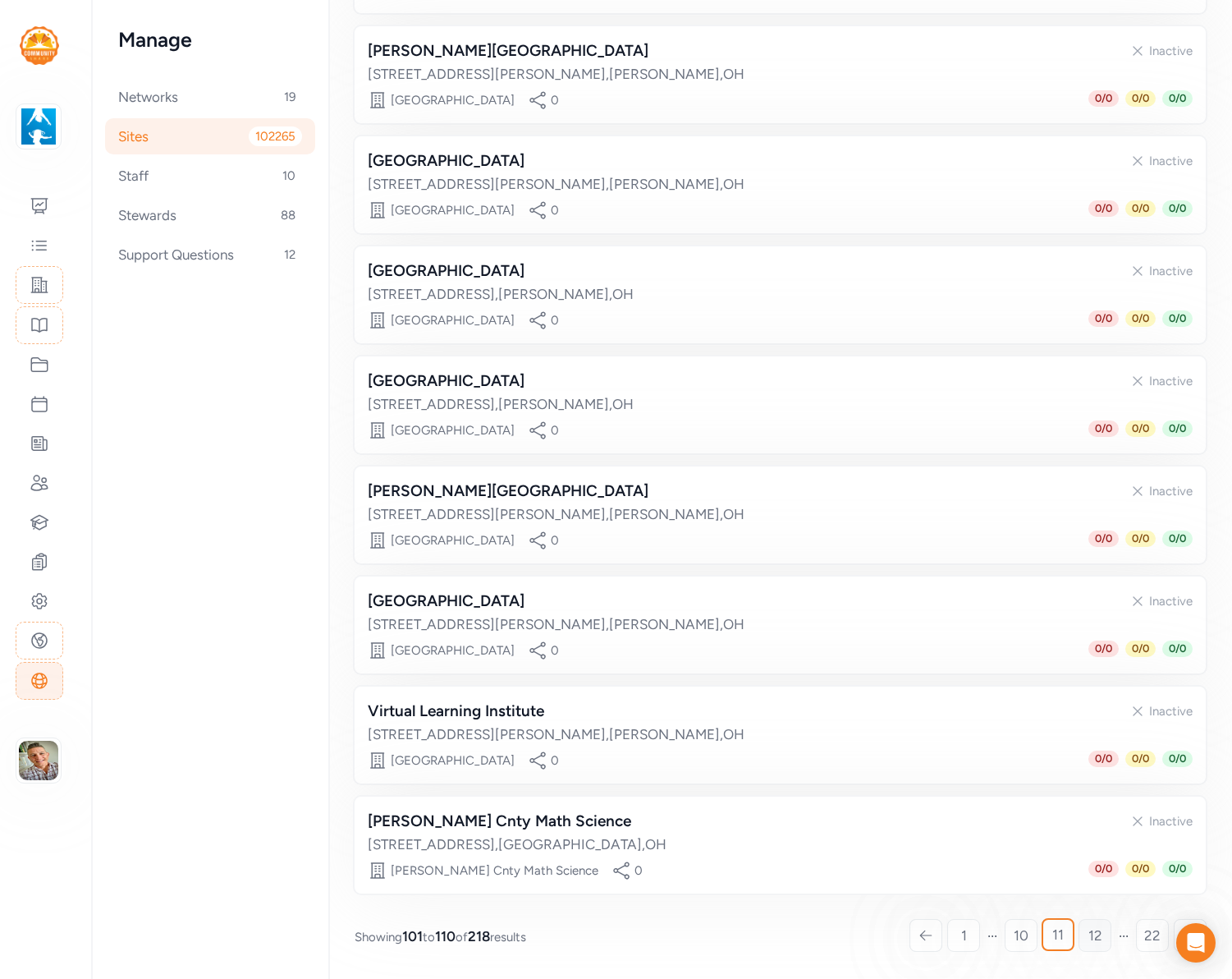
click at [1101, 938] on link "12" at bounding box center [1094, 935] width 33 height 33
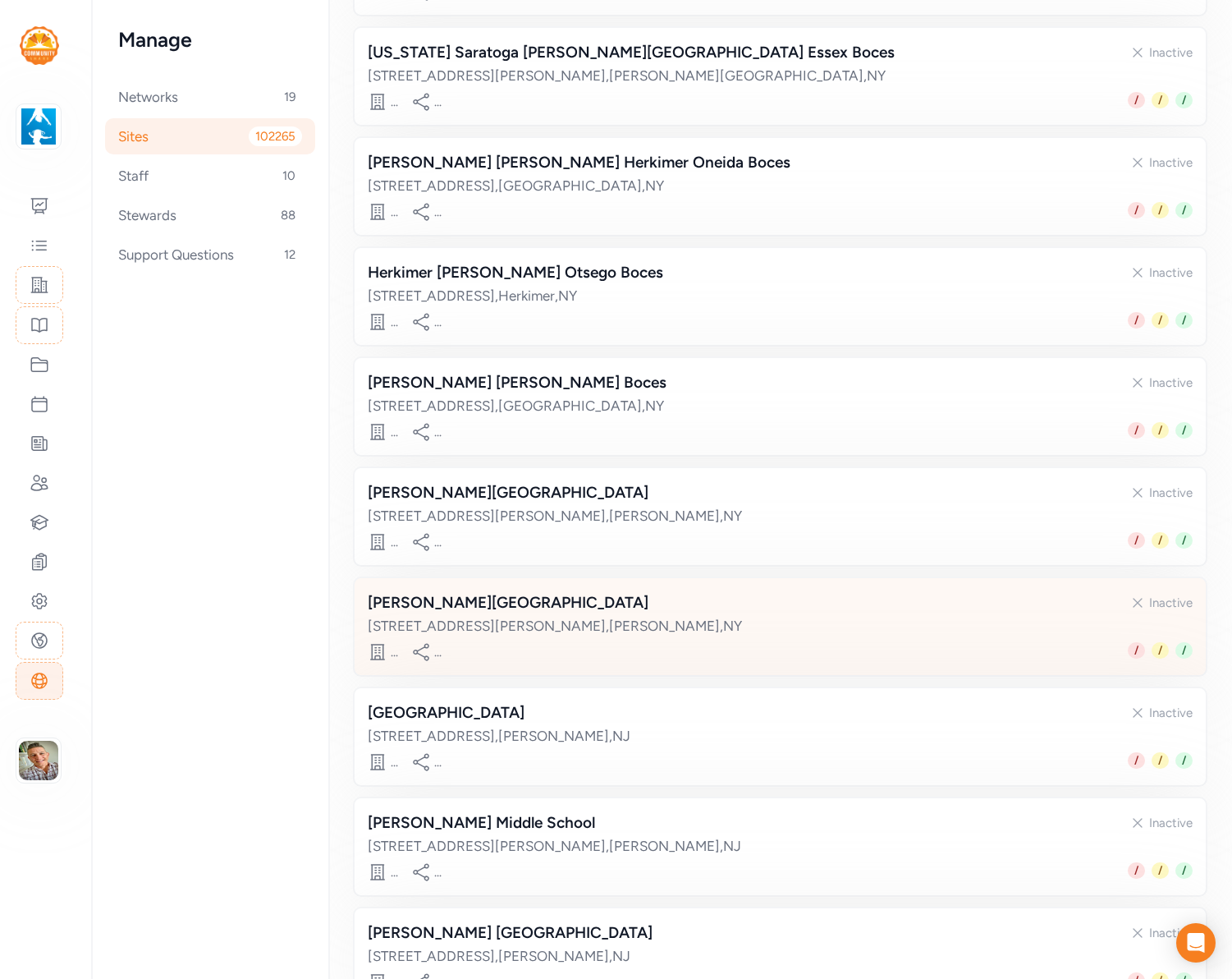
scroll to position [479, 0]
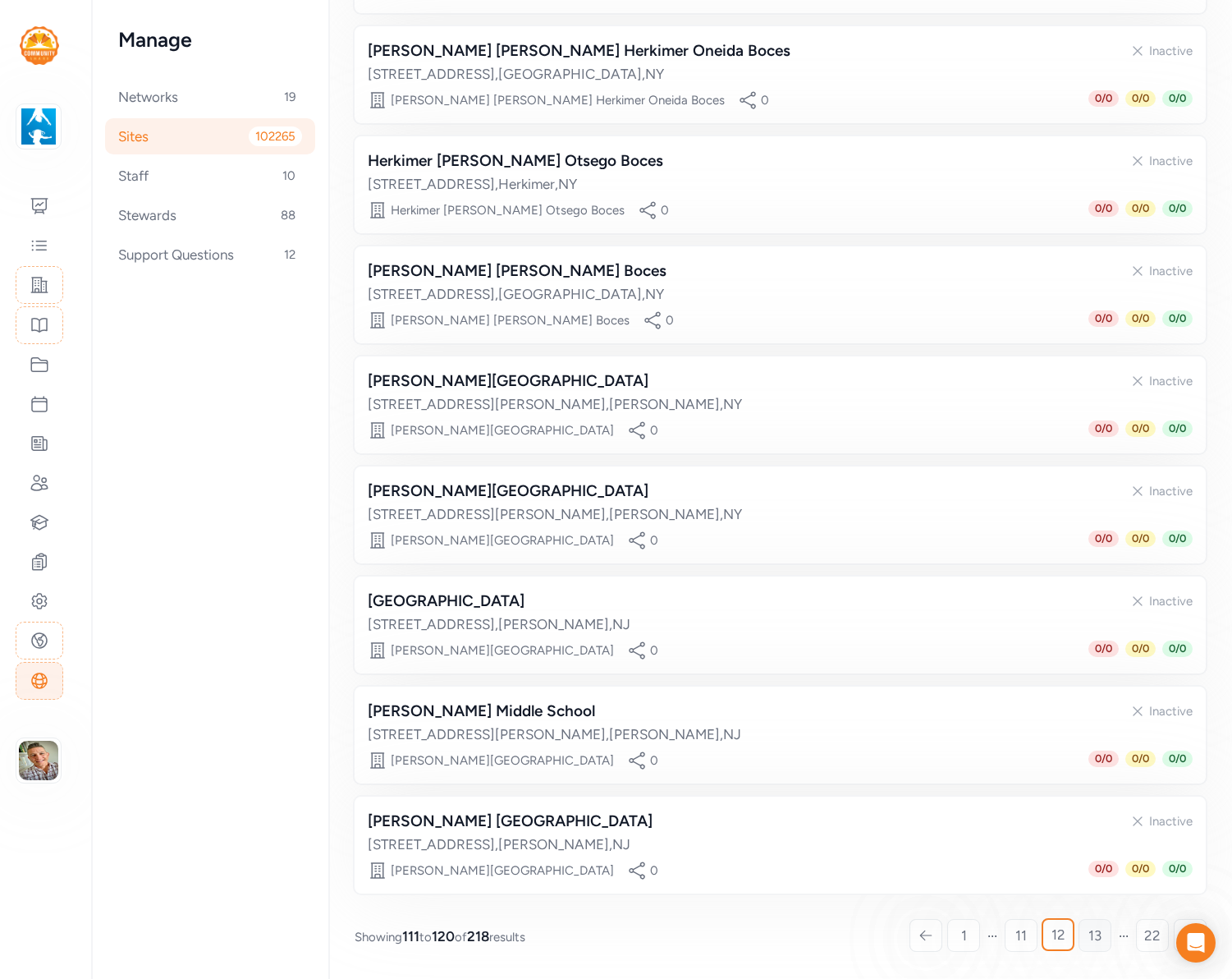
click at [1093, 939] on span "13" at bounding box center [1095, 935] width 13 height 20
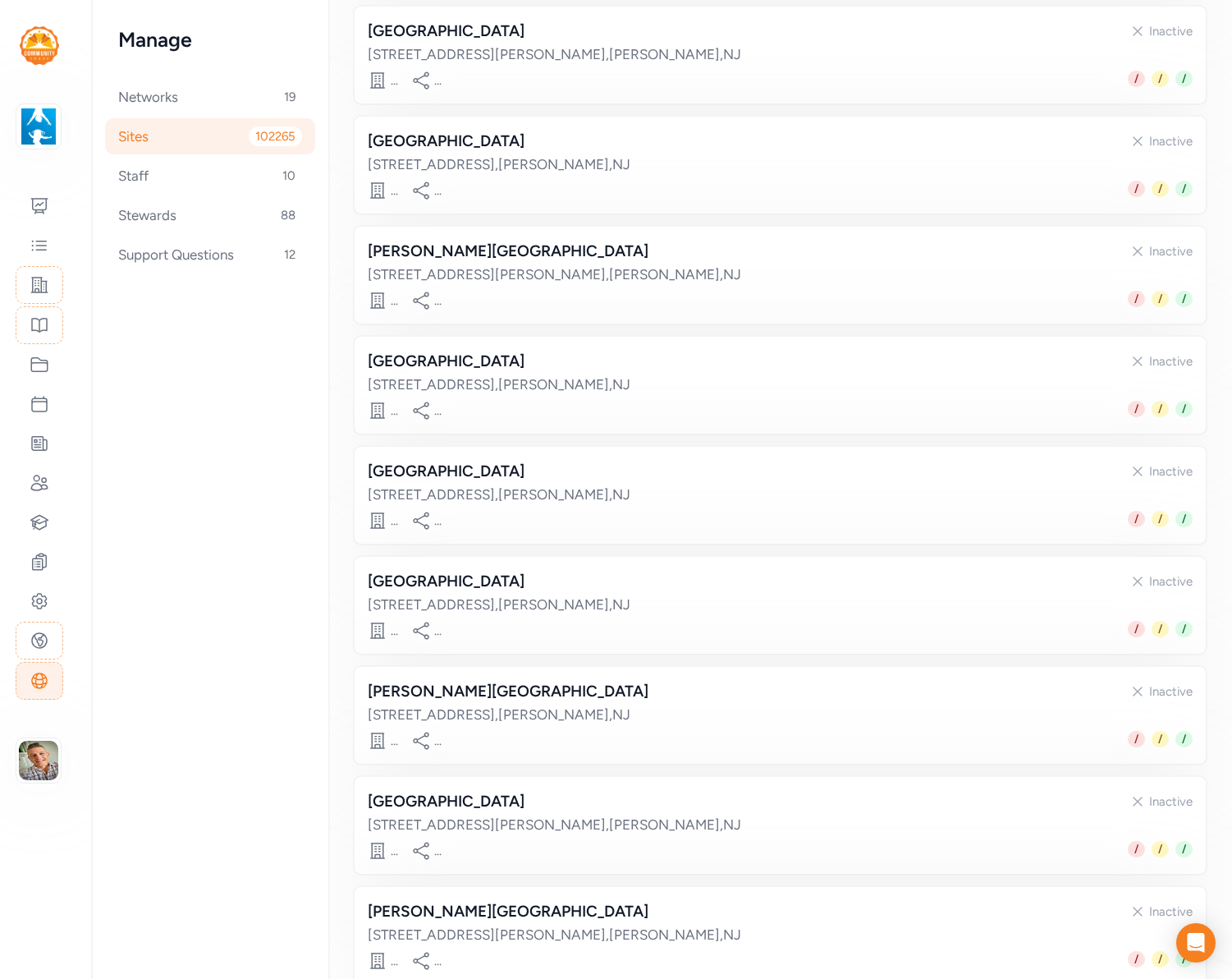
scroll to position [479, 0]
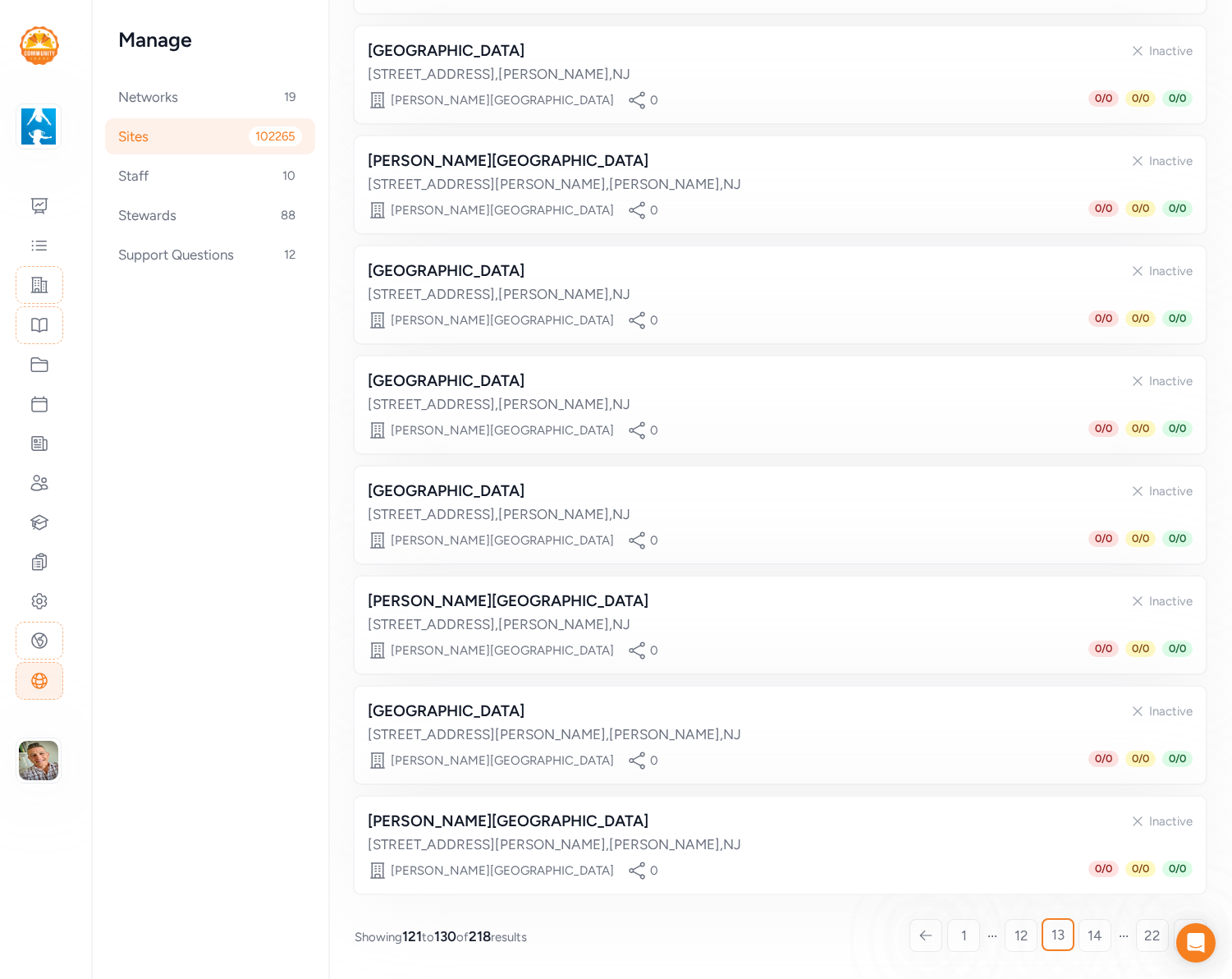
click at [1093, 939] on span "14" at bounding box center [1095, 935] width 15 height 20
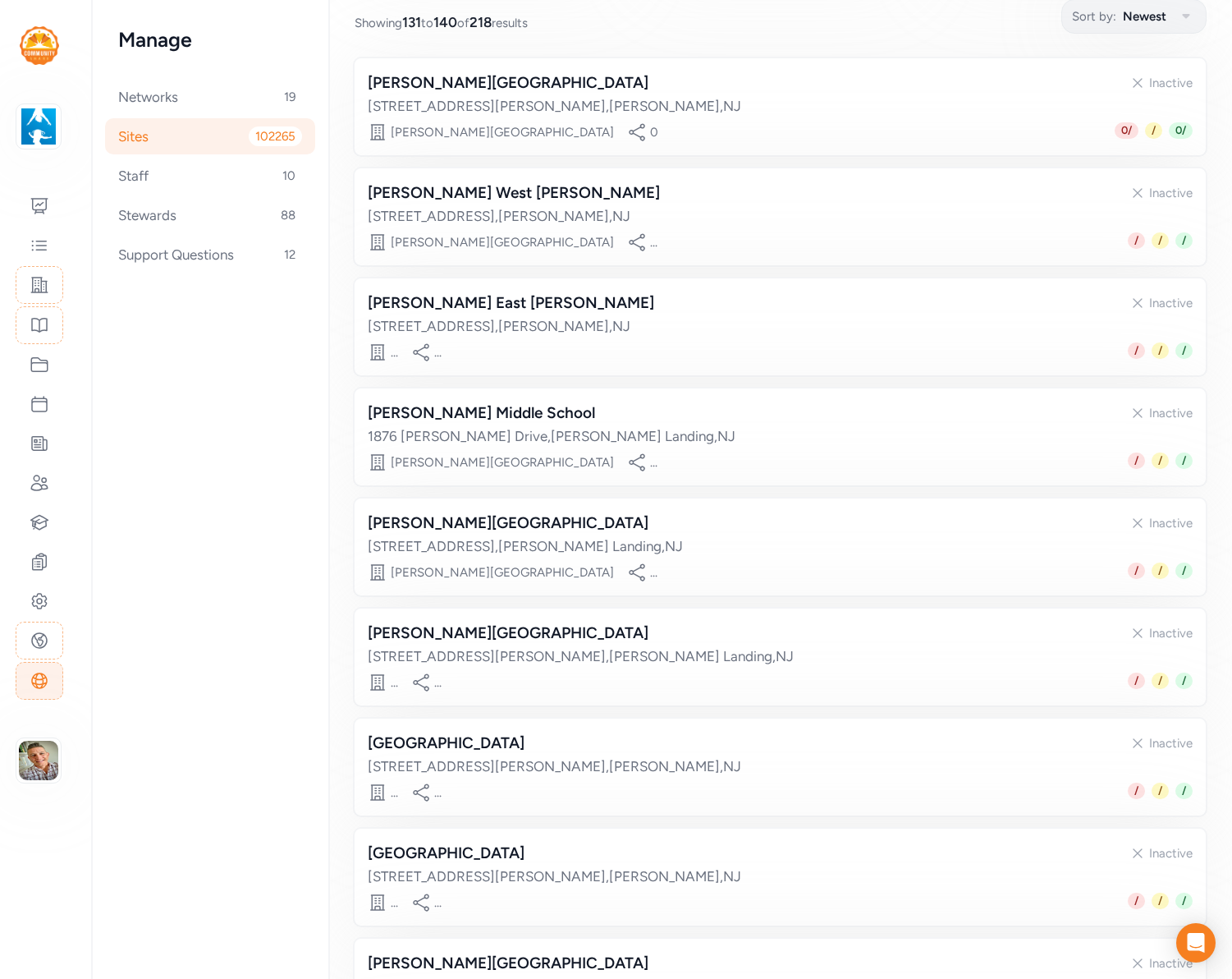
scroll to position [479, 0]
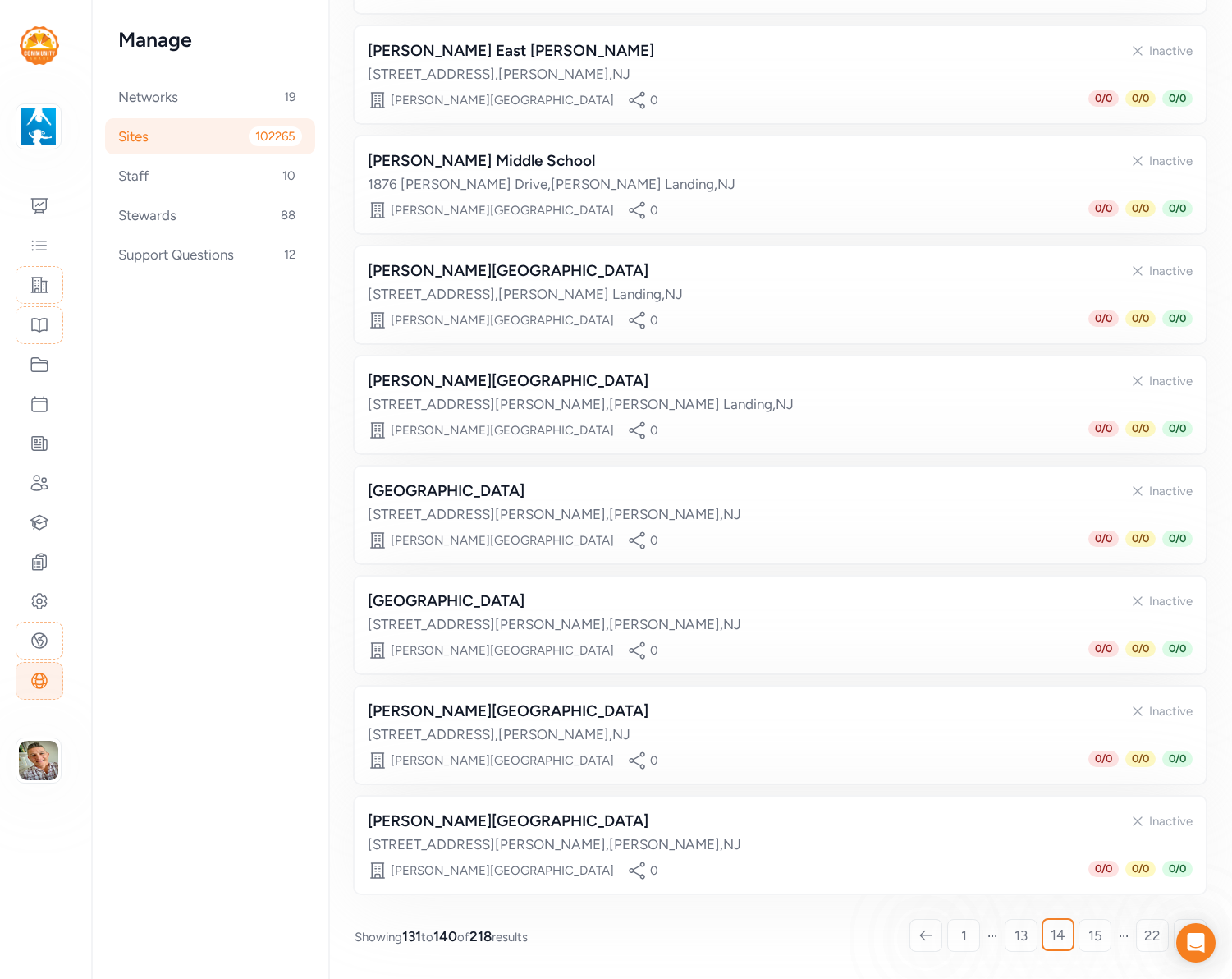
click at [1093, 939] on span "15" at bounding box center [1096, 935] width 14 height 20
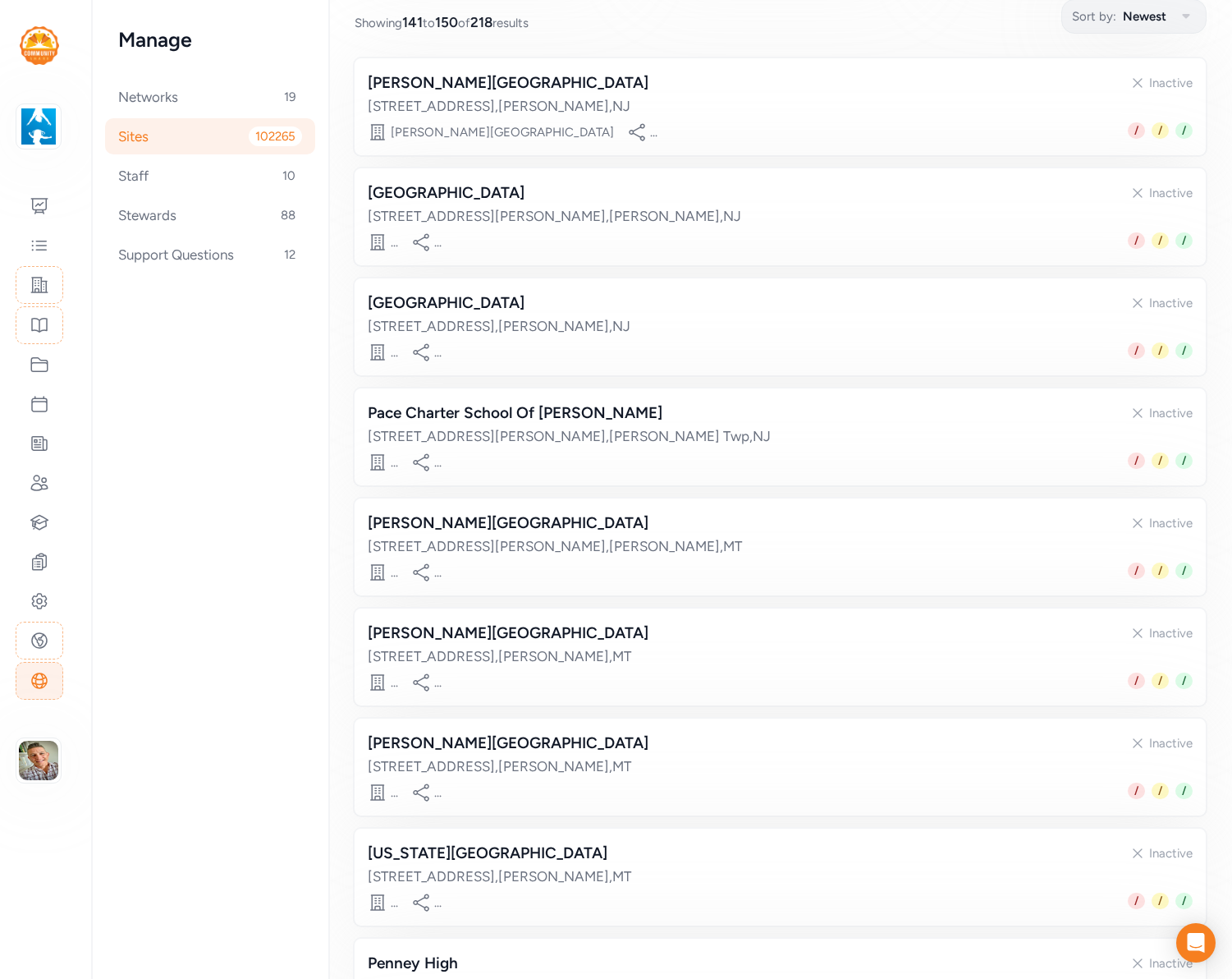
scroll to position [479, 0]
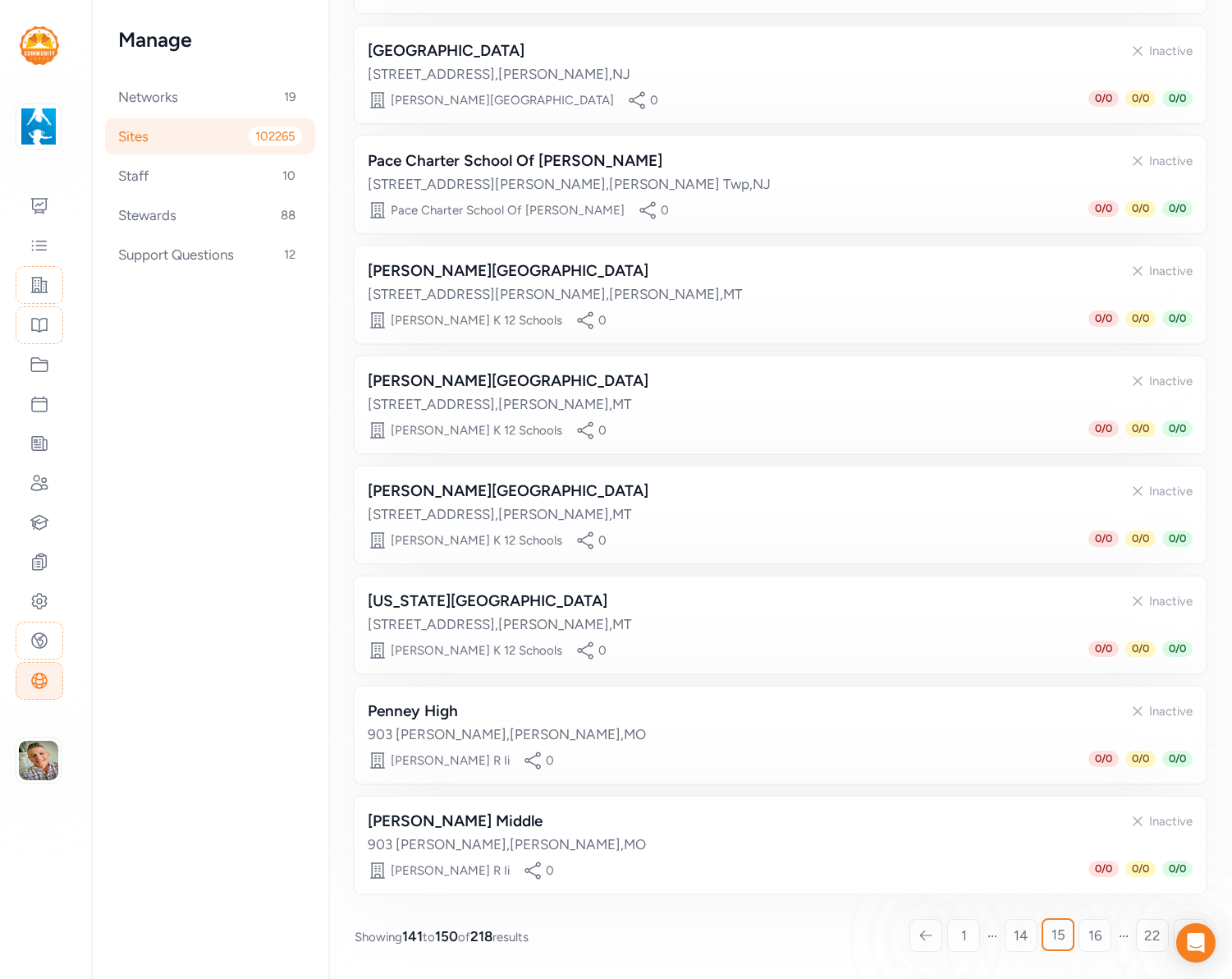
click at [1093, 939] on span "16" at bounding box center [1096, 935] width 14 height 20
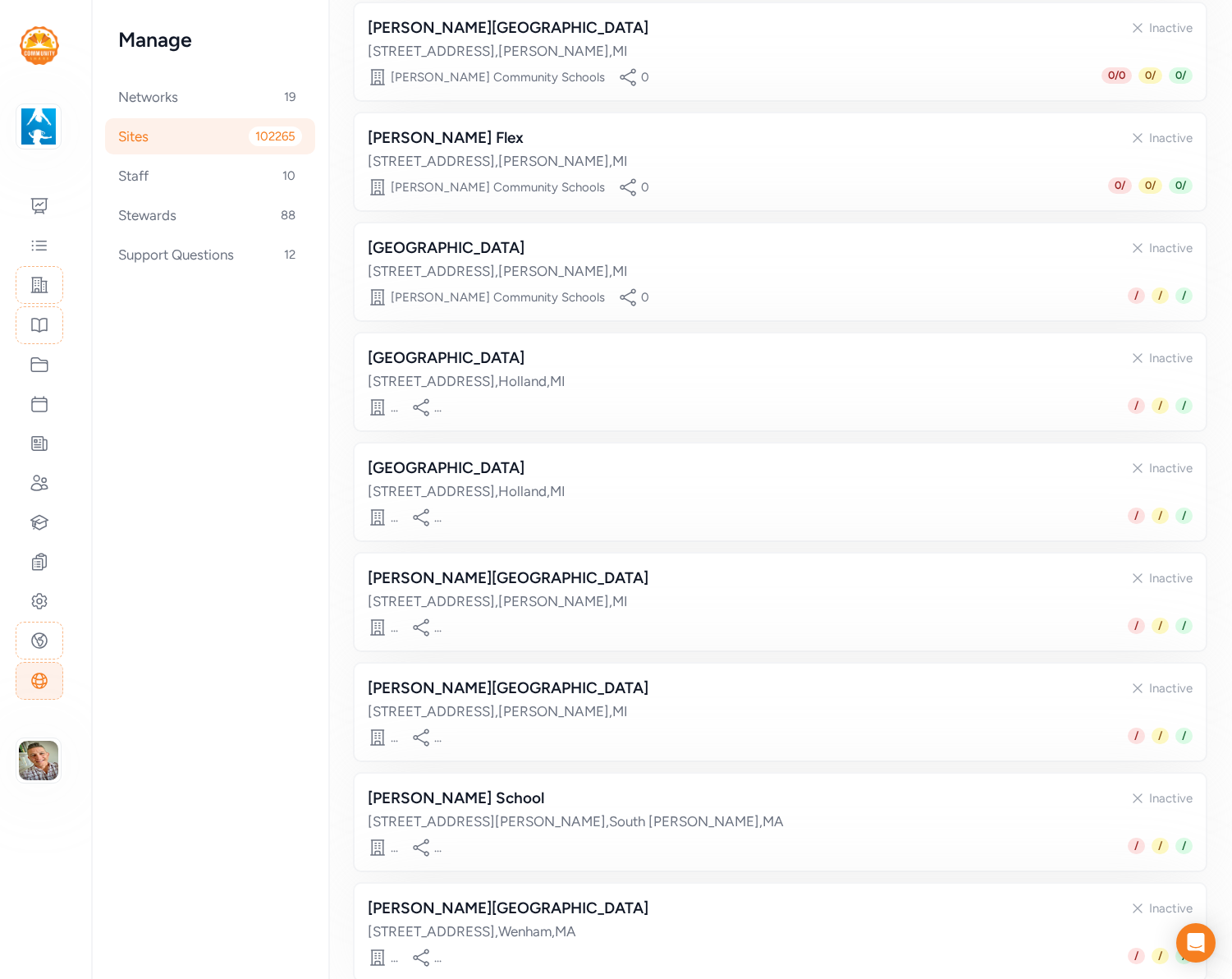
scroll to position [479, 0]
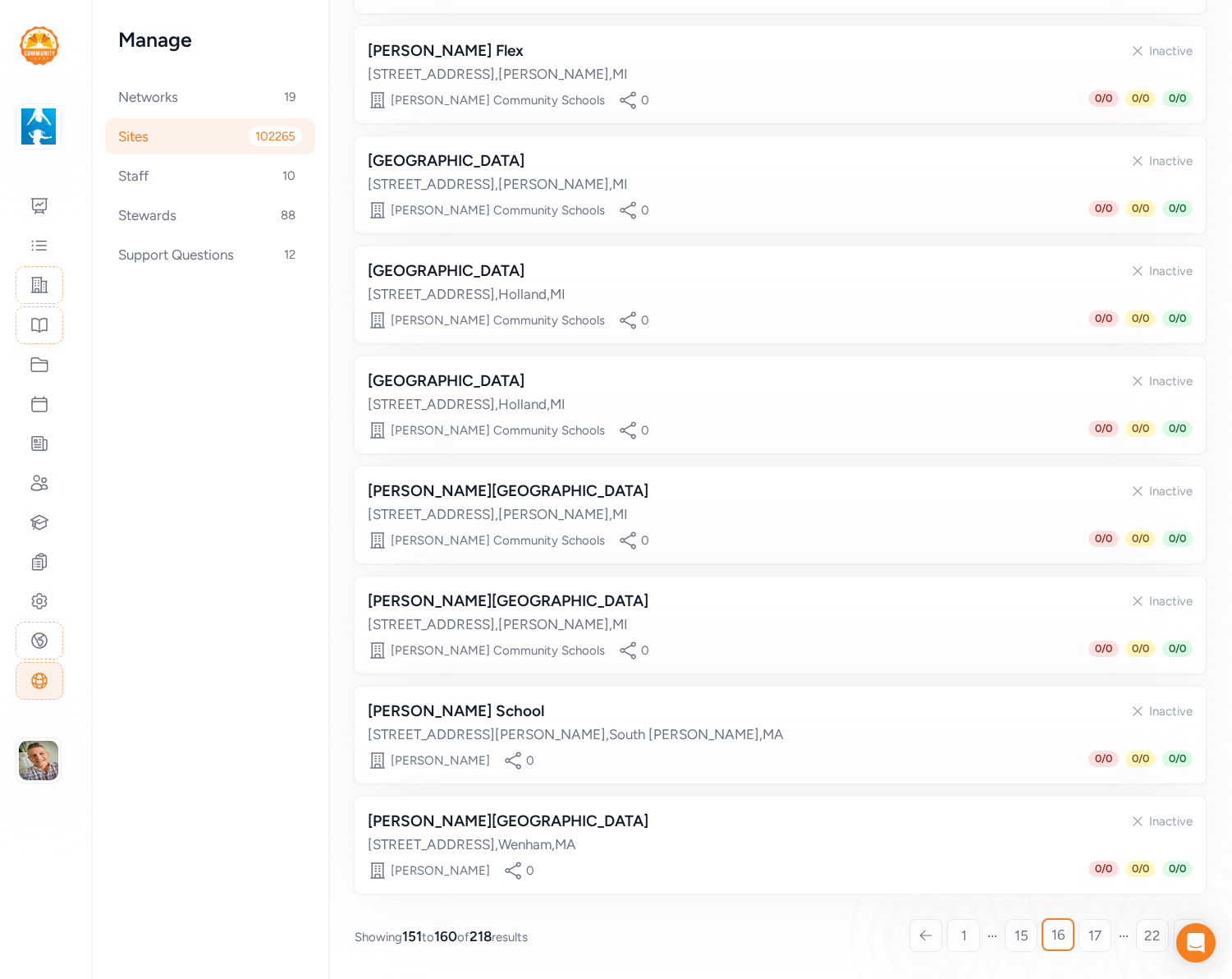
click at [1093, 939] on span "17" at bounding box center [1095, 935] width 13 height 20
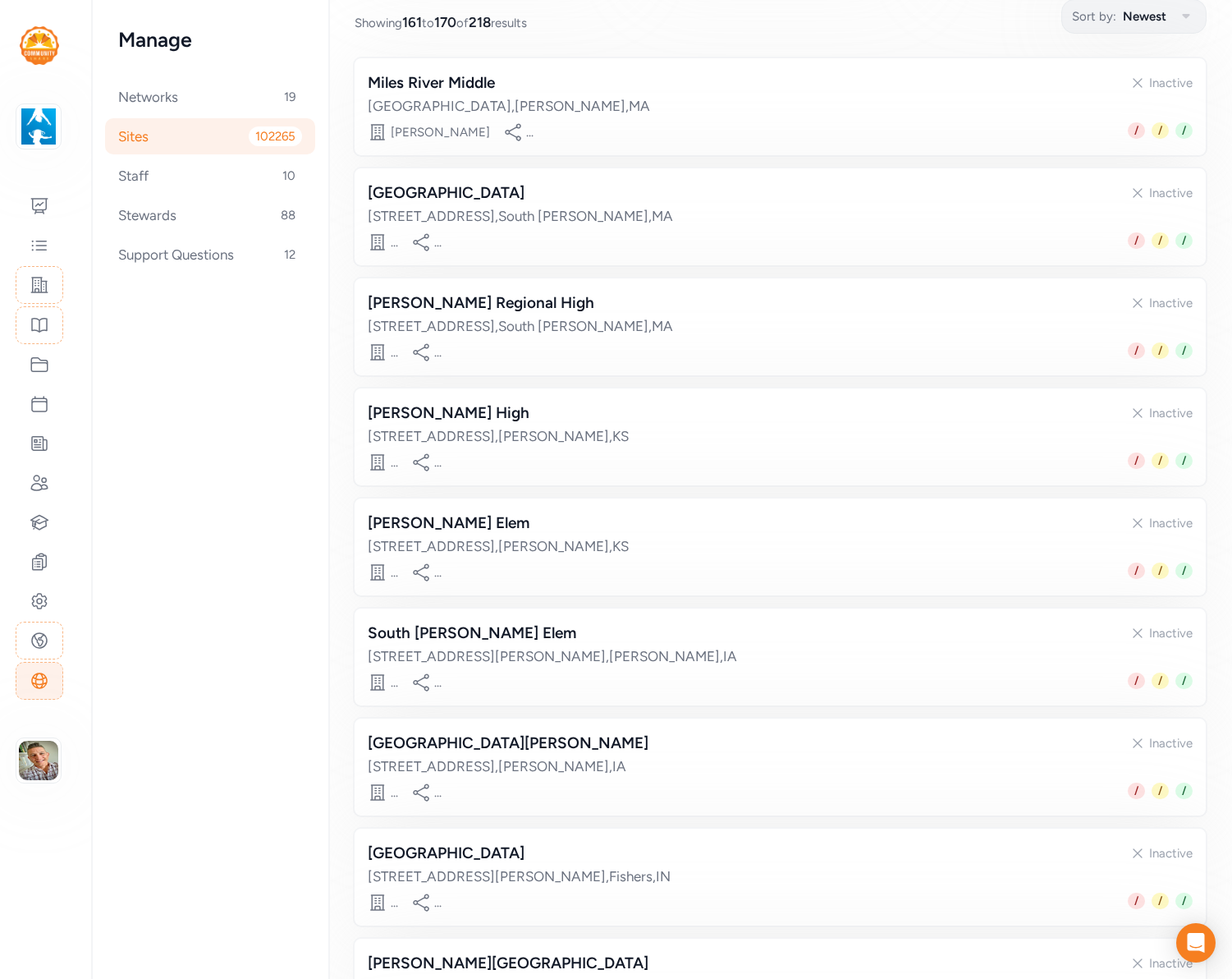
scroll to position [479, 0]
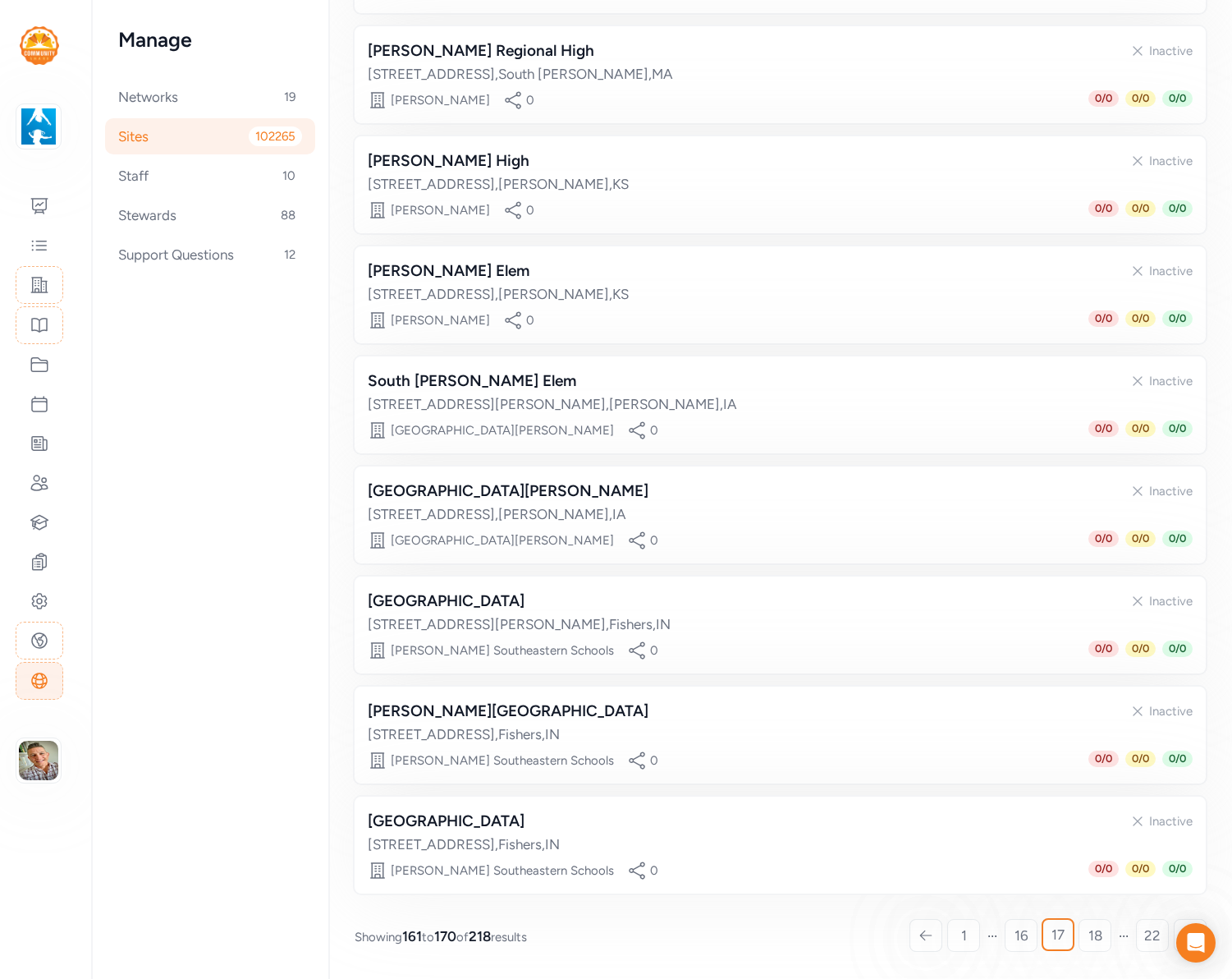
click at [1093, 939] on span "18" at bounding box center [1096, 935] width 14 height 20
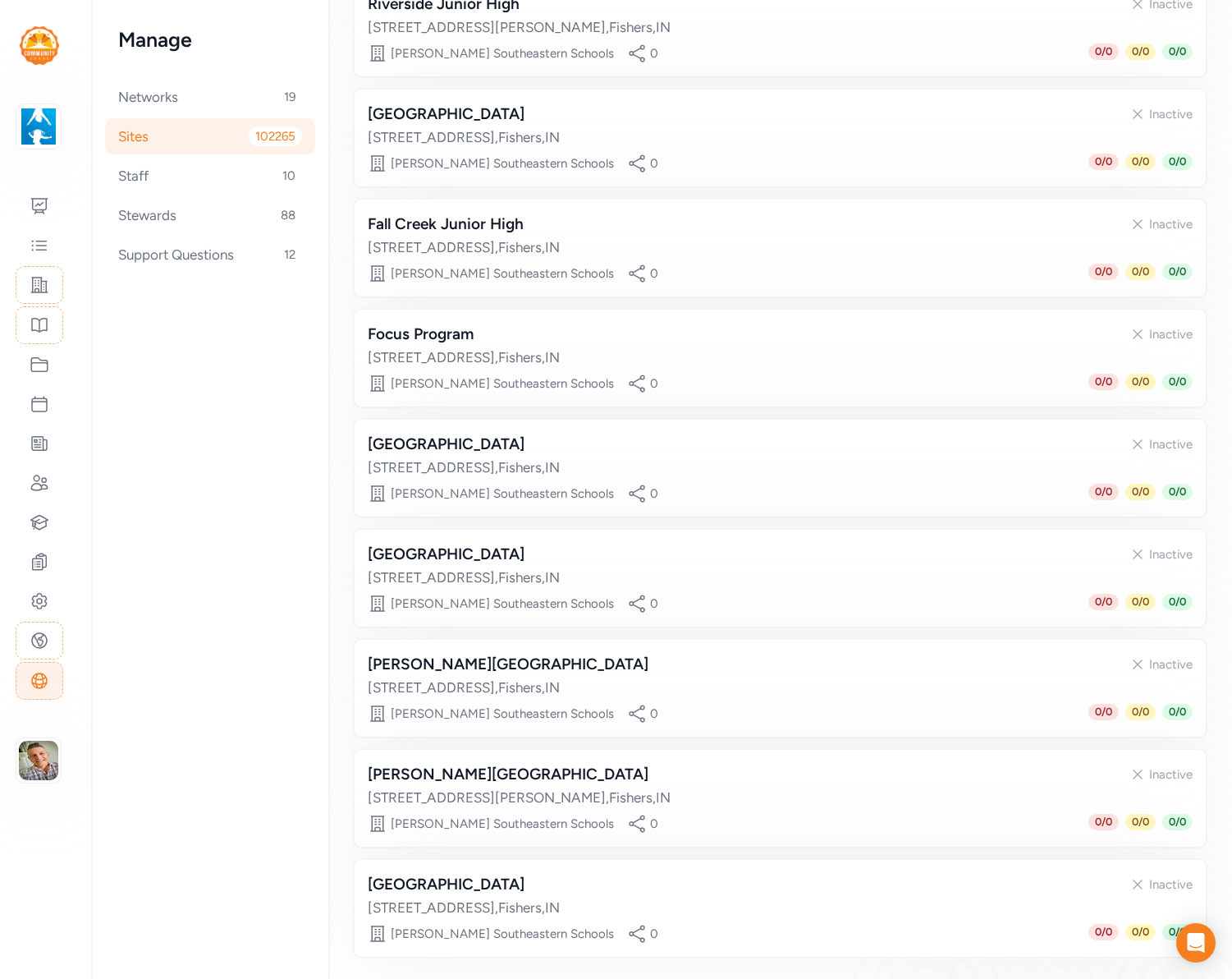
scroll to position [479, 0]
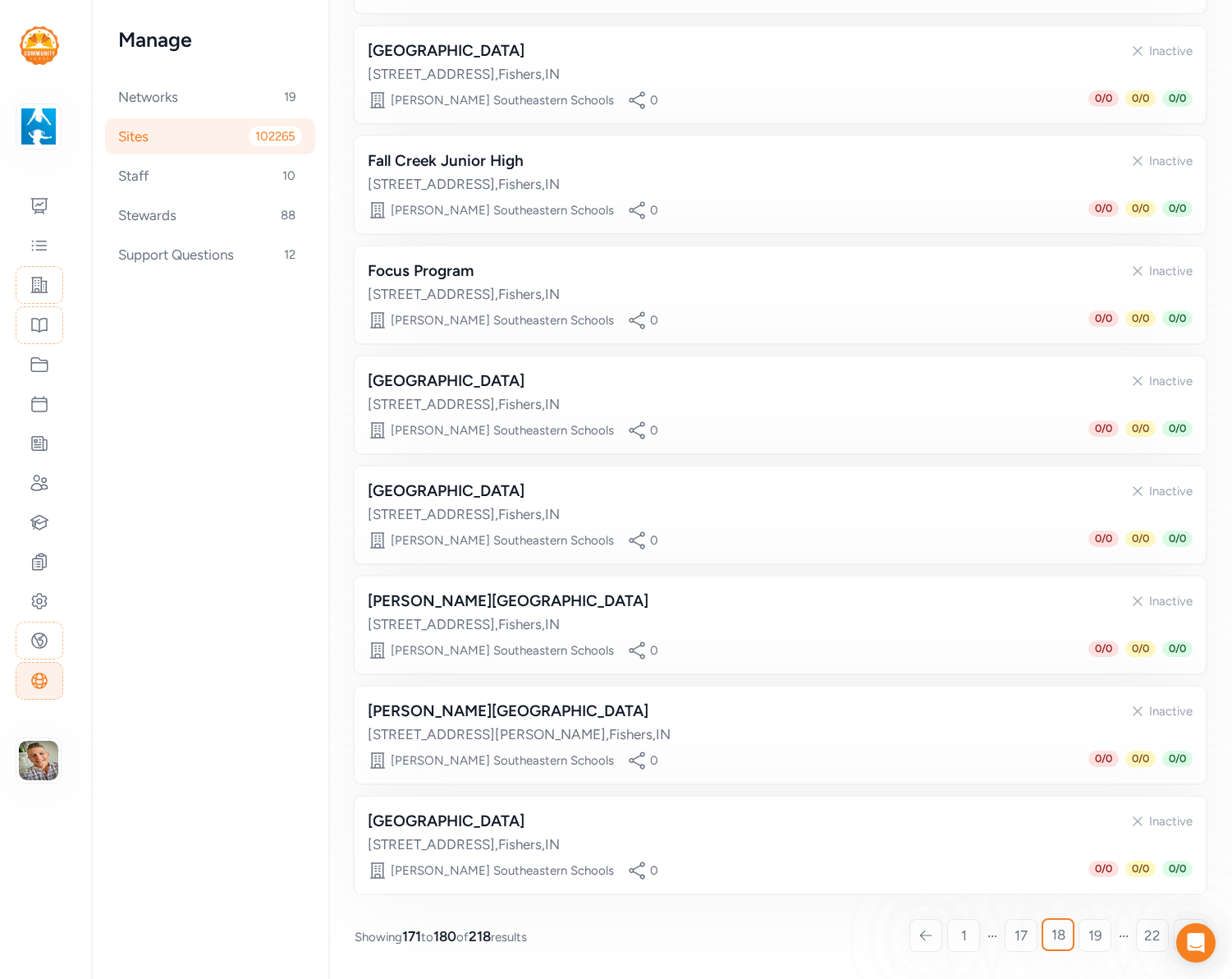
click at [1093, 939] on span "19" at bounding box center [1096, 935] width 14 height 20
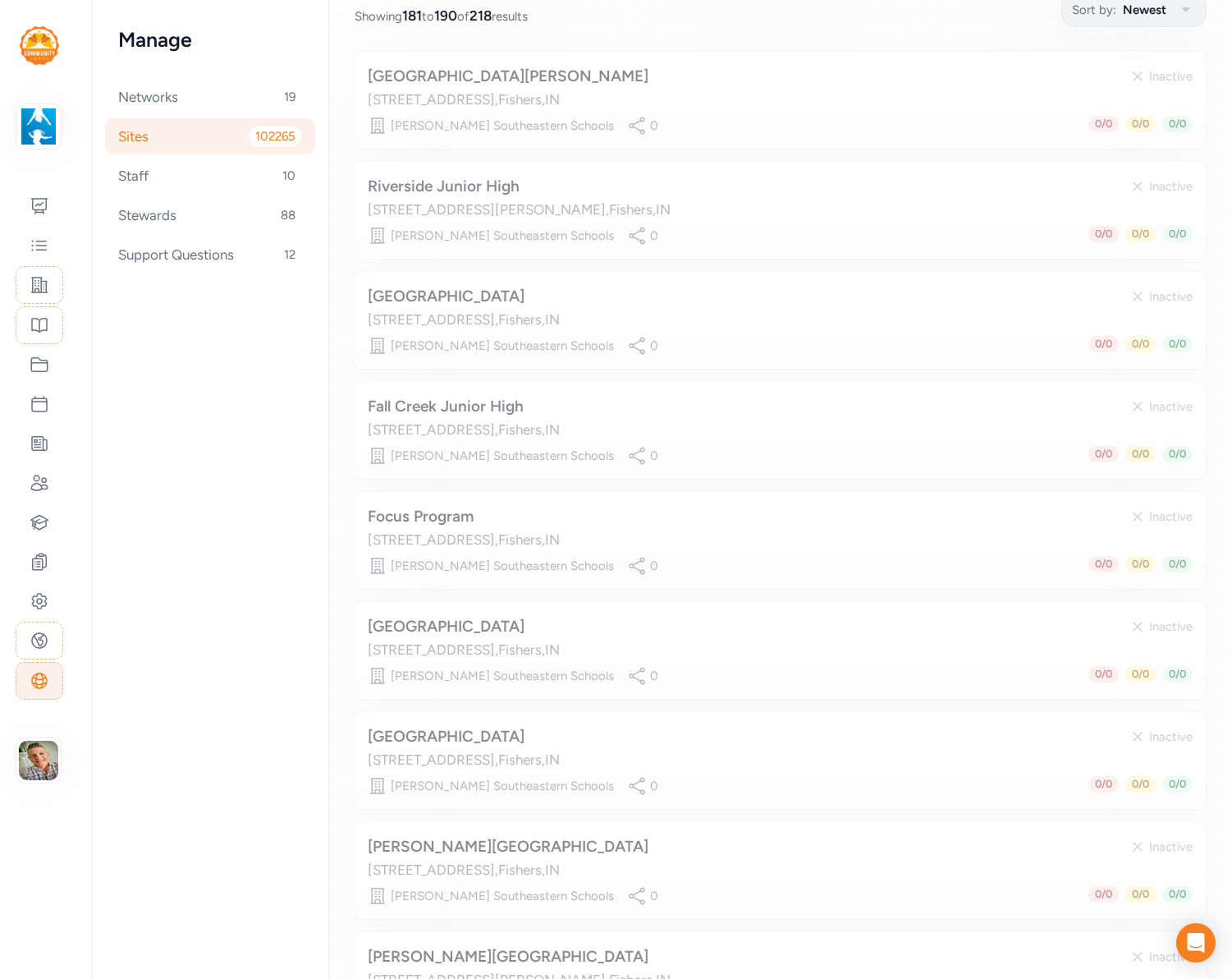
scroll to position [227, 0]
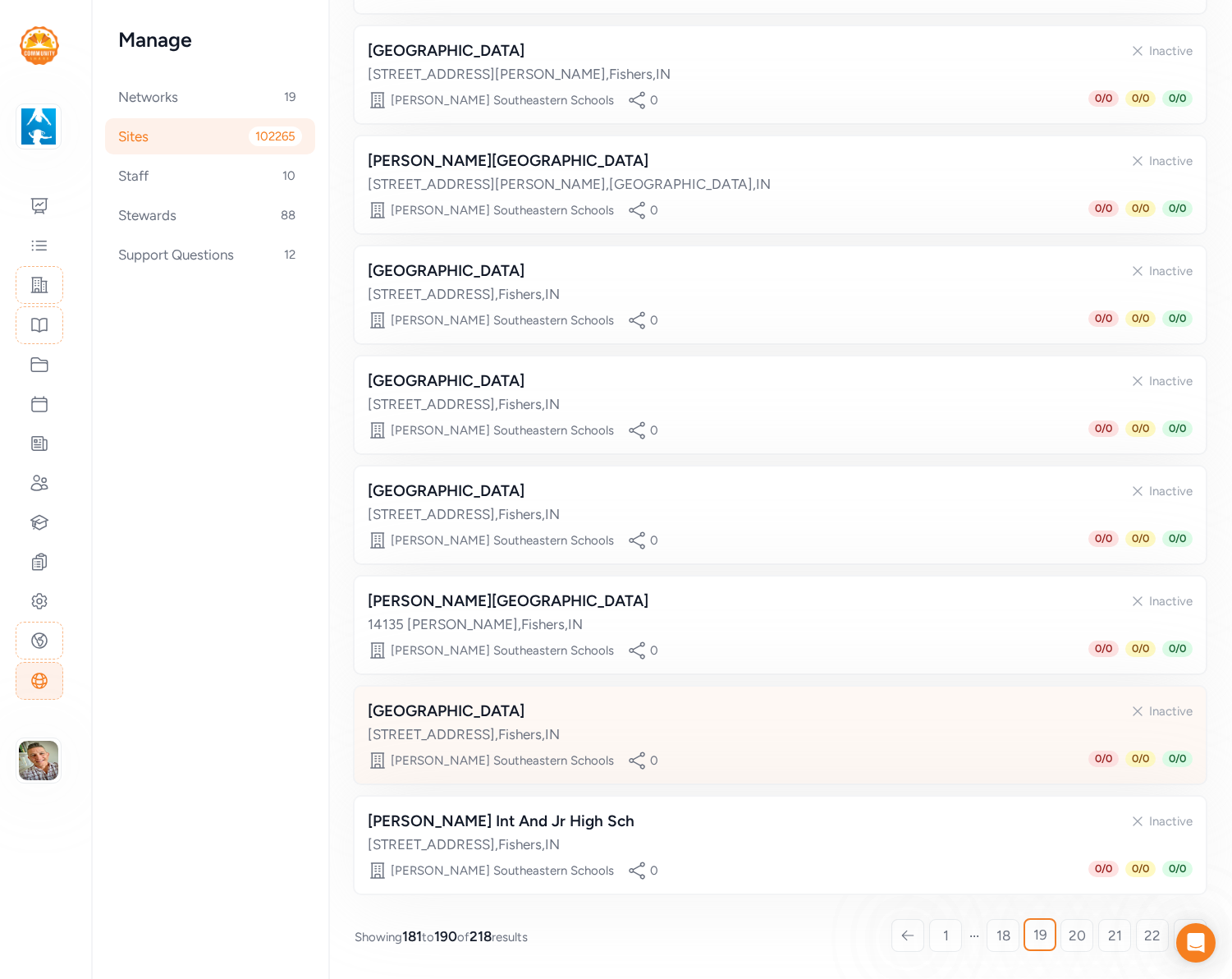
click at [1093, 943] on link "20" at bounding box center [1077, 935] width 33 height 33
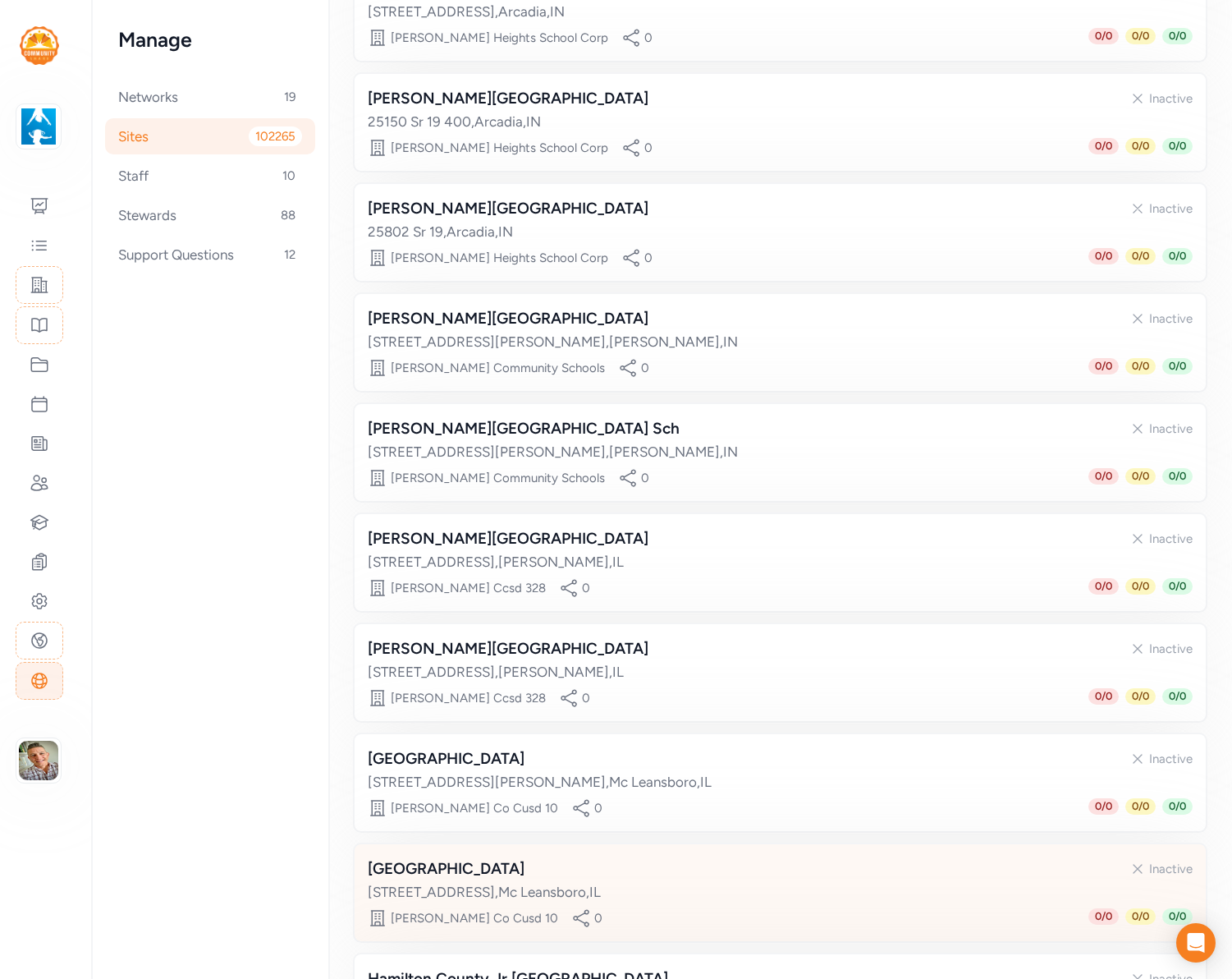
scroll to position [479, 0]
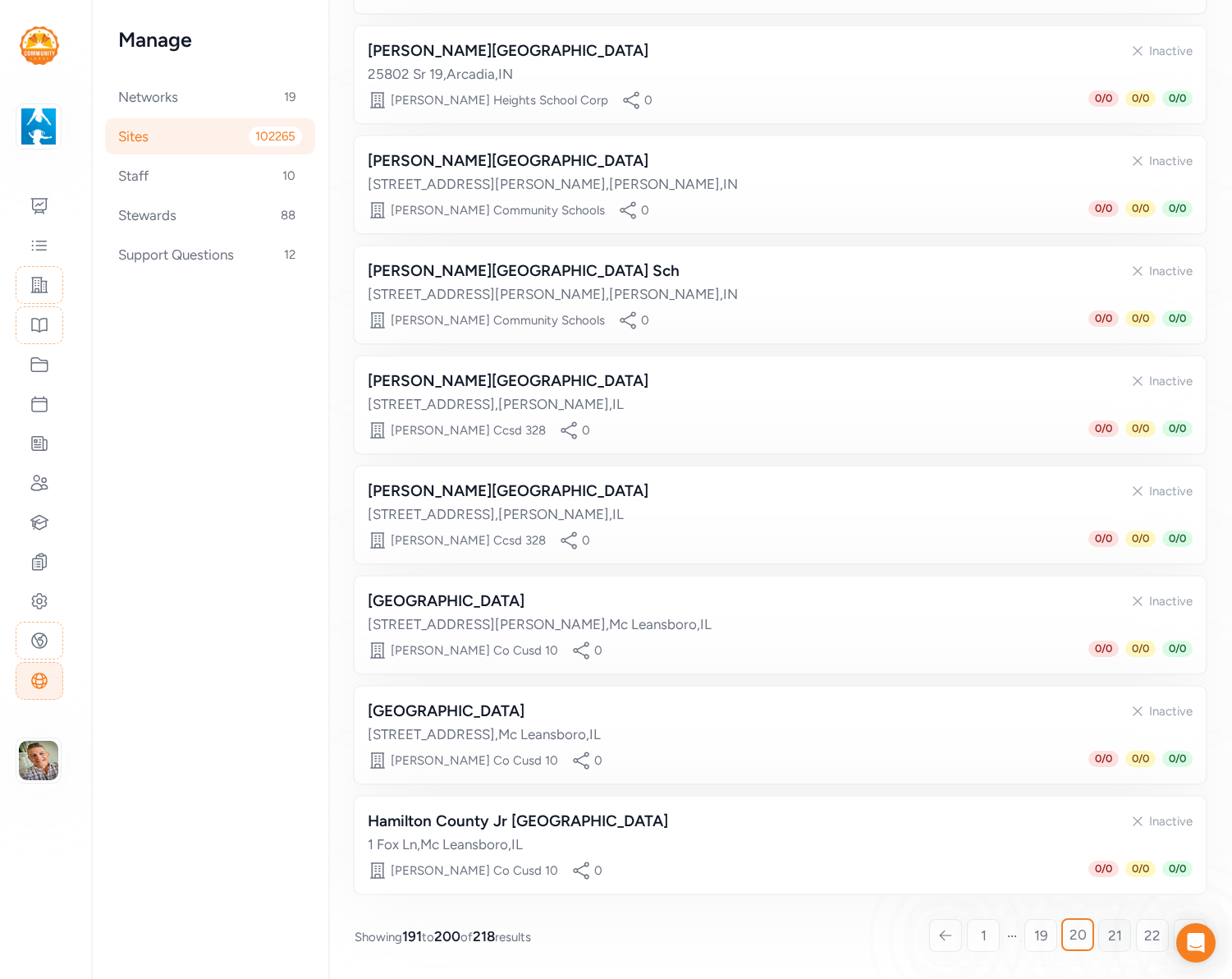
click at [1118, 940] on span "21" at bounding box center [1116, 935] width 14 height 20
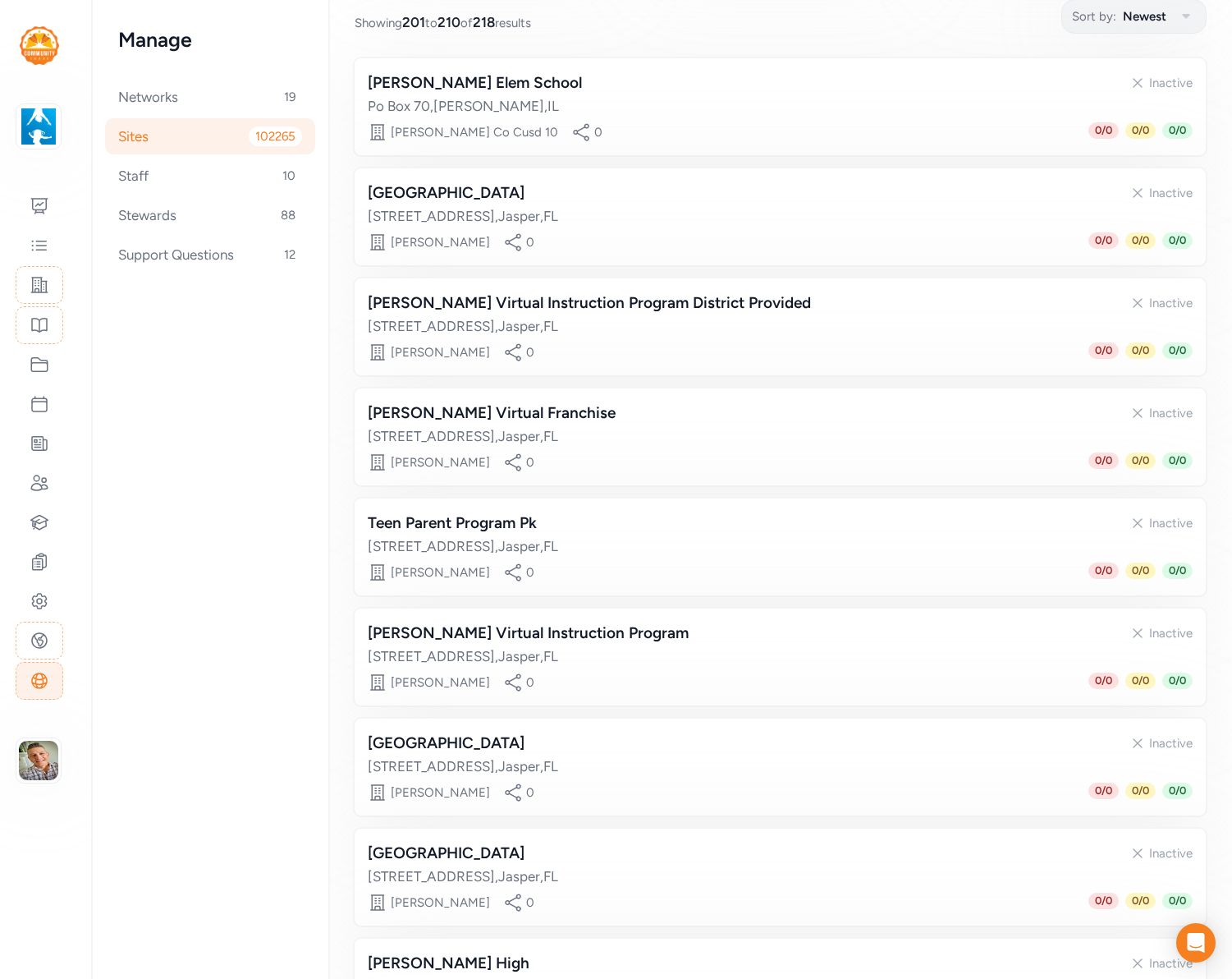
scroll to position [479, 0]
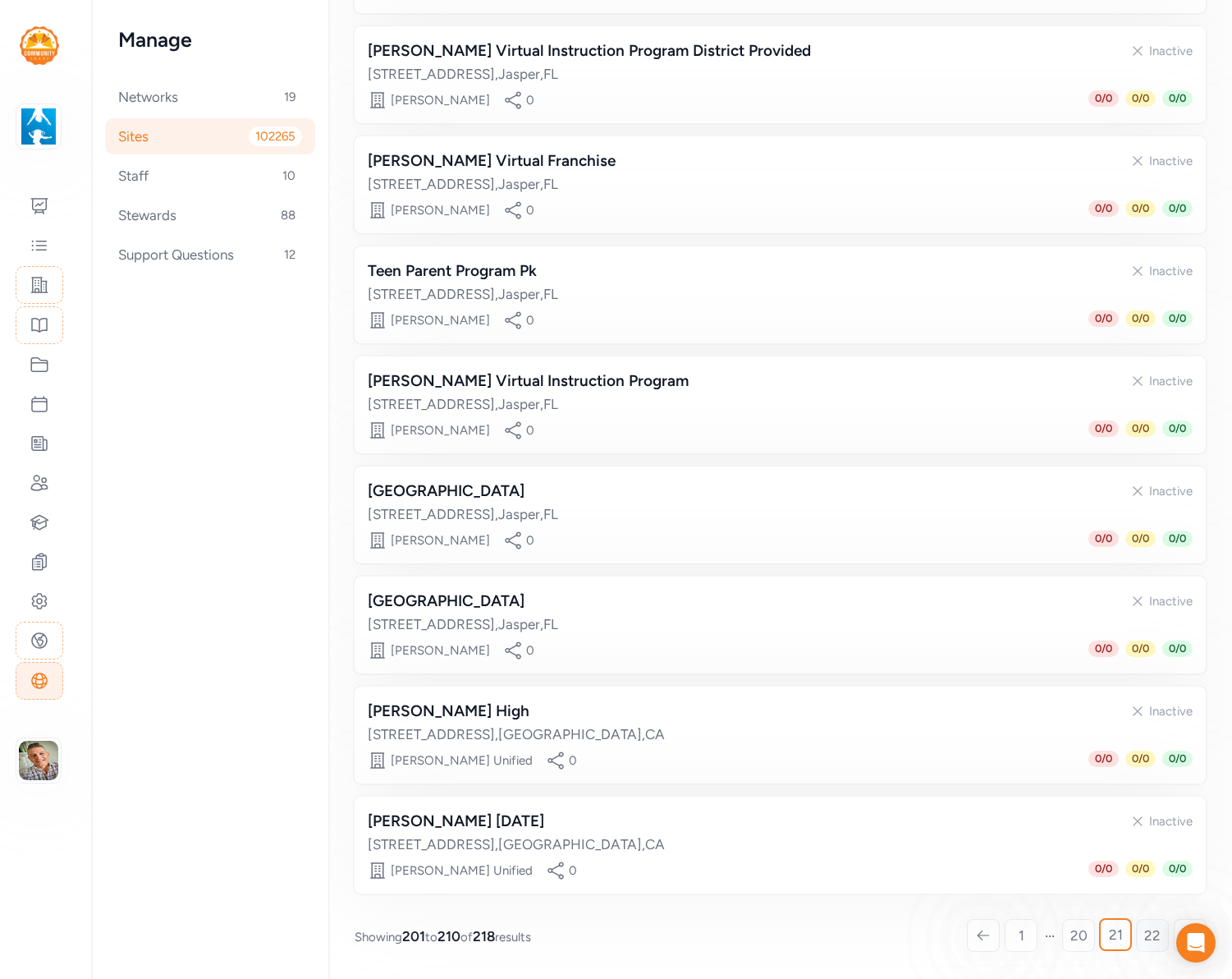
click at [1154, 941] on span "22" at bounding box center [1152, 935] width 16 height 20
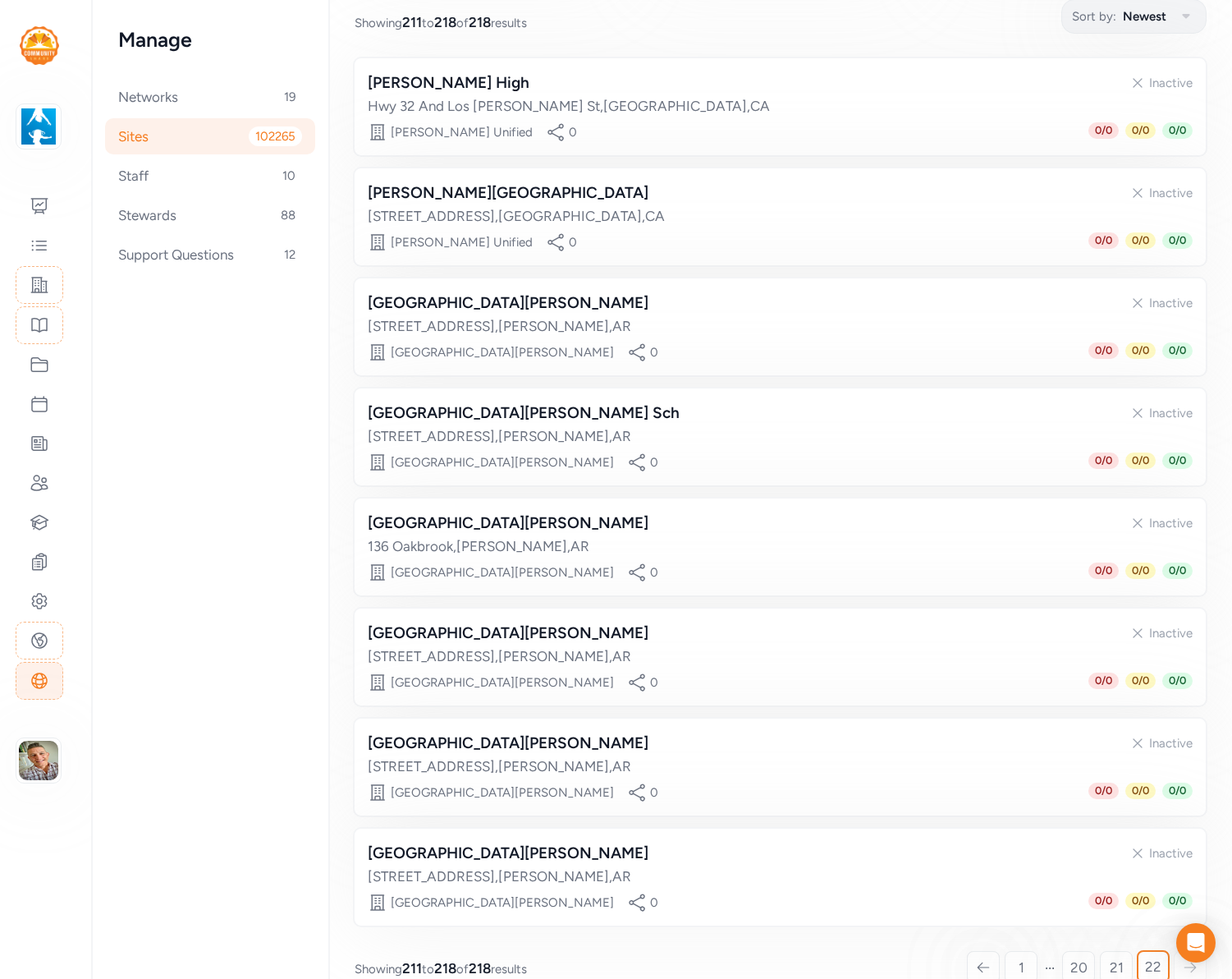
scroll to position [259, 0]
